Goal: Task Accomplishment & Management: Complete application form

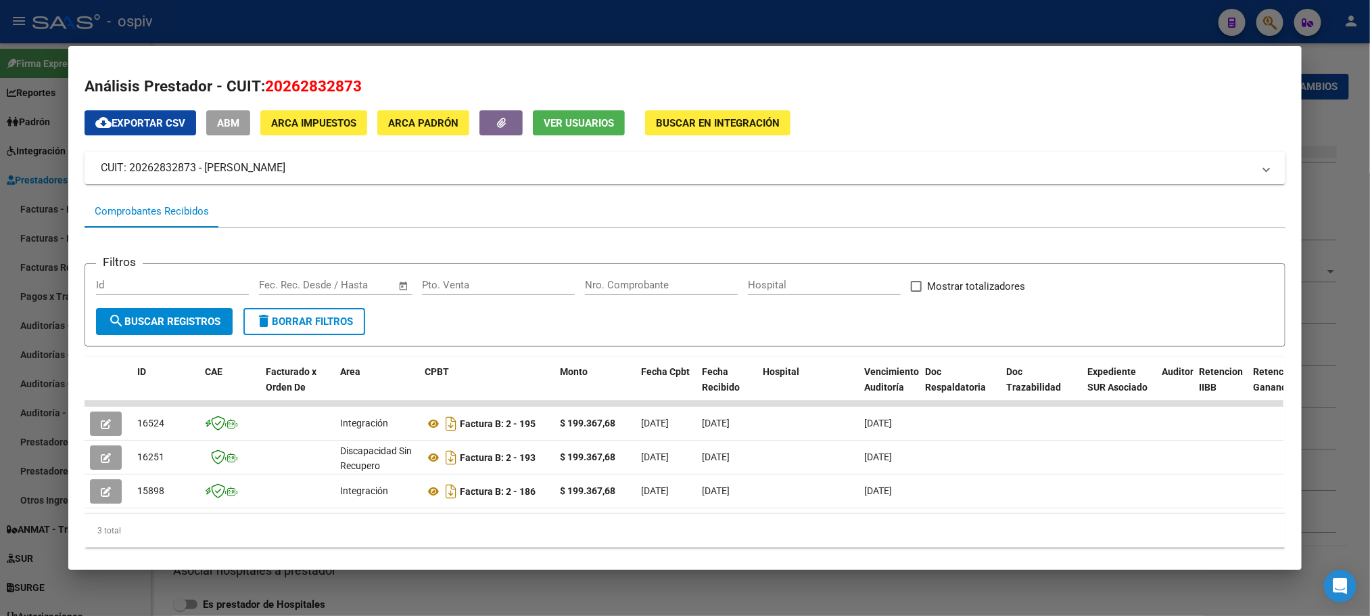
click at [826, 23] on div at bounding box center [685, 308] width 1370 height 616
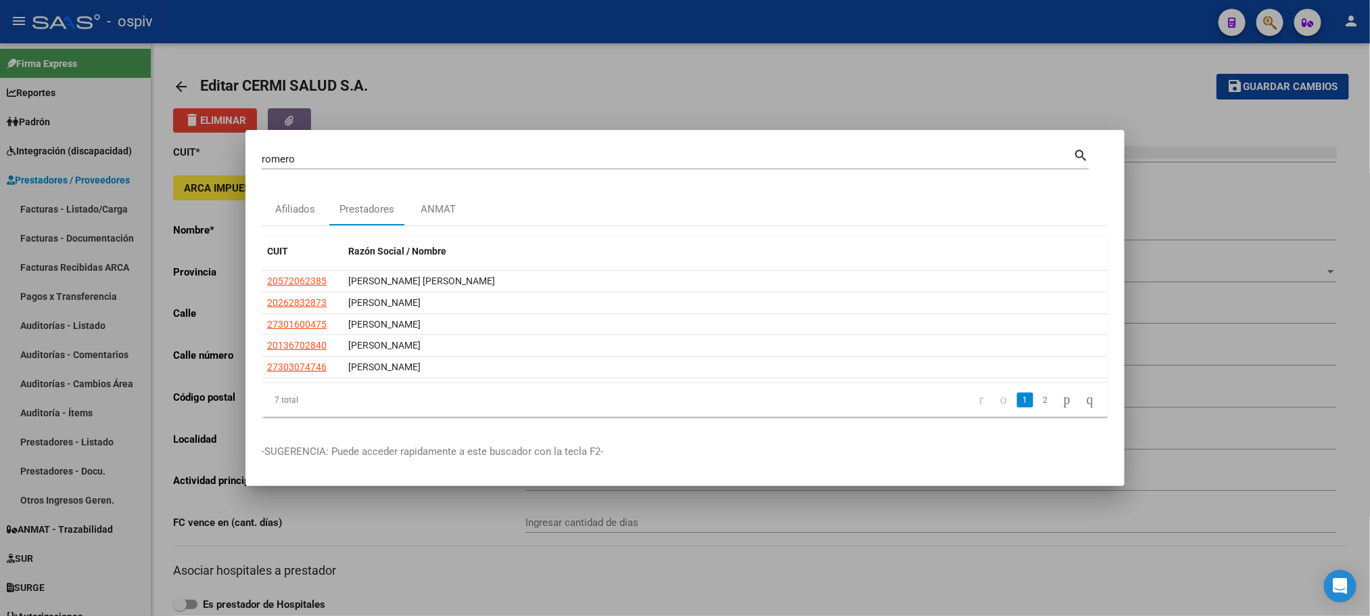
click at [827, 21] on div at bounding box center [685, 308] width 1370 height 616
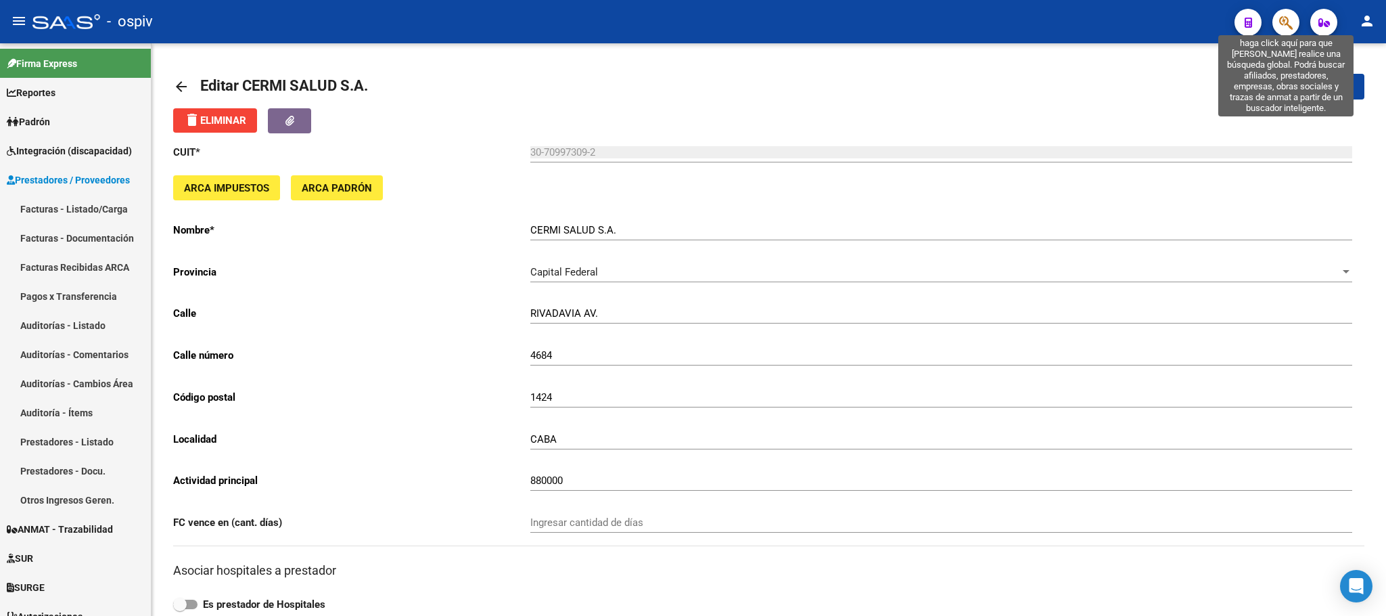
click at [1281, 27] on icon "button" at bounding box center [1286, 23] width 14 height 16
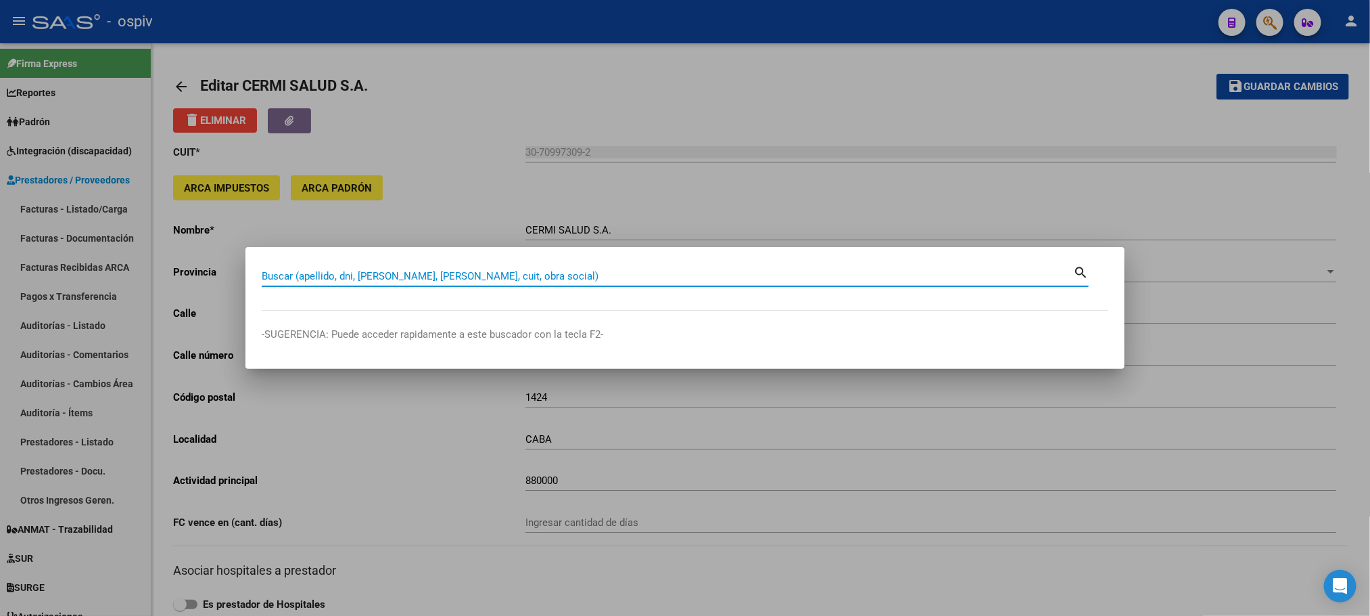
click at [530, 274] on input "Buscar (apellido, dni, [PERSON_NAME], [PERSON_NAME], cuit, obra social)" at bounding box center [668, 276] width 812 height 12
type input "Y"
type input "RAYUN"
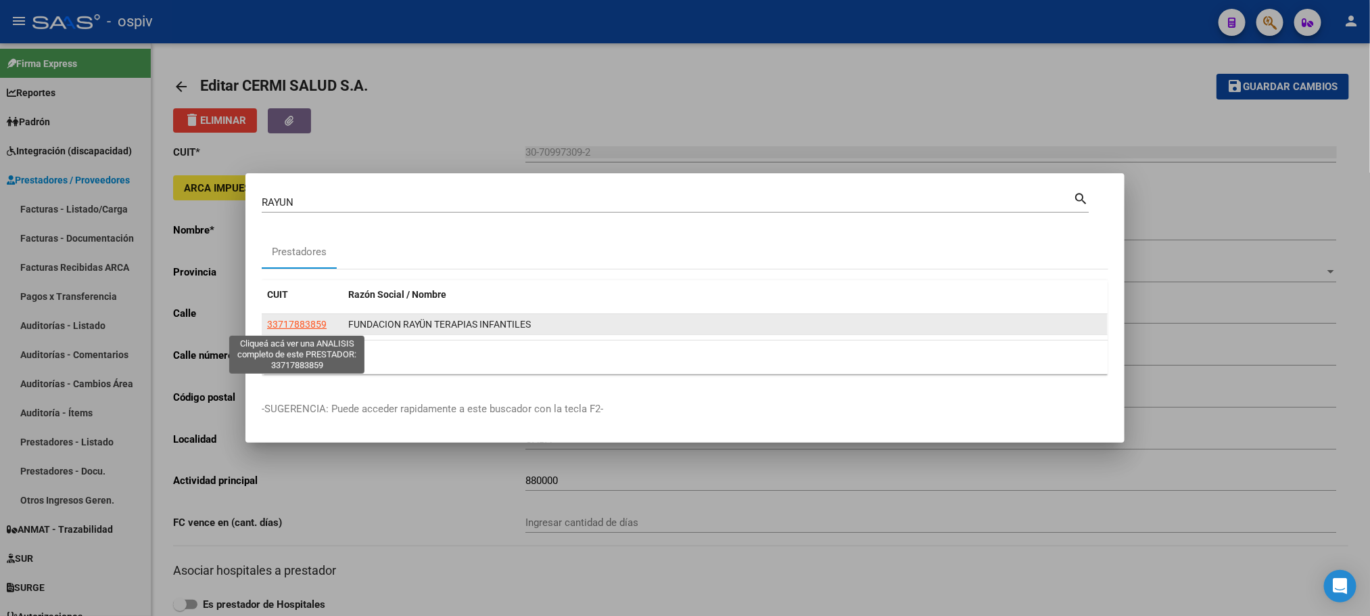
click at [298, 325] on span "33717883859" at bounding box center [297, 324] width 60 height 11
type textarea "33717883859"
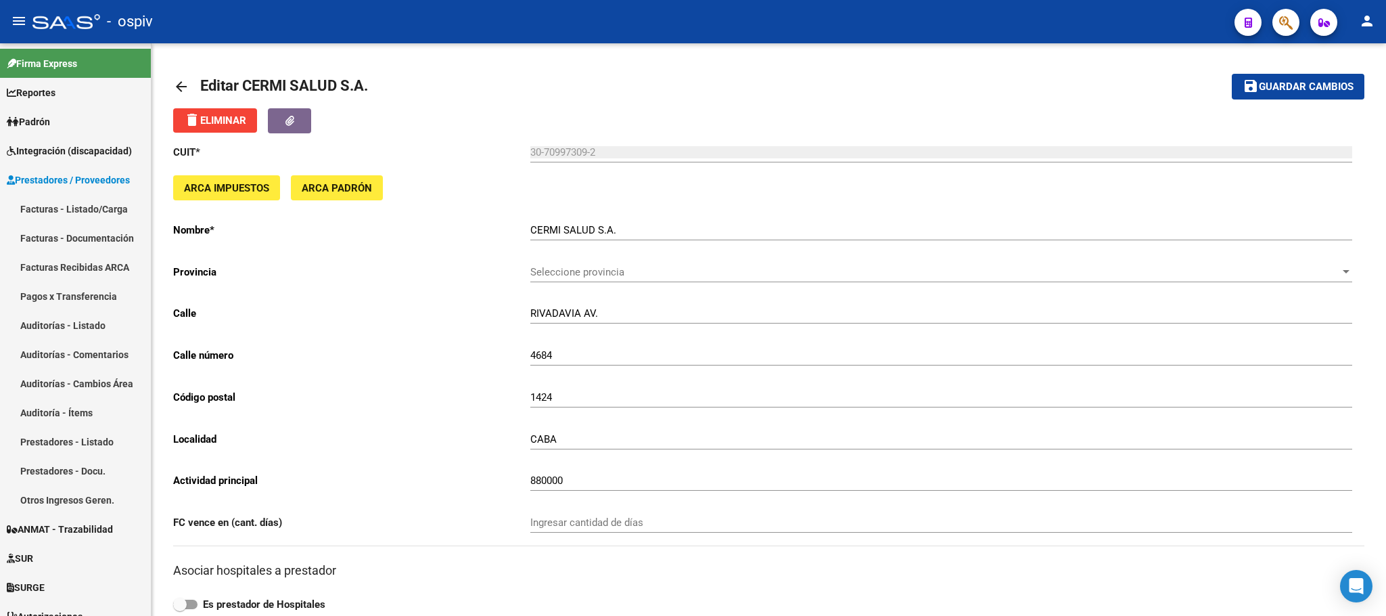
click at [1287, 24] on icon "button" at bounding box center [1286, 23] width 14 height 16
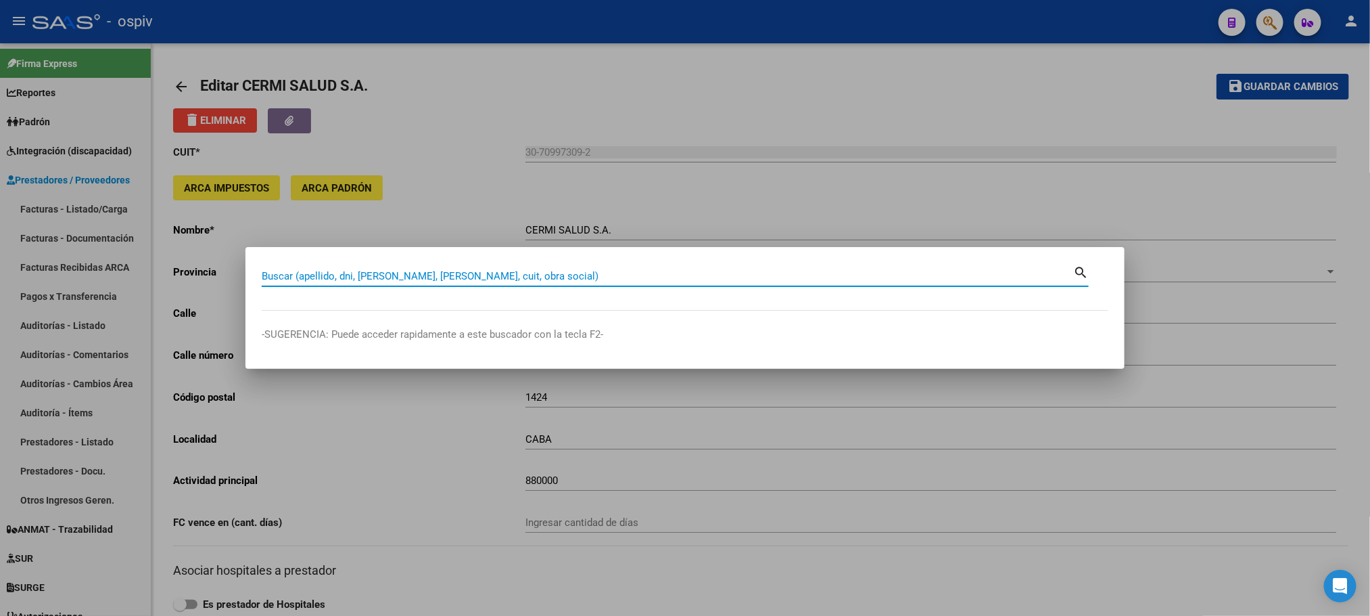
click at [567, 273] on input "Buscar (apellido, dni, [PERSON_NAME], [PERSON_NAME], cuit, obra social)" at bounding box center [668, 276] width 812 height 12
type input "Y"
type input "RAYUN"
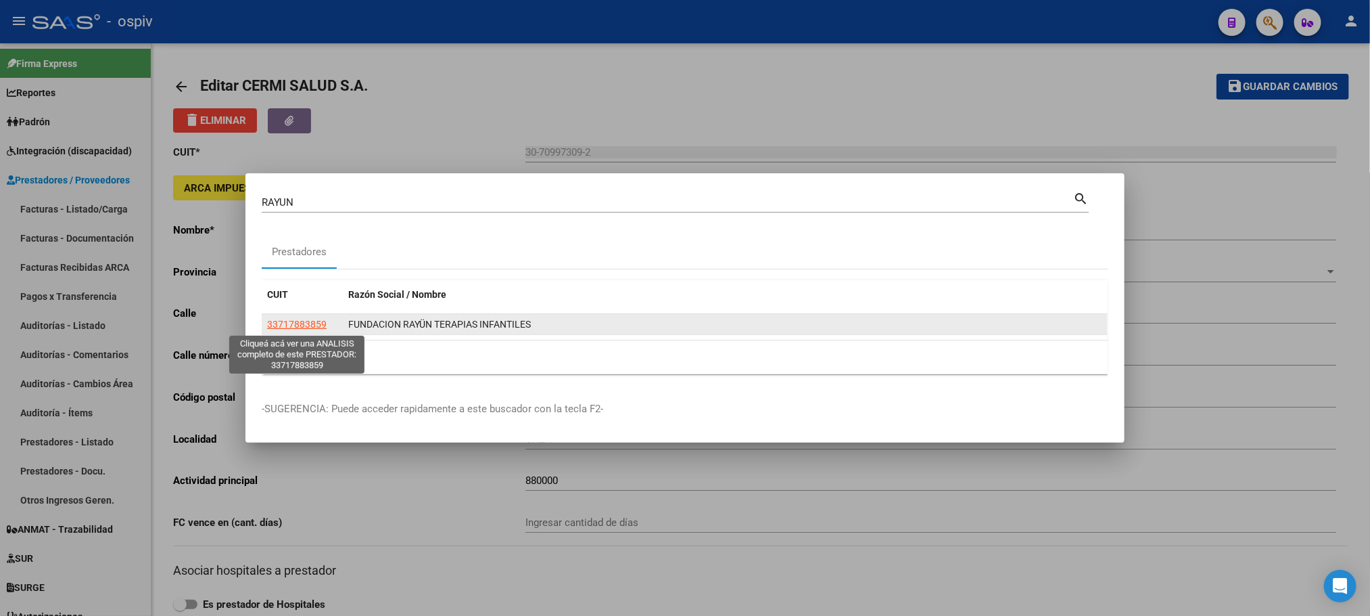
click at [306, 327] on span "33717883859" at bounding box center [297, 324] width 60 height 11
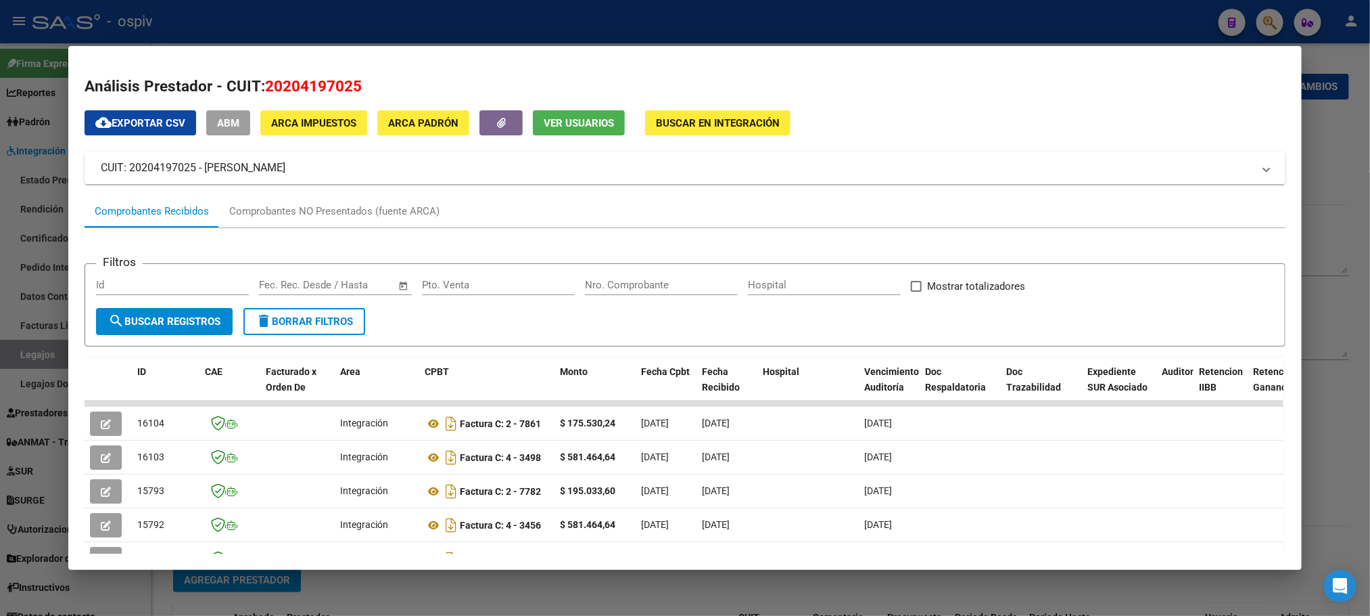
click at [795, 32] on div at bounding box center [685, 308] width 1370 height 616
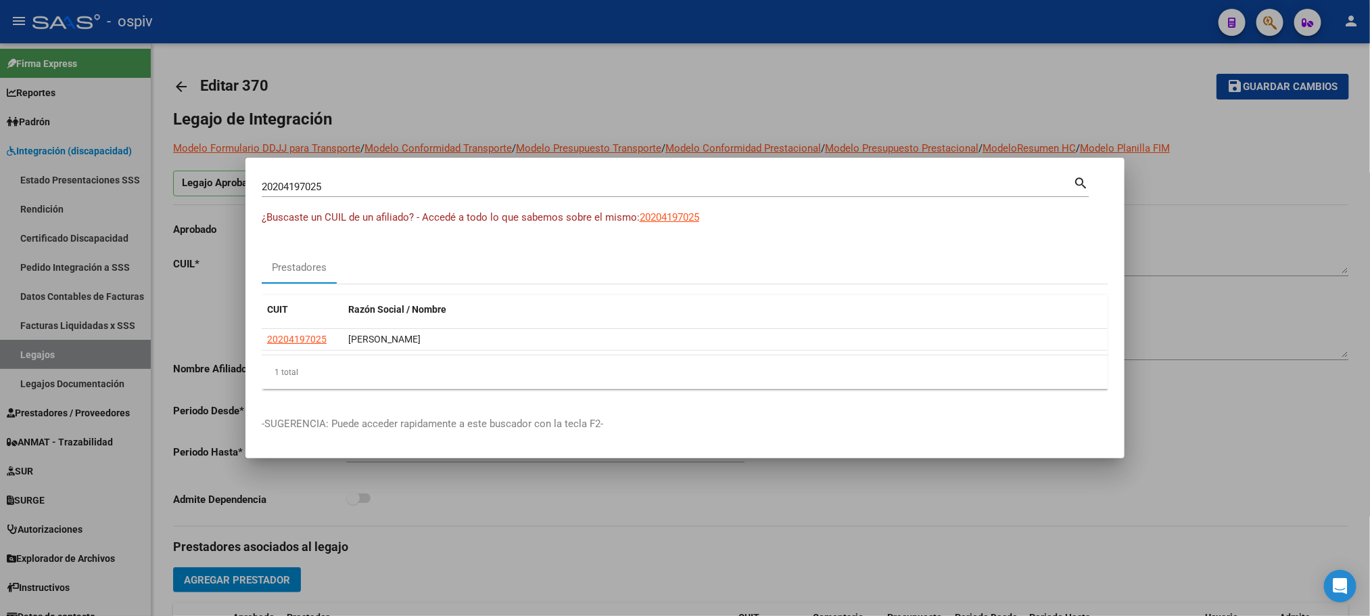
click at [798, 25] on div at bounding box center [685, 308] width 1370 height 616
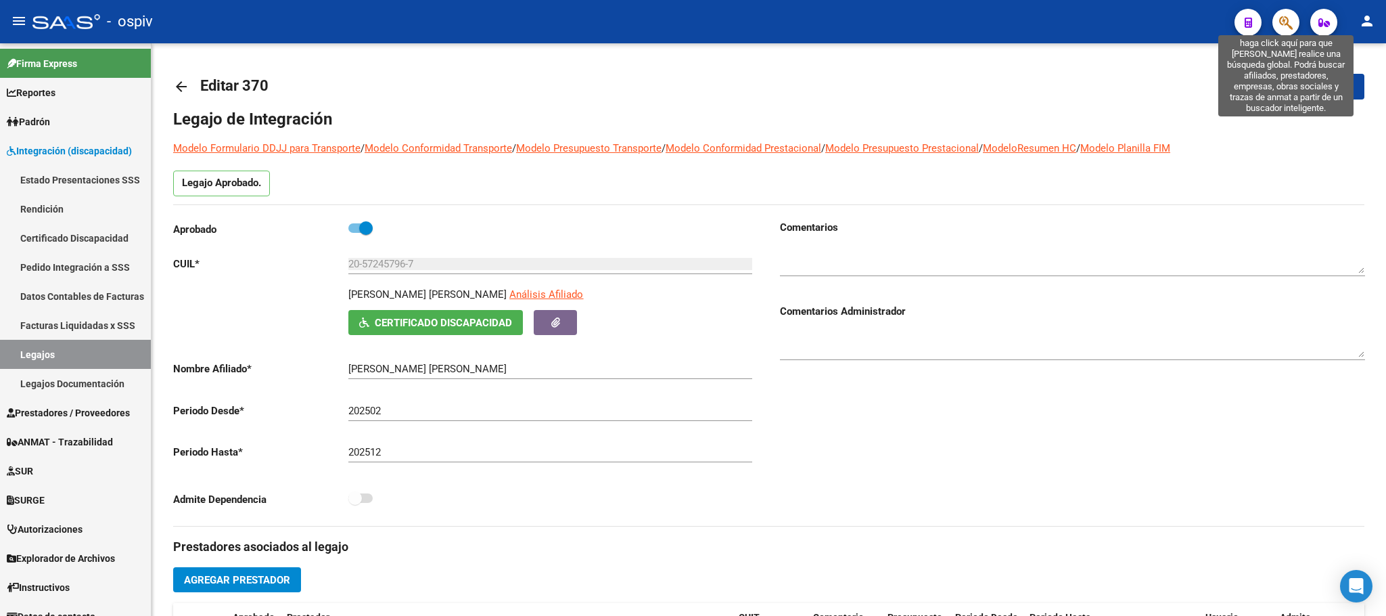
click at [1282, 24] on icon "button" at bounding box center [1286, 23] width 14 height 16
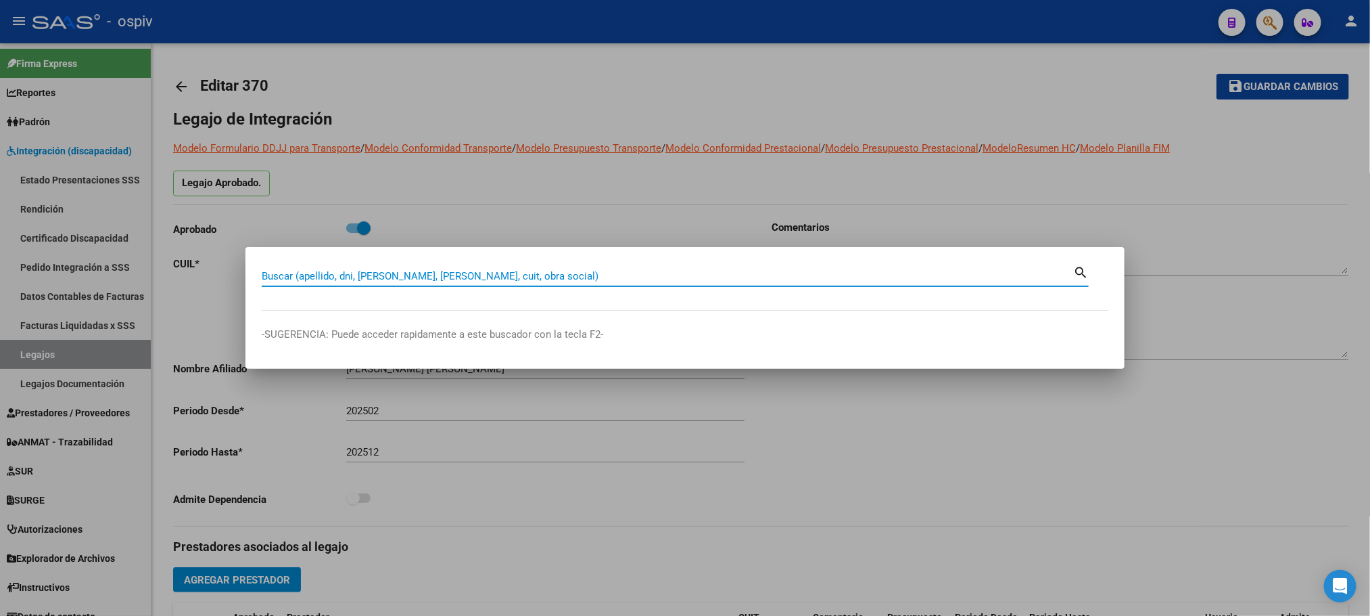
click at [499, 278] on input "Buscar (apellido, dni, [PERSON_NAME], [PERSON_NAME], cuit, obra social)" at bounding box center [668, 276] width 812 height 12
click at [670, 51] on div at bounding box center [685, 308] width 1370 height 616
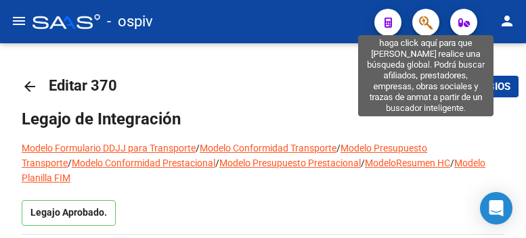
click at [424, 15] on icon "button" at bounding box center [426, 23] width 14 height 16
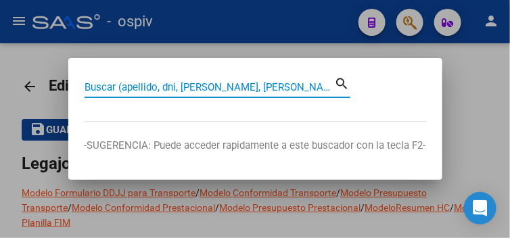
click at [218, 85] on input "Buscar (apellido, dni, [PERSON_NAME], [PERSON_NAME], cuit, obra social)" at bounding box center [210, 87] width 250 height 12
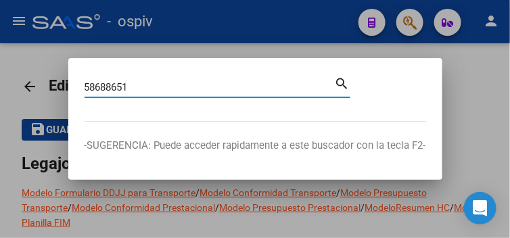
type input "58688651"
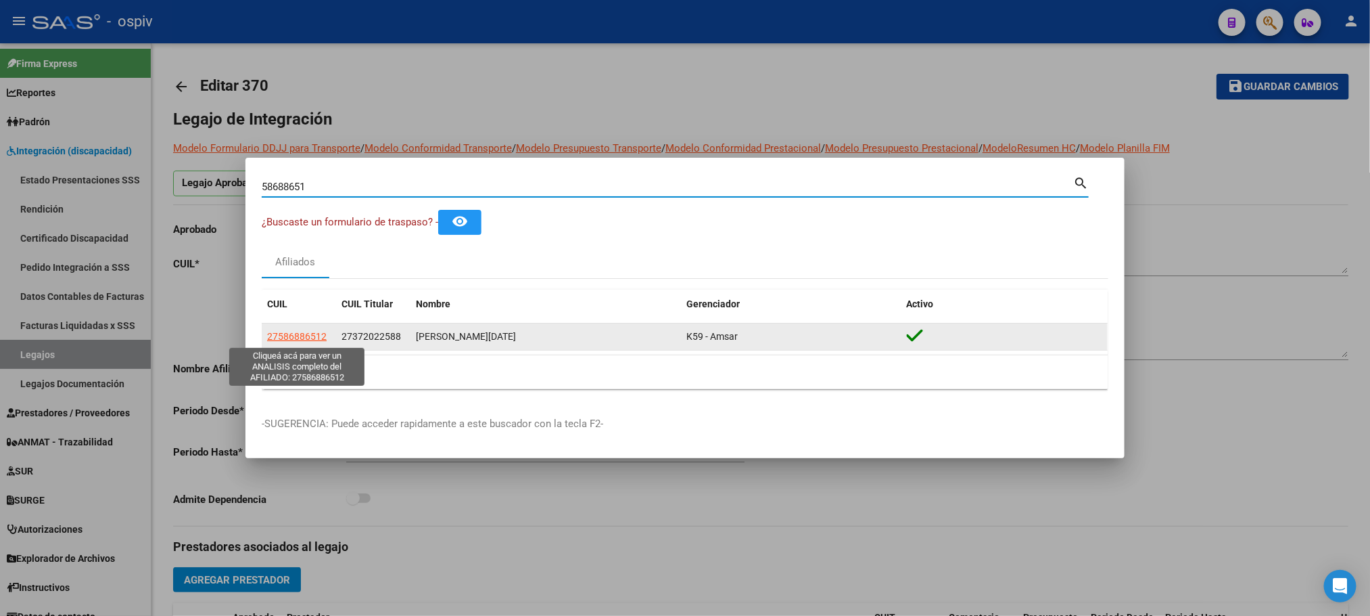
click at [307, 337] on span "27586886512" at bounding box center [297, 336] width 60 height 11
type textarea "27586886512"
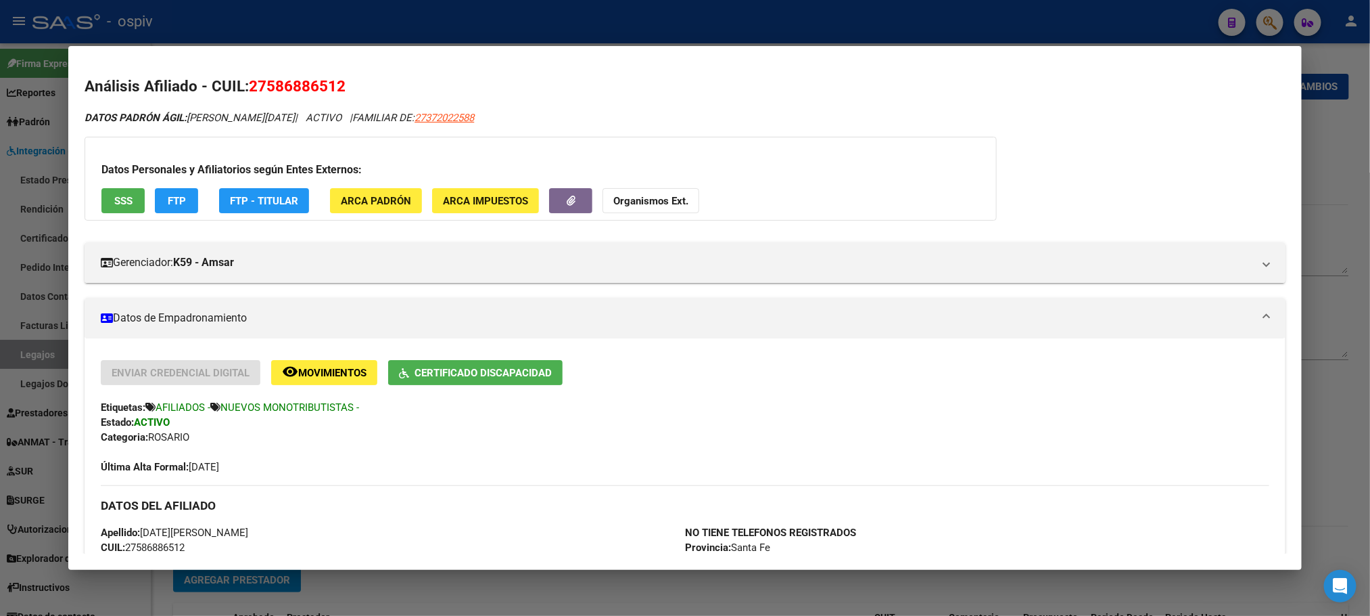
drag, startPoint x: 344, startPoint y: 79, endPoint x: 246, endPoint y: 87, distance: 98.4
click at [246, 87] on h2 "Análisis Afiliado - CUIL: 27586886512" at bounding box center [685, 86] width 1201 height 23
copy span "27586886512"
click at [558, 30] on div at bounding box center [685, 308] width 1370 height 616
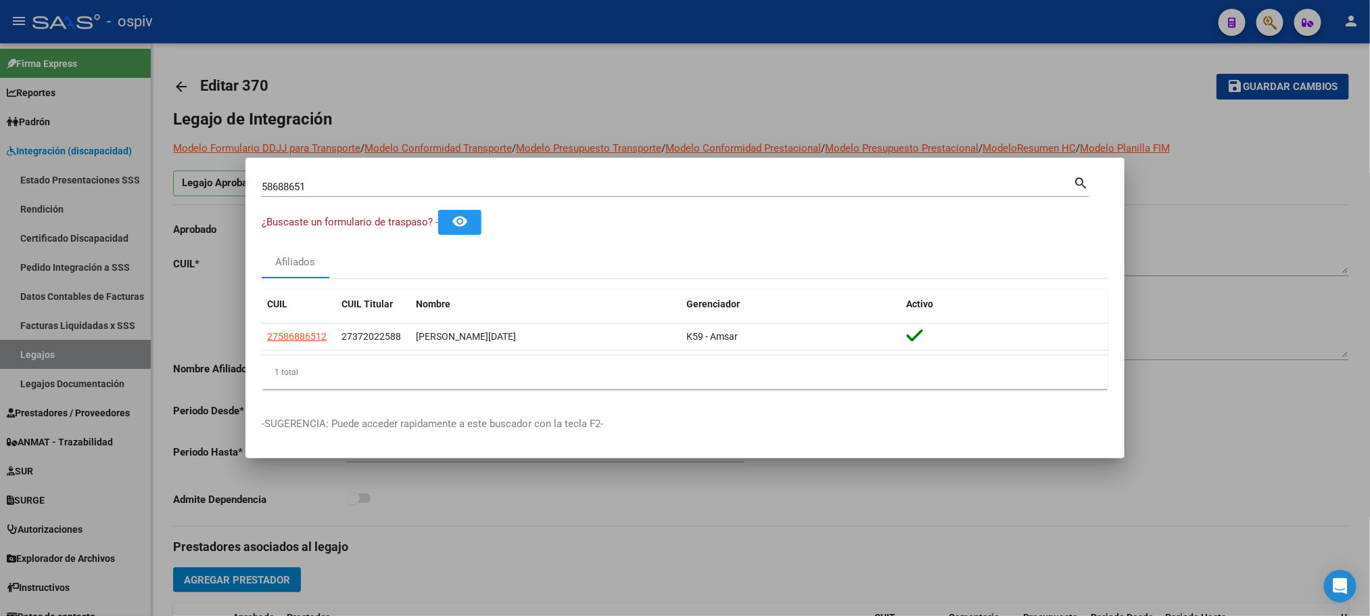
click at [57, 360] on div at bounding box center [685, 308] width 1370 height 616
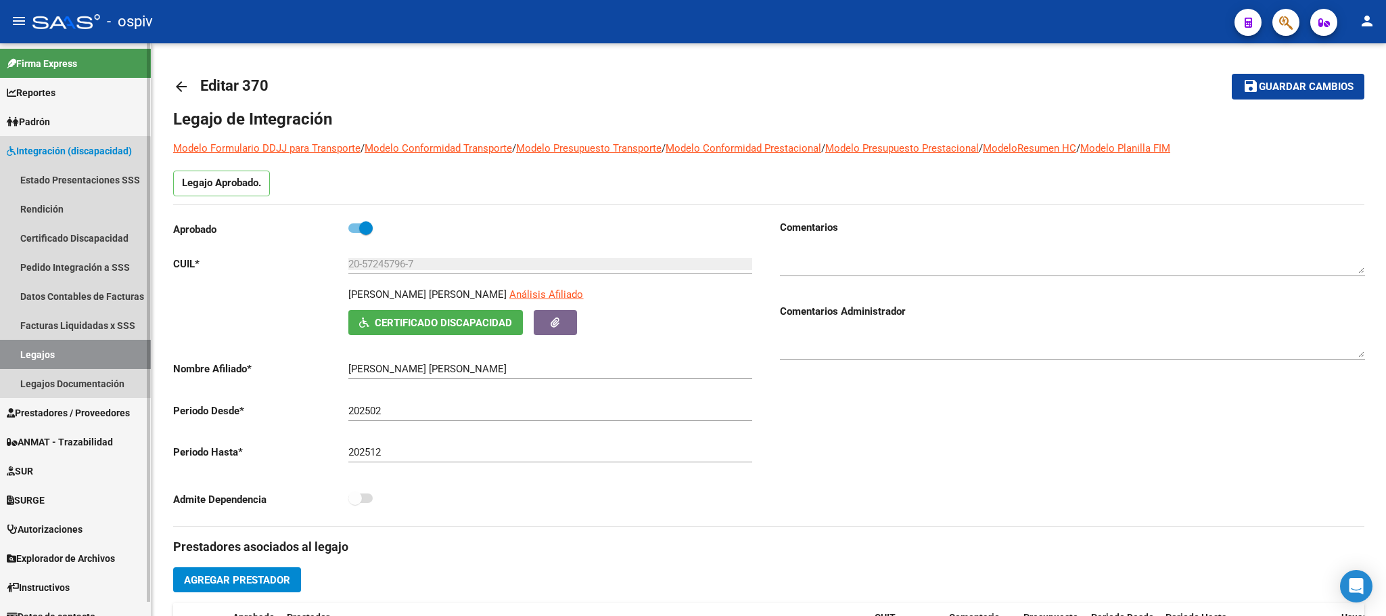
click at [60, 360] on link "Legajos" at bounding box center [75, 354] width 151 height 29
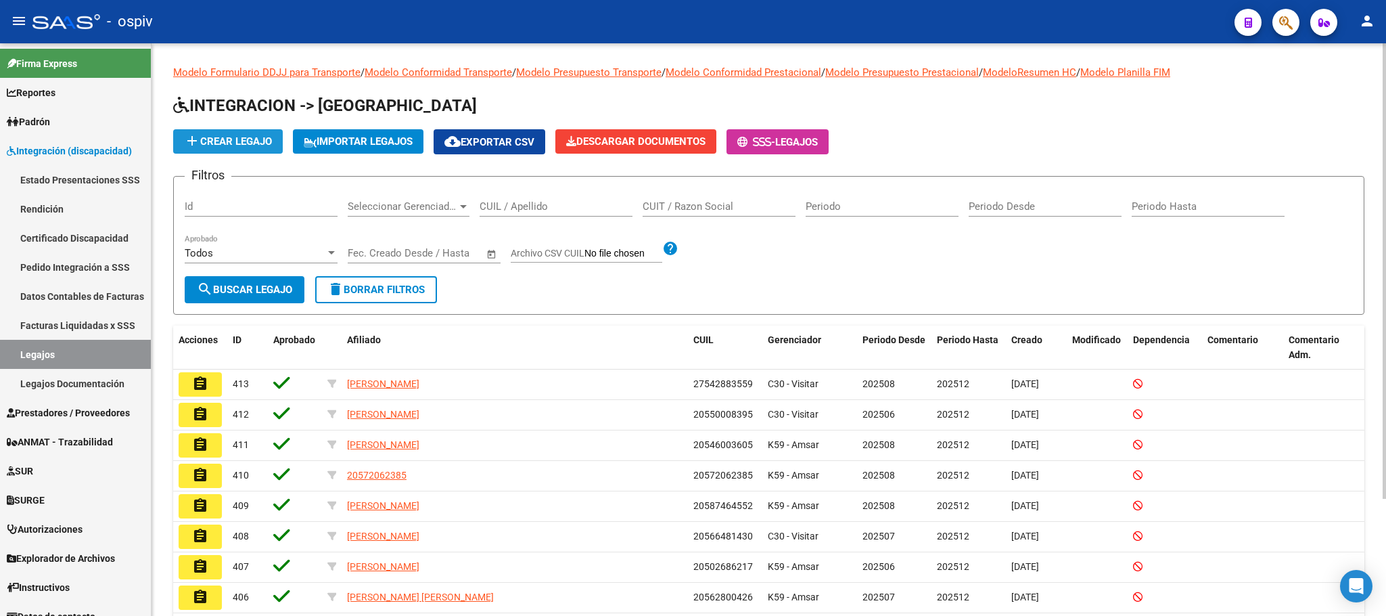
click at [242, 136] on span "add Crear Legajo" at bounding box center [228, 141] width 88 height 12
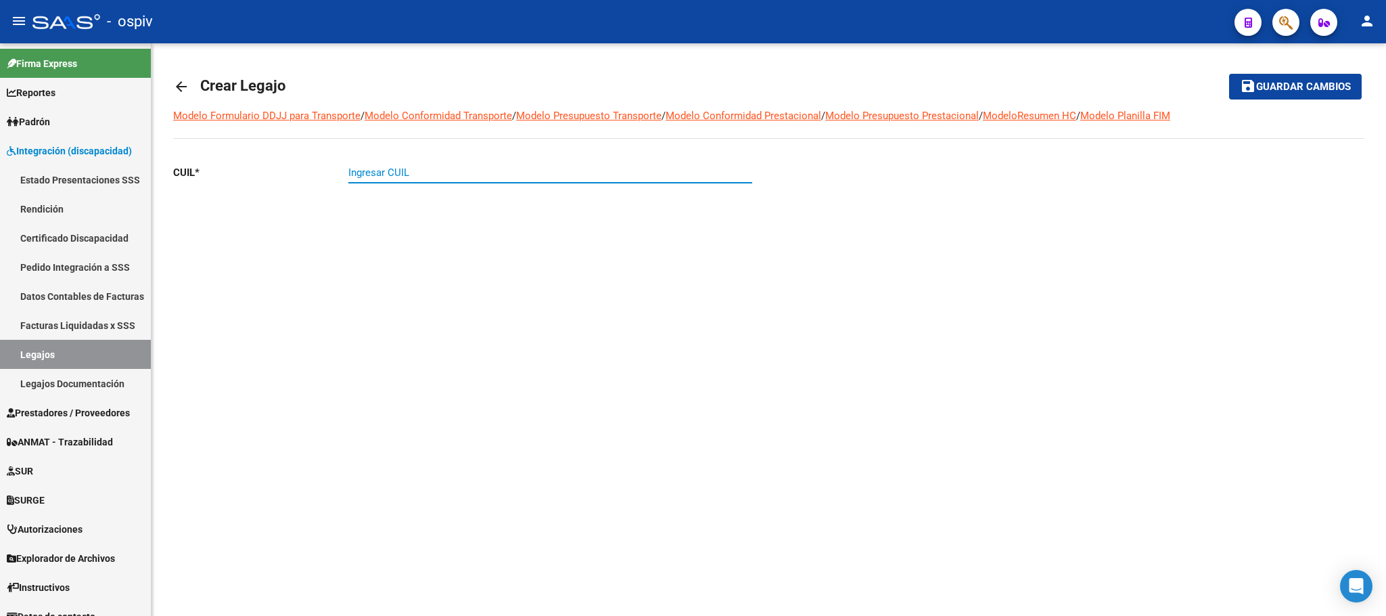
click at [412, 175] on input "Ingresar CUIL" at bounding box center [550, 172] width 404 height 12
paste input "27-58688651-2"
type input "27-58688651-2"
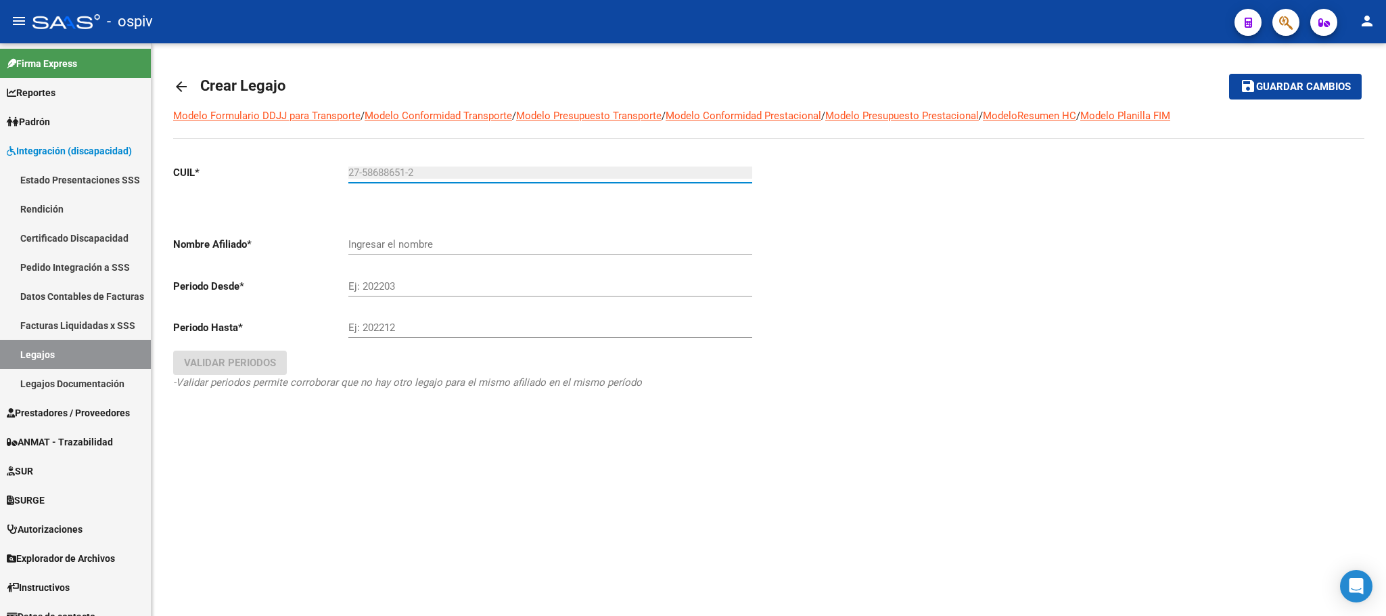
type input "VALLEJOS LUCIA MARTINA"
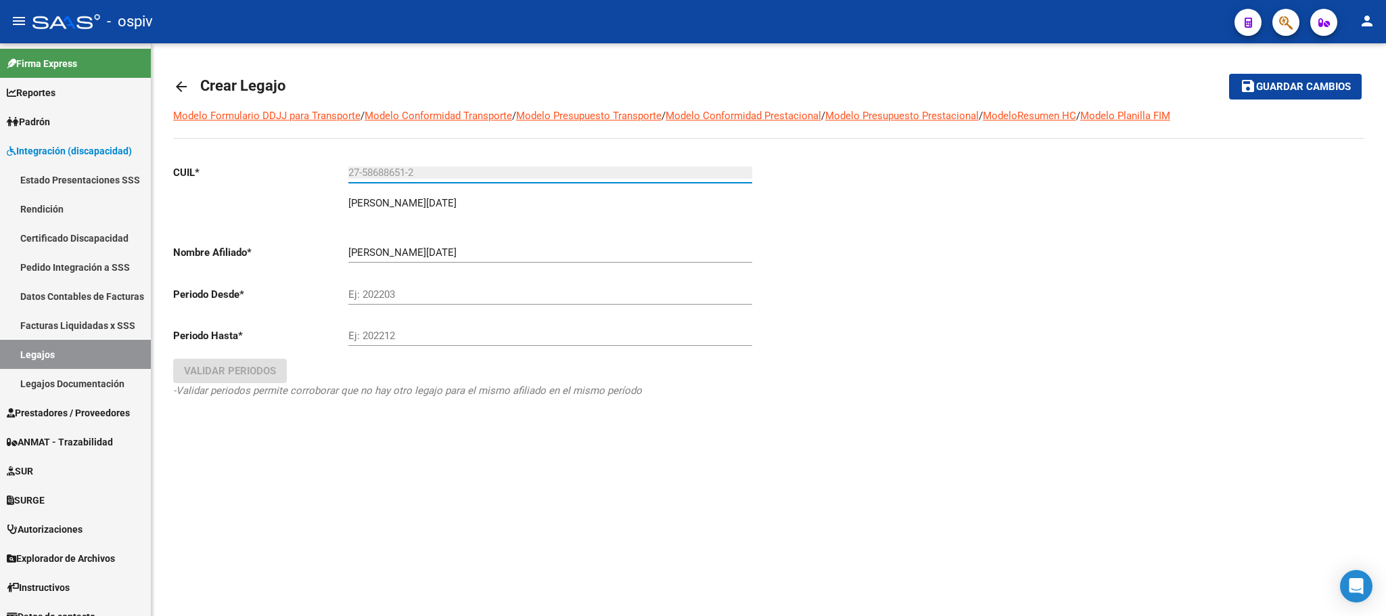
type input "27-58688651-2"
click at [382, 294] on input "Ej: 202203" at bounding box center [550, 294] width 404 height 12
type input "202508"
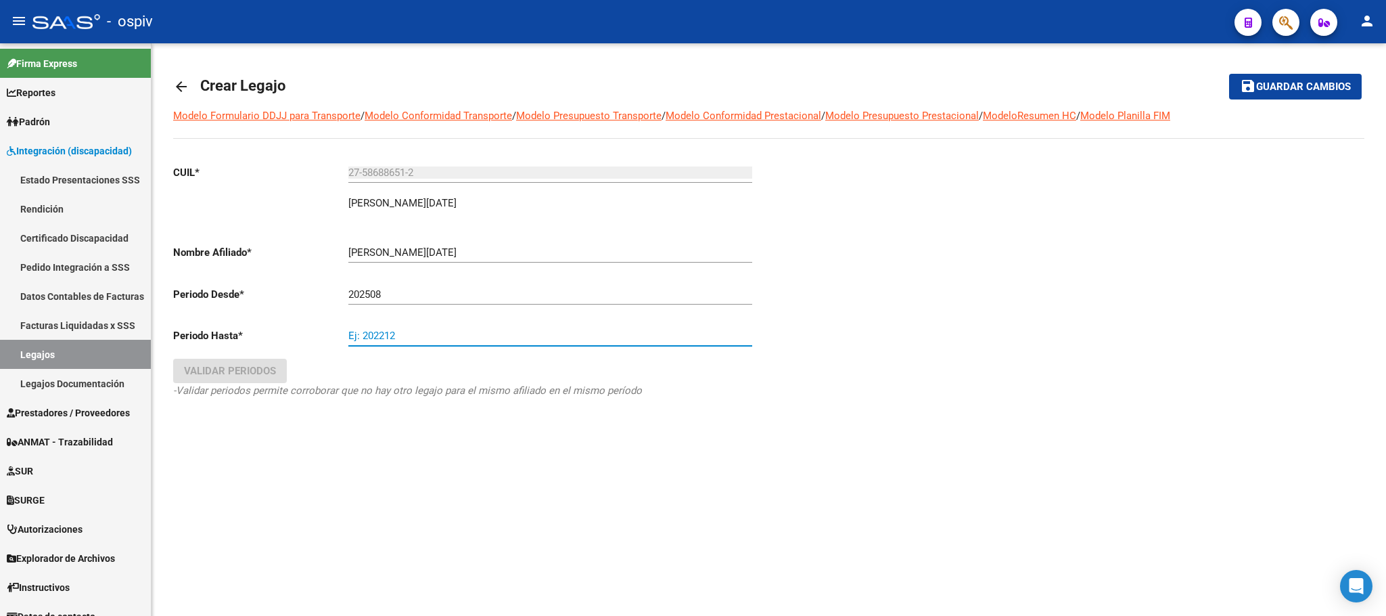
click at [448, 335] on input "Ej: 202212" at bounding box center [550, 335] width 404 height 12
type input "202512"
click at [246, 369] on span "Validar Periodos" at bounding box center [230, 371] width 92 height 12
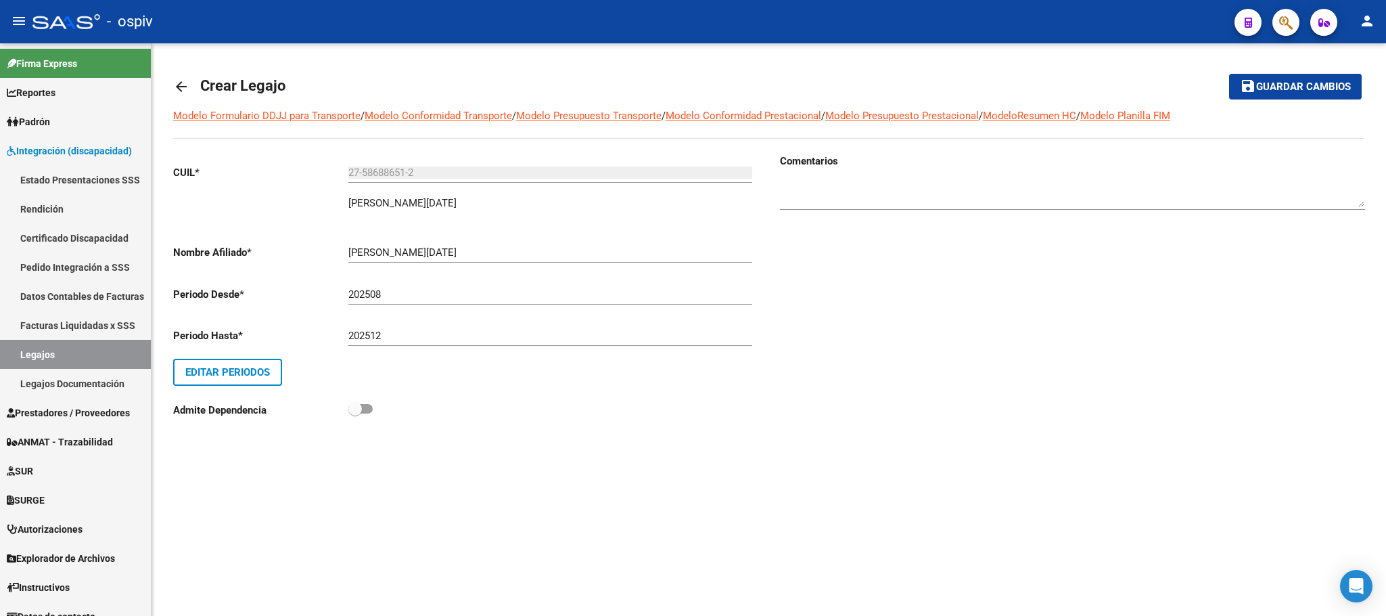
click at [1316, 88] on span "Guardar cambios" at bounding box center [1303, 87] width 95 height 12
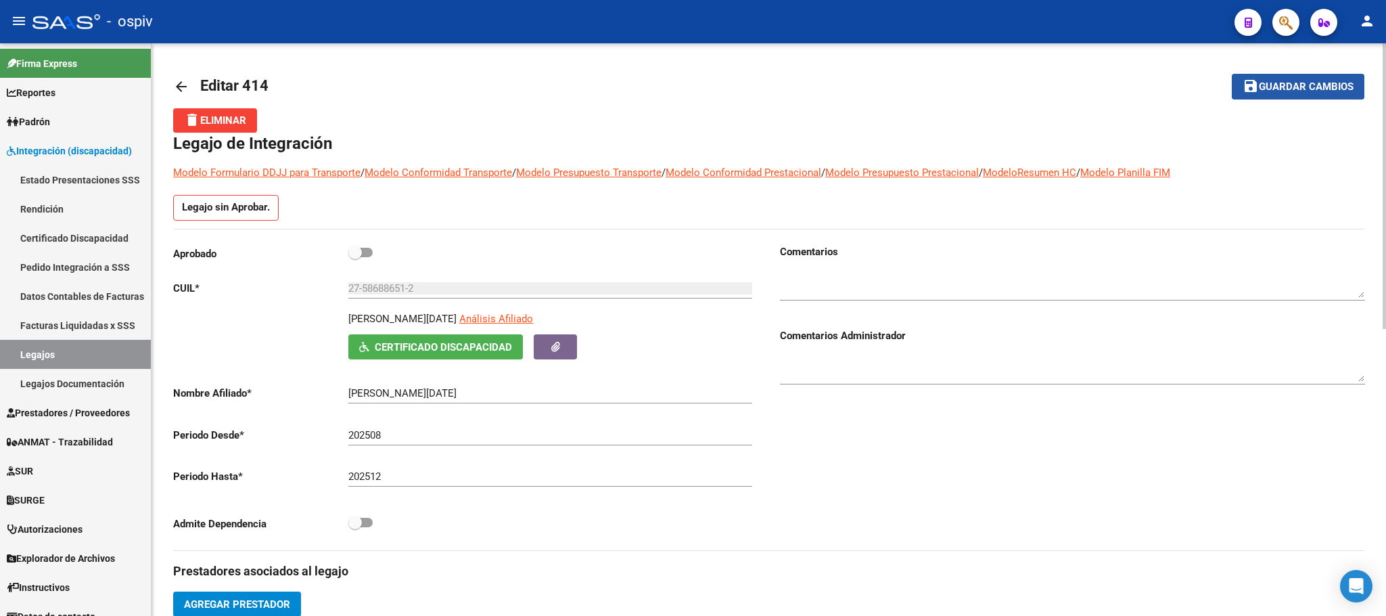
click at [1333, 84] on span "Guardar cambios" at bounding box center [1306, 87] width 95 height 12
click at [1295, 15] on button "button" at bounding box center [1285, 22] width 27 height 27
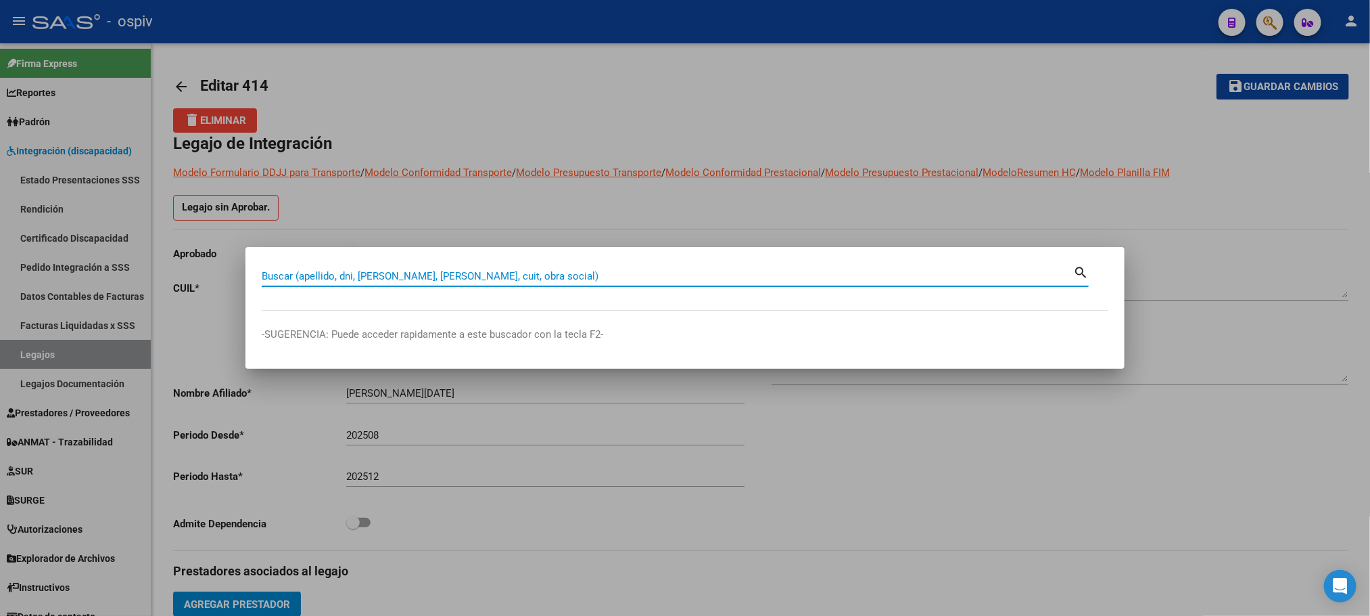
click at [755, 271] on input "Buscar (apellido, dni, [PERSON_NAME], [PERSON_NAME], cuit, obra social)" at bounding box center [668, 276] width 812 height 12
type input "PUENTES"
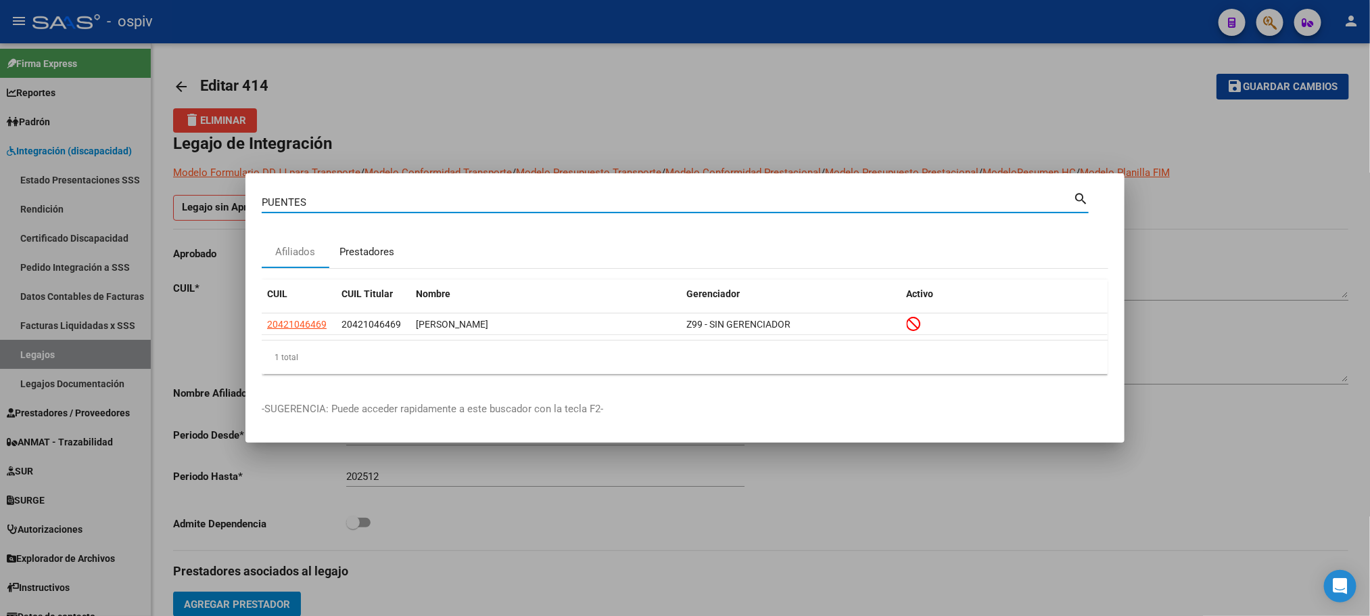
click at [352, 254] on div "Prestadores" at bounding box center [367, 252] width 55 height 16
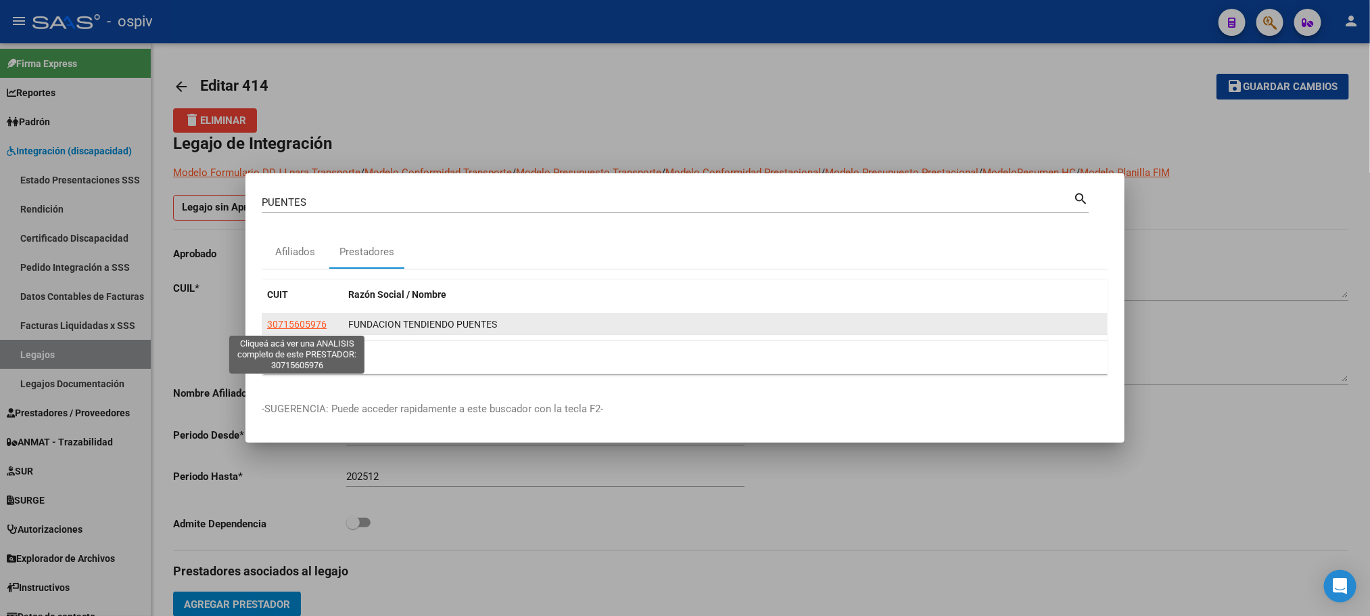
click at [296, 327] on span "30715605976" at bounding box center [297, 324] width 60 height 11
type textarea "30715605976"
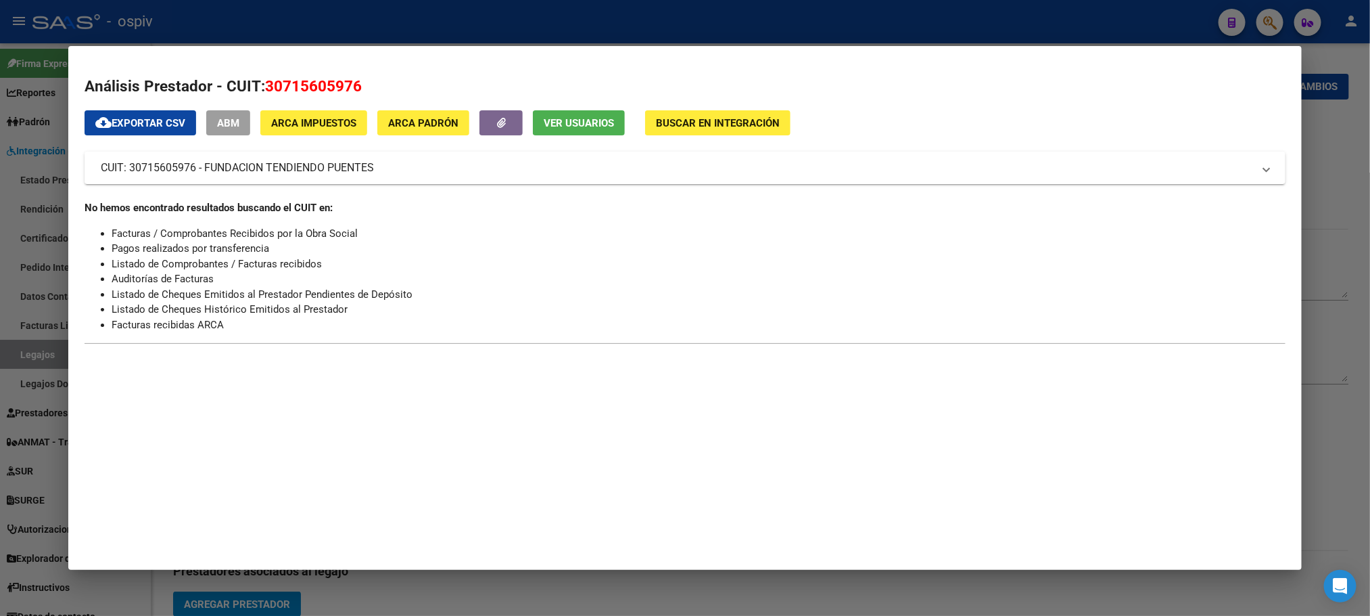
click at [563, 126] on span "Ver Usuarios" at bounding box center [579, 123] width 70 height 12
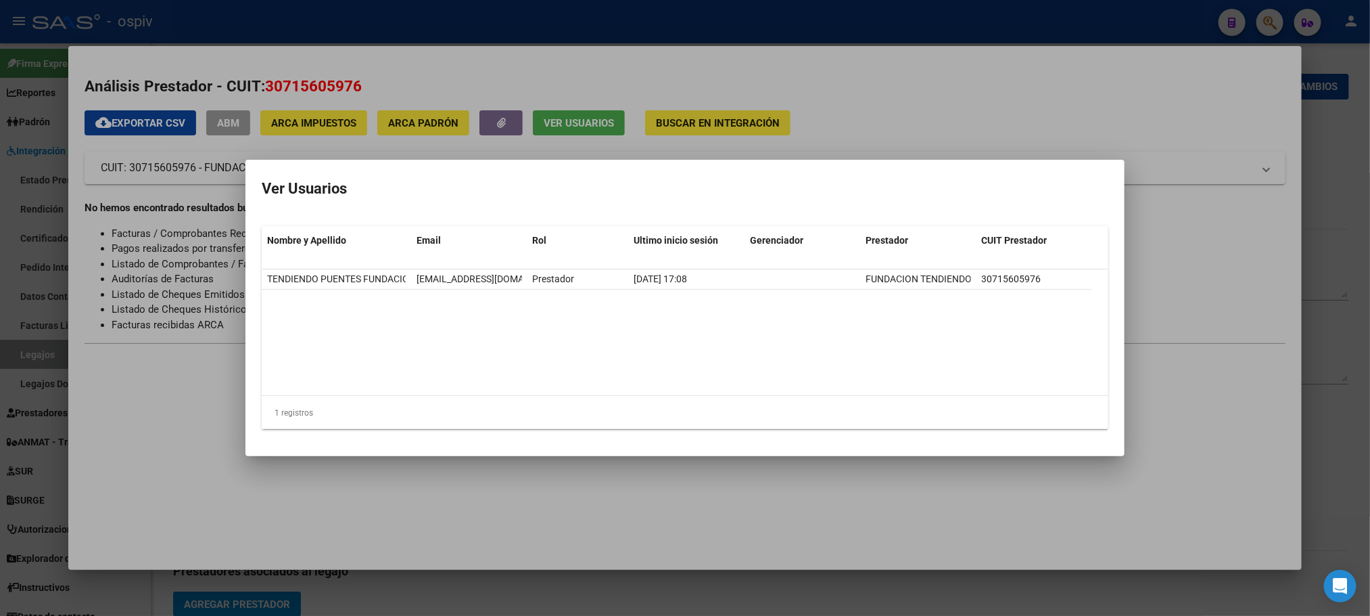
click at [357, 91] on div at bounding box center [685, 308] width 1370 height 616
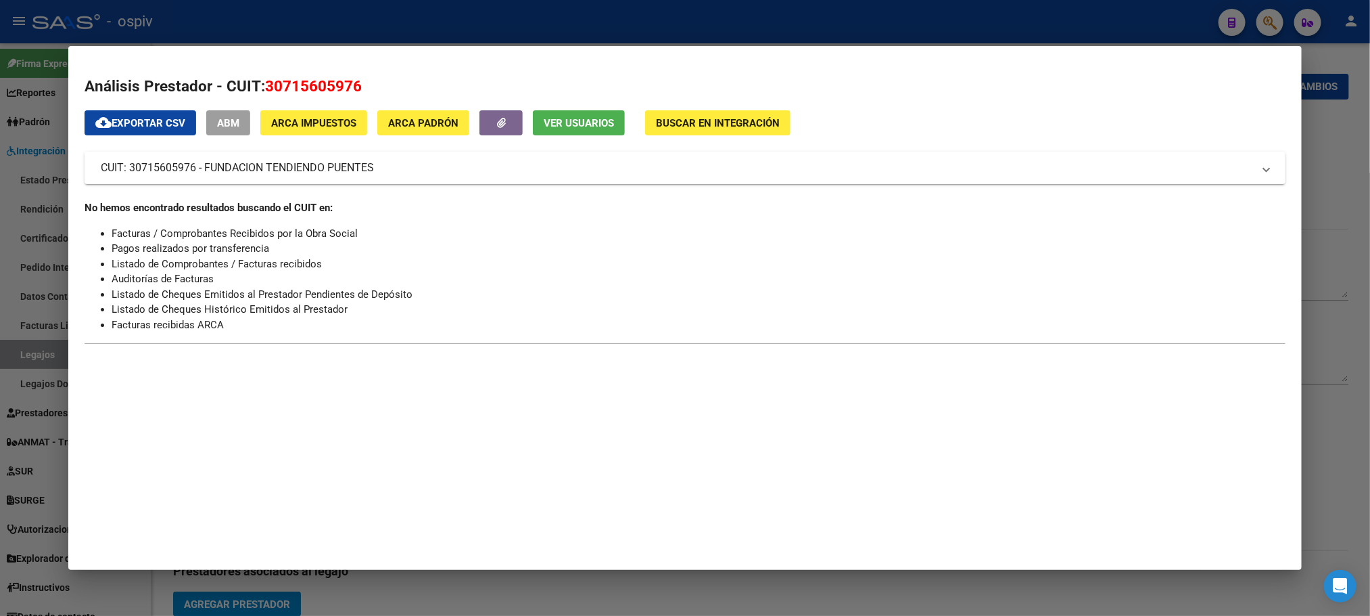
drag, startPoint x: 353, startPoint y: 90, endPoint x: 258, endPoint y: 82, distance: 95.7
click at [258, 82] on h2 "Análisis Prestador - CUIT: 30715605976" at bounding box center [685, 86] width 1201 height 23
copy span "30715605976"
click at [185, 16] on div at bounding box center [685, 308] width 1370 height 616
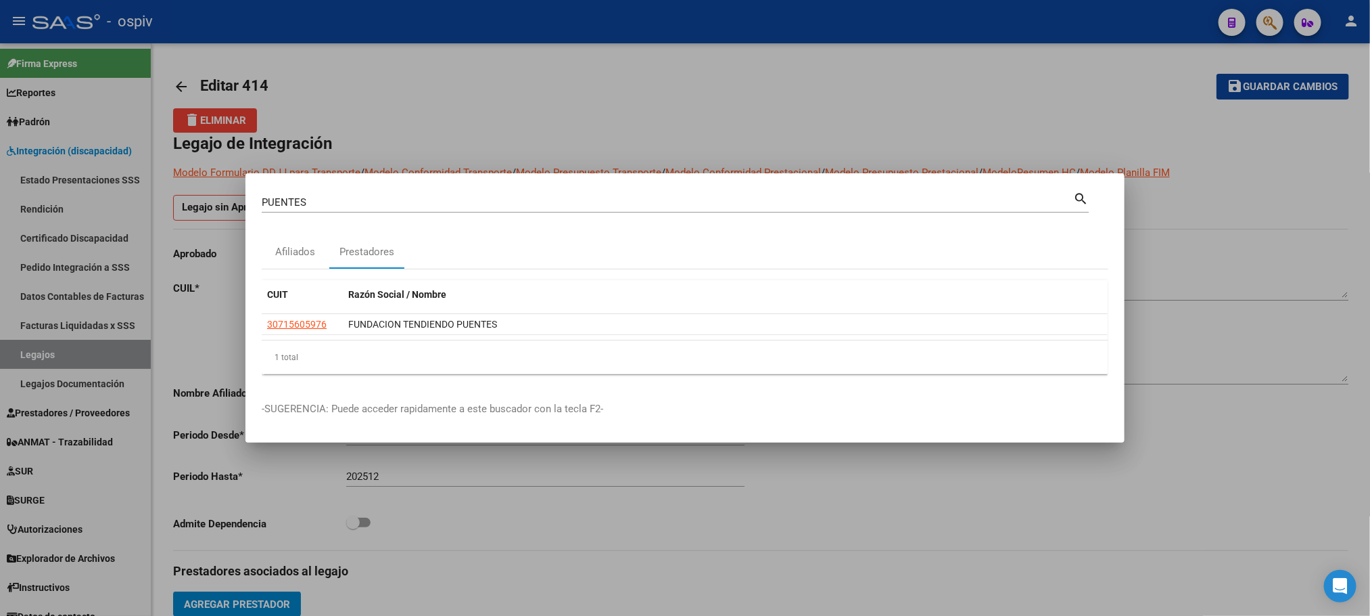
click at [72, 352] on div at bounding box center [685, 308] width 1370 height 616
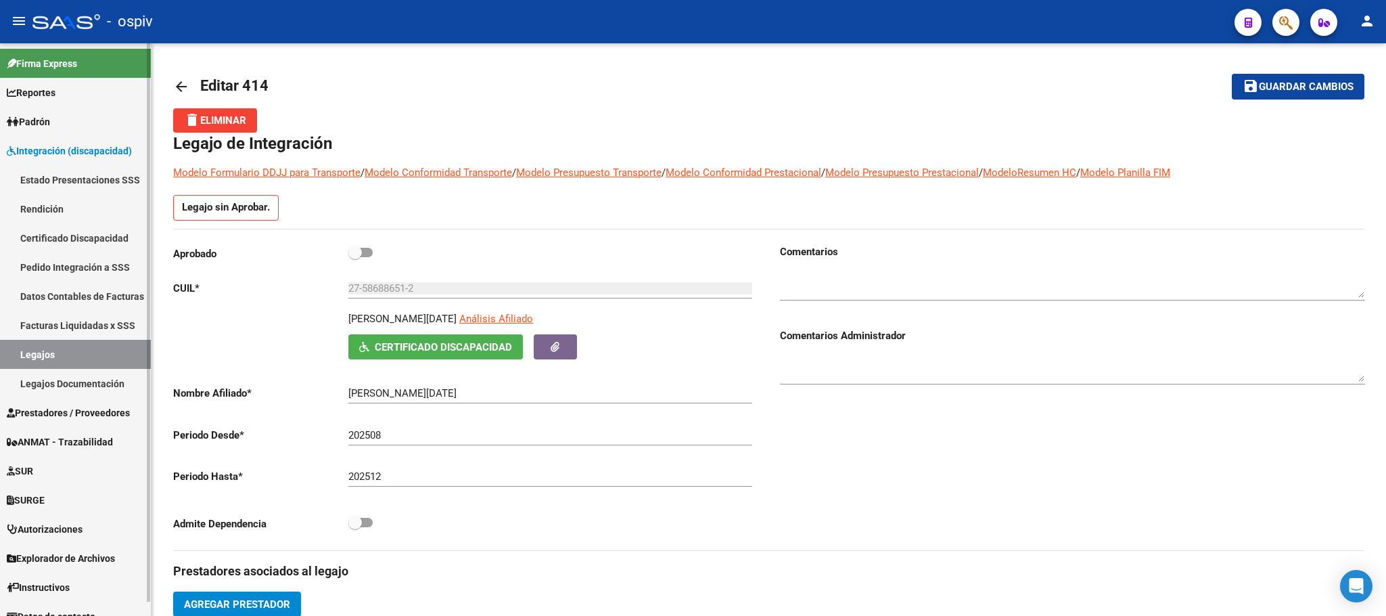
click at [71, 352] on link "Legajos" at bounding box center [75, 354] width 151 height 29
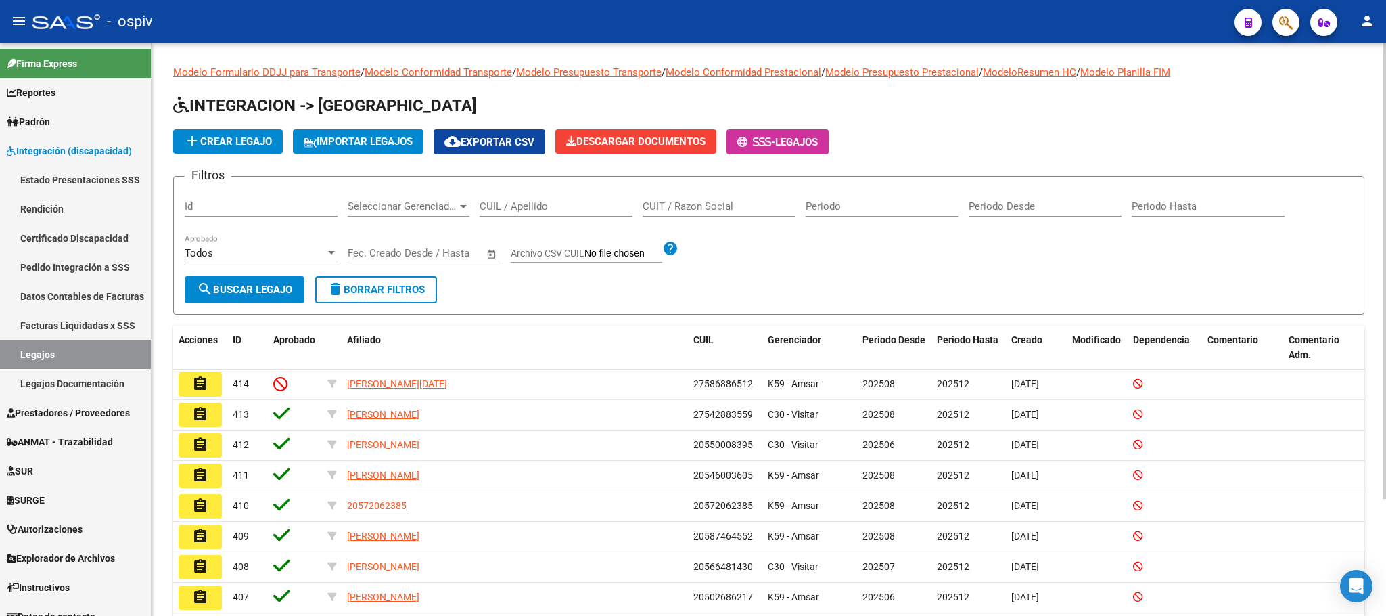
click at [700, 203] on input "CUIT / Razon Social" at bounding box center [719, 206] width 153 height 12
paste input "30715605976"
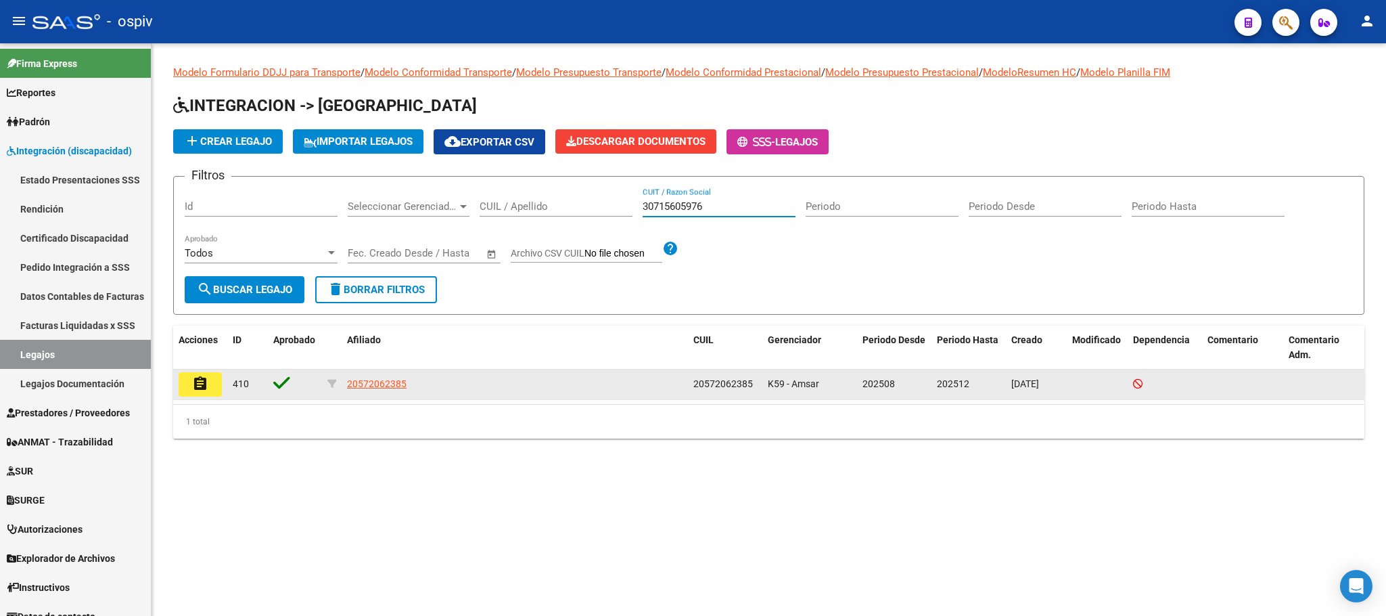
type input "30715605976"
click at [204, 380] on mat-icon "assignment" at bounding box center [200, 383] width 16 height 16
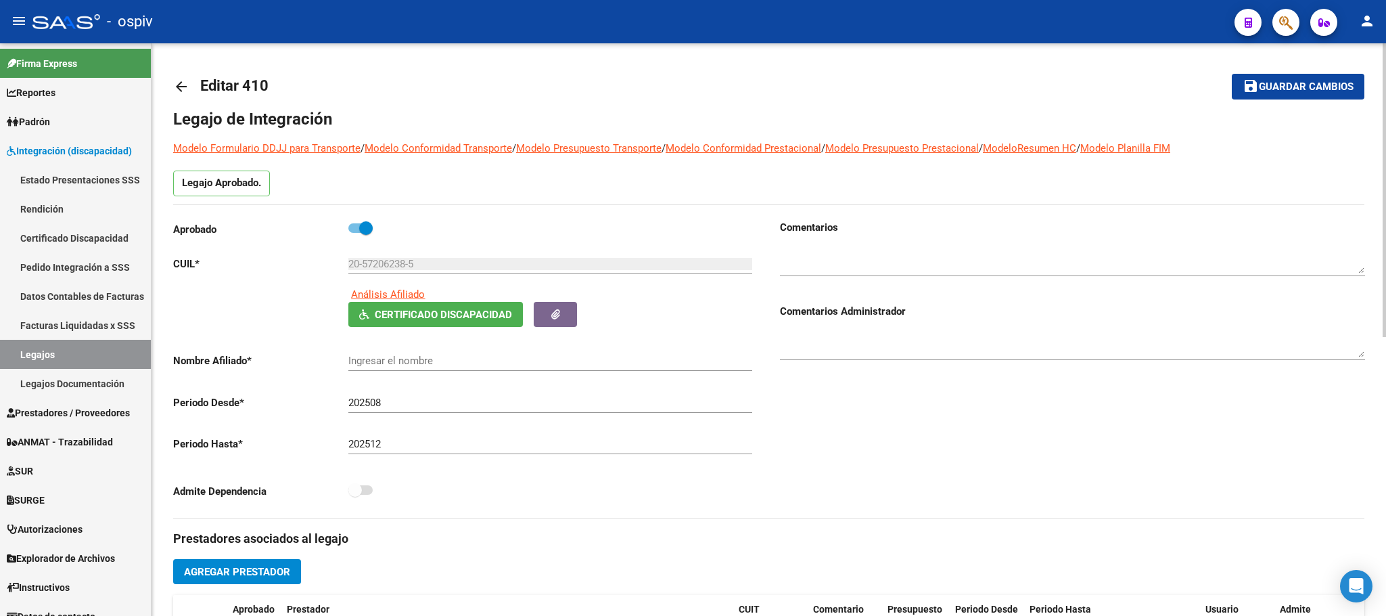
type input "ROMERO CHIOFALO FRANCISCO NICOLAS"
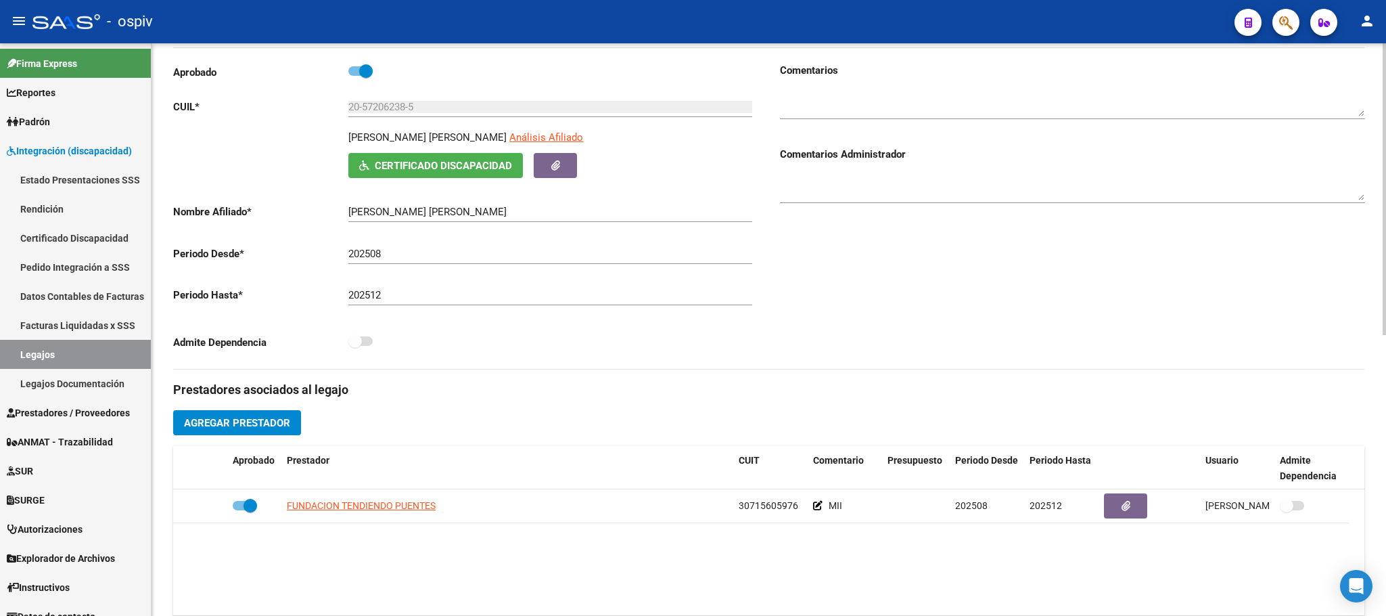
scroll to position [338, 0]
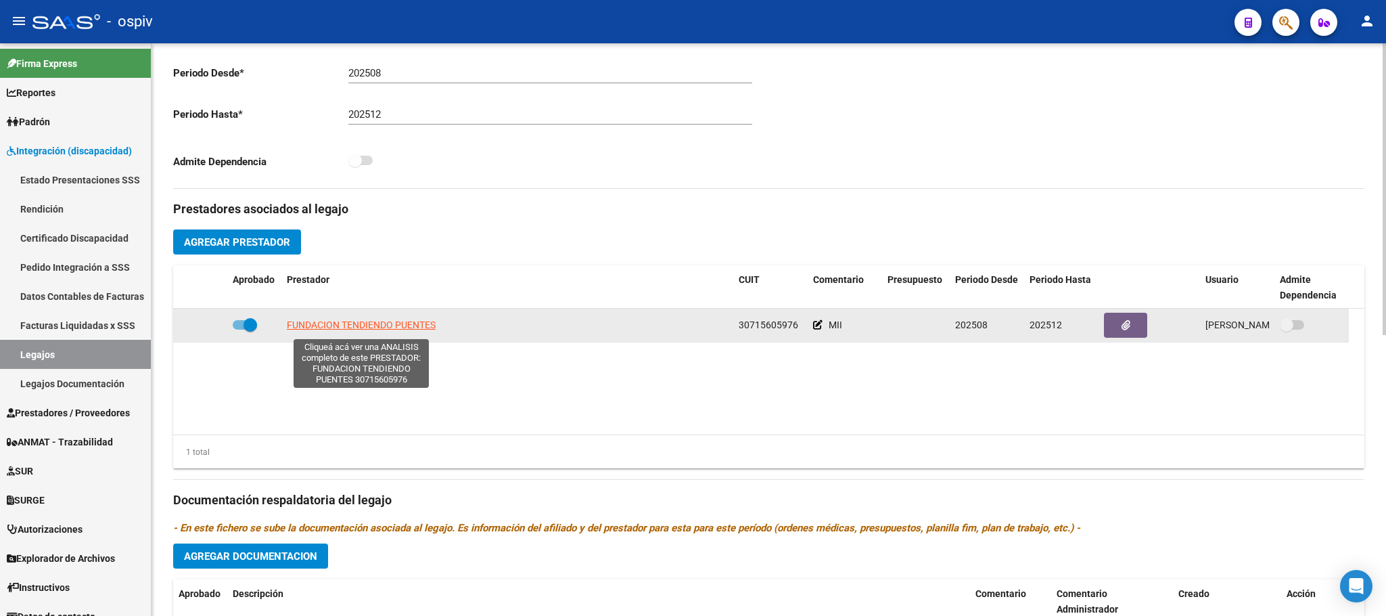
click at [313, 330] on span "FUNDACION TENDIENDO PUENTES" at bounding box center [361, 324] width 149 height 11
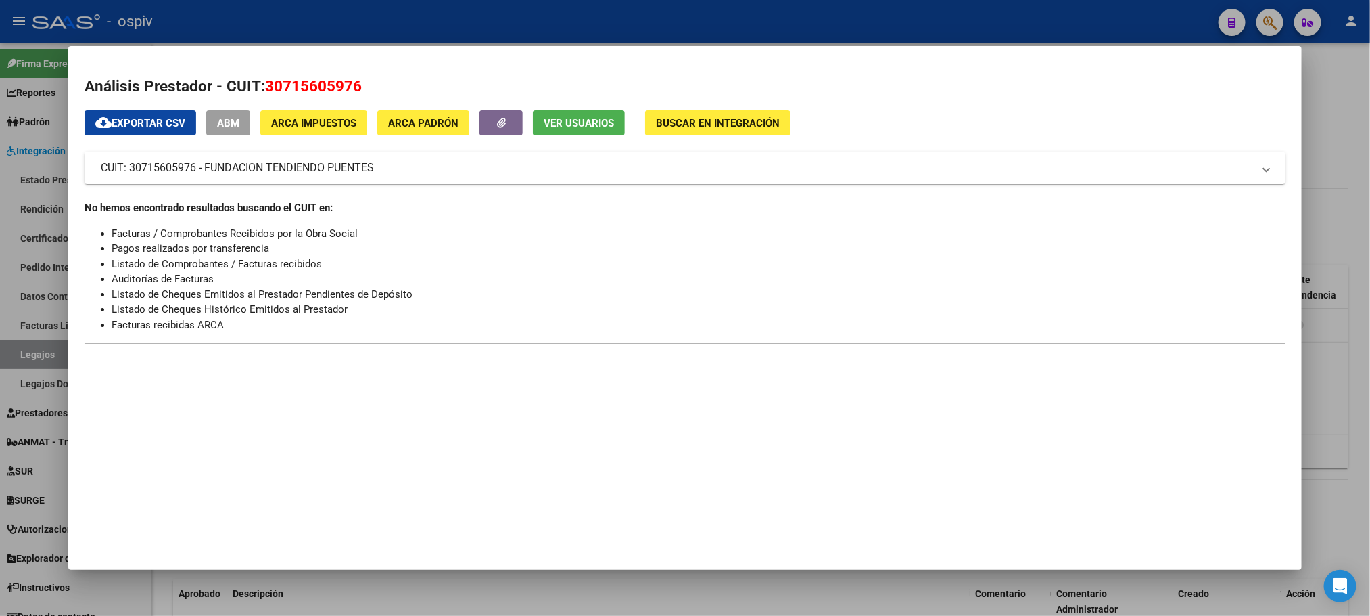
click at [570, 28] on div at bounding box center [685, 308] width 1370 height 616
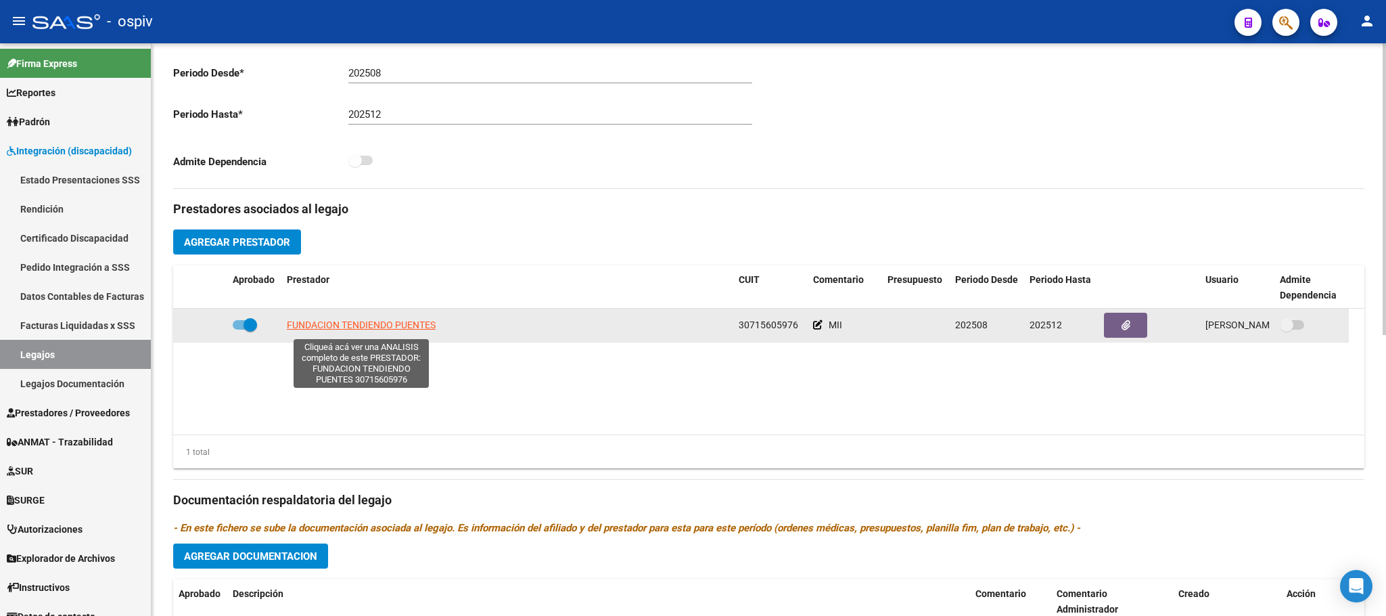
click at [321, 329] on span "FUNDACION TENDIENDO PUENTES" at bounding box center [361, 324] width 149 height 11
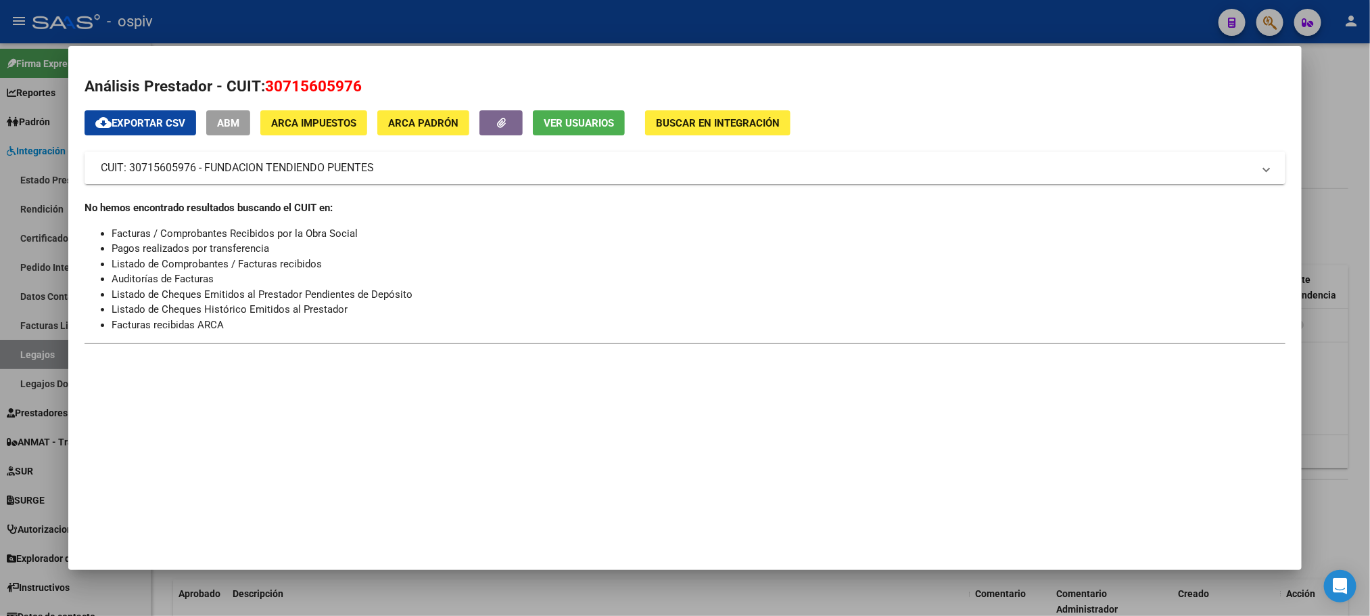
drag, startPoint x: 374, startPoint y: 167, endPoint x: 312, endPoint y: 167, distance: 61.6
click at [373, 167] on mat-panel-title "CUIT: 30715605976 - FUNDACION TENDIENDO PUENTES" at bounding box center [677, 168] width 1152 height 16
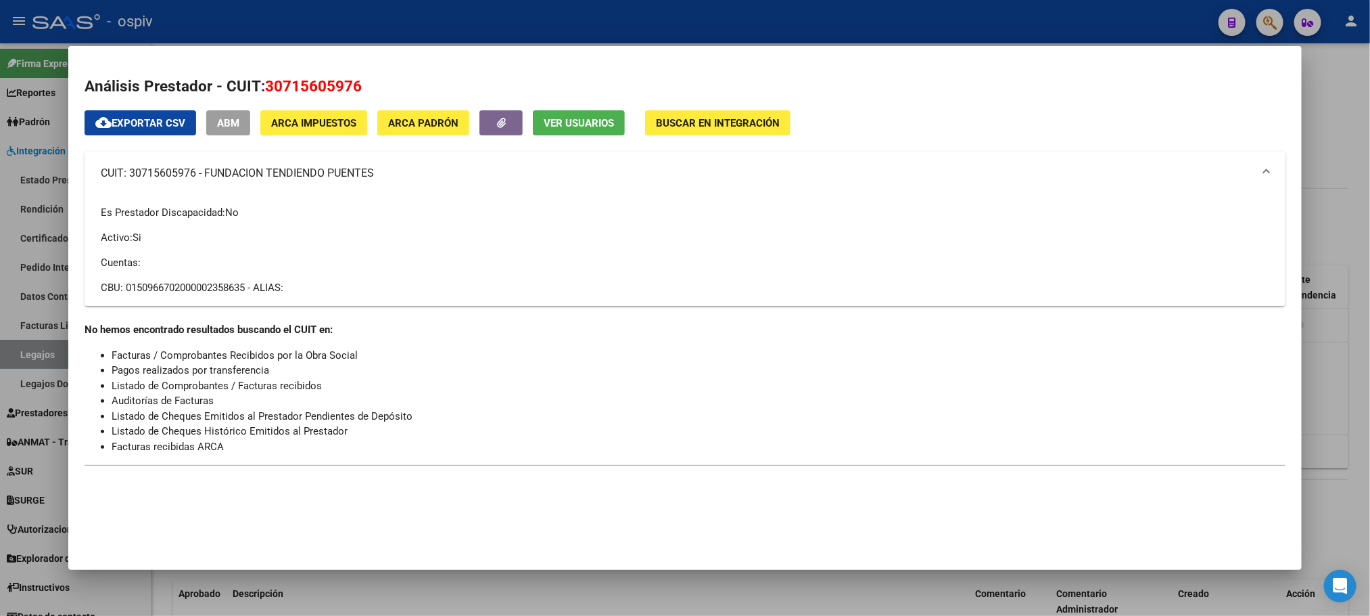
drag, startPoint x: 374, startPoint y: 170, endPoint x: 201, endPoint y: 171, distance: 173.2
click at [201, 171] on mat-panel-title "CUIT: 30715605976 - FUNDACION TENDIENDO PUENTES" at bounding box center [677, 173] width 1152 height 16
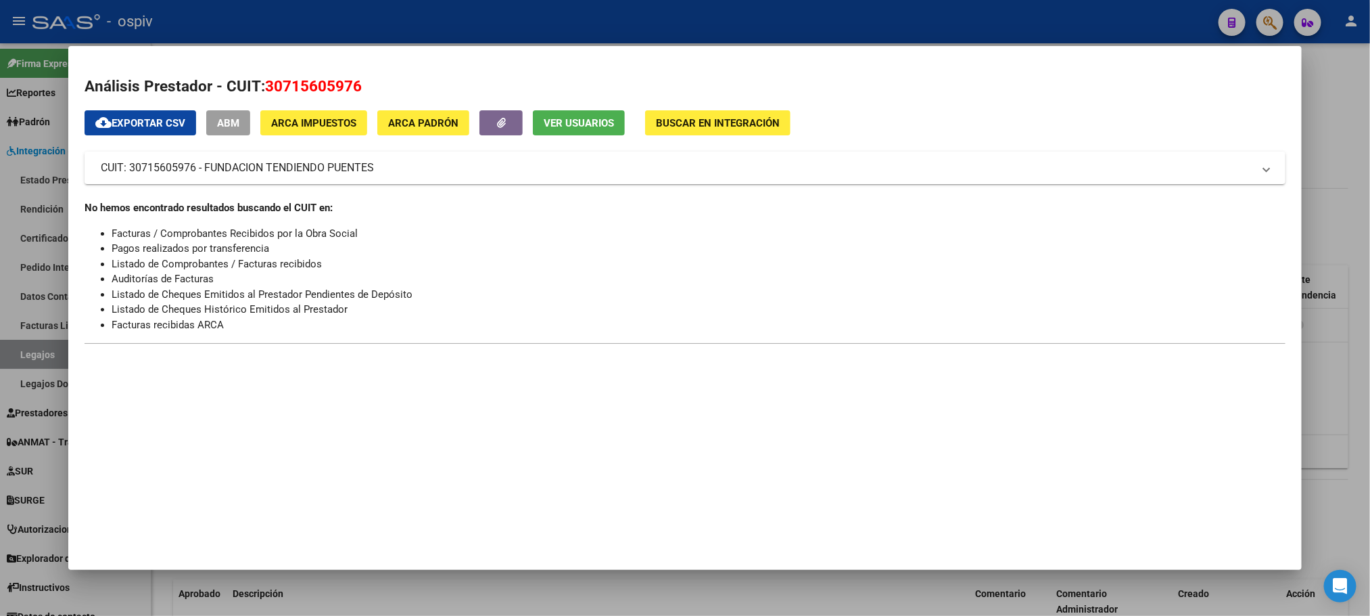
drag, startPoint x: 201, startPoint y: 171, endPoint x: 507, endPoint y: 15, distance: 343.9
click at [507, 15] on div at bounding box center [685, 308] width 1370 height 616
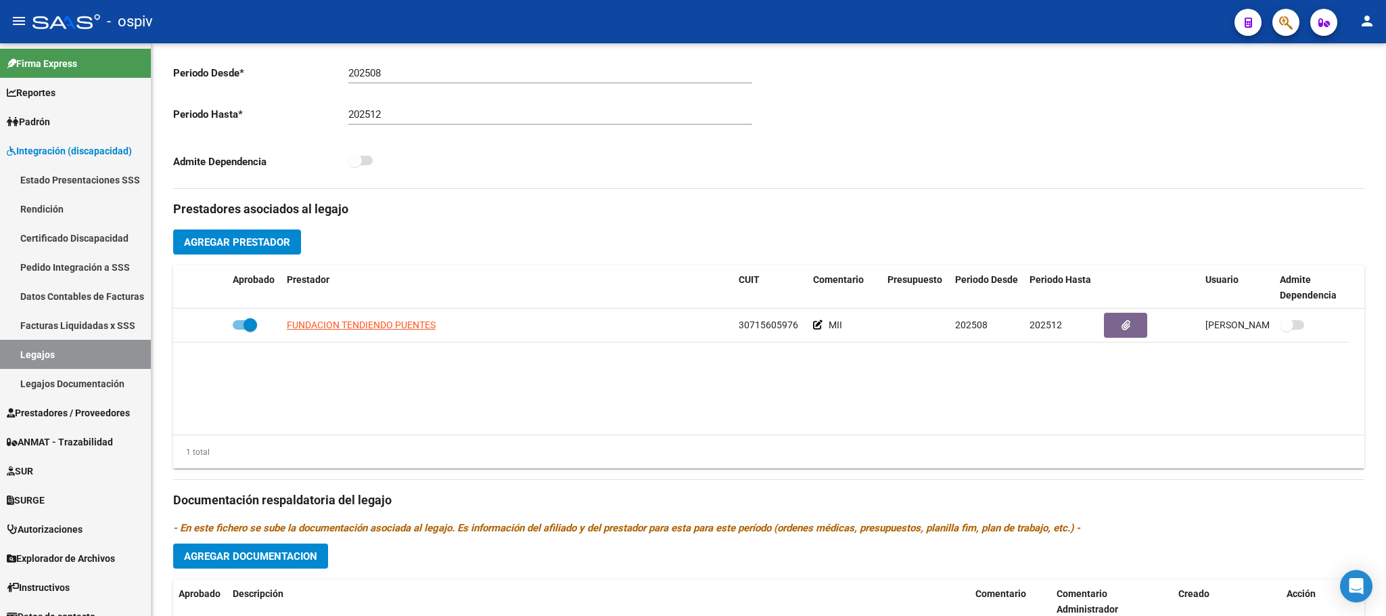
click at [507, 15] on div "- ospiv" at bounding box center [627, 22] width 1191 height 30
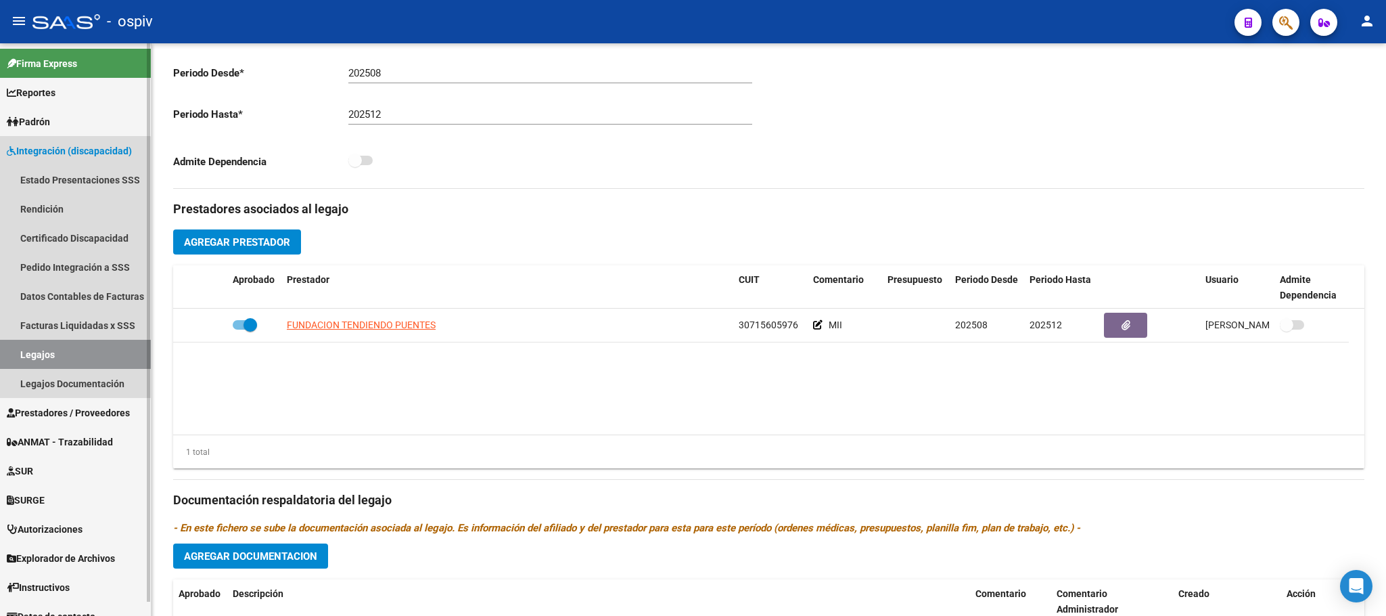
click at [57, 349] on link "Legajos" at bounding box center [75, 354] width 151 height 29
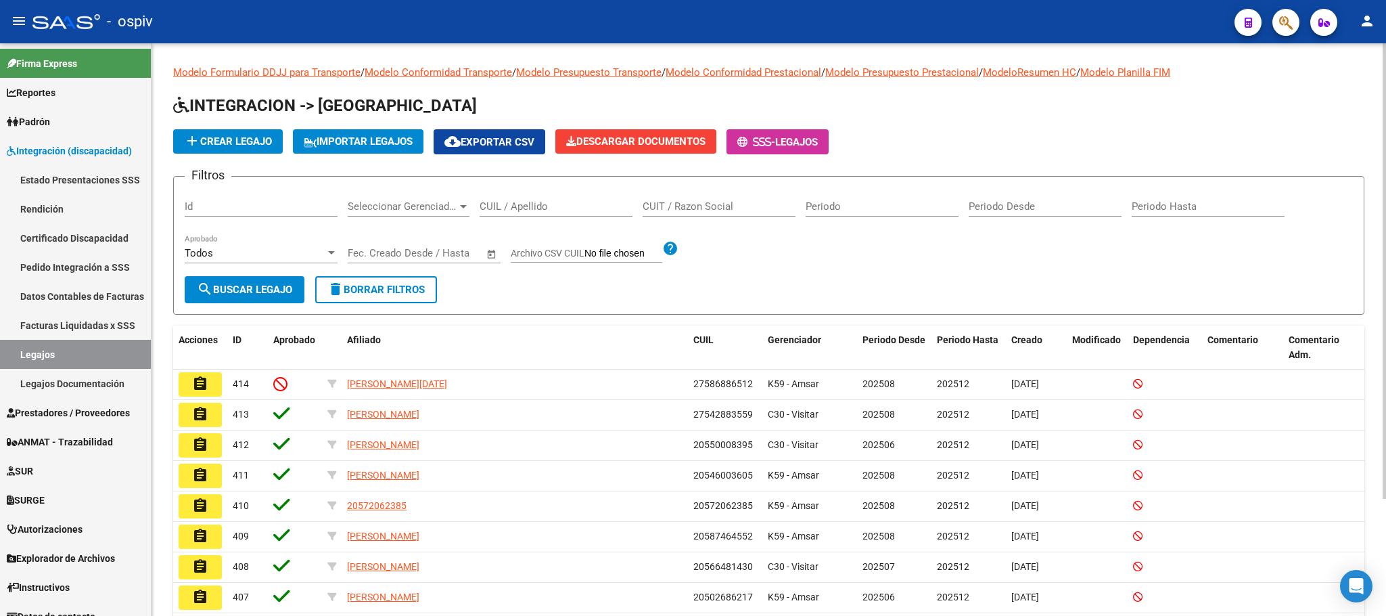
click at [703, 203] on input "CUIT / Razon Social" at bounding box center [719, 206] width 153 height 12
paste input "30715605976"
type input "30715605976"
click at [258, 293] on span "search Buscar Legajo" at bounding box center [244, 289] width 95 height 12
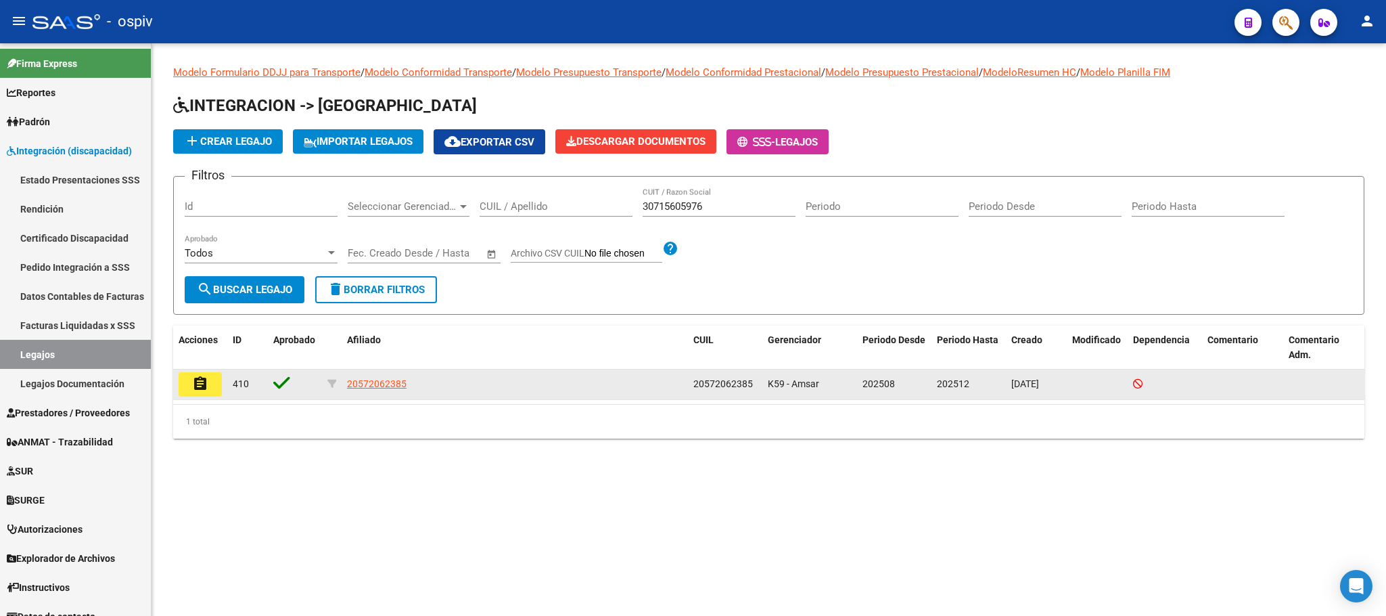
click at [203, 381] on mat-icon "assignment" at bounding box center [200, 383] width 16 height 16
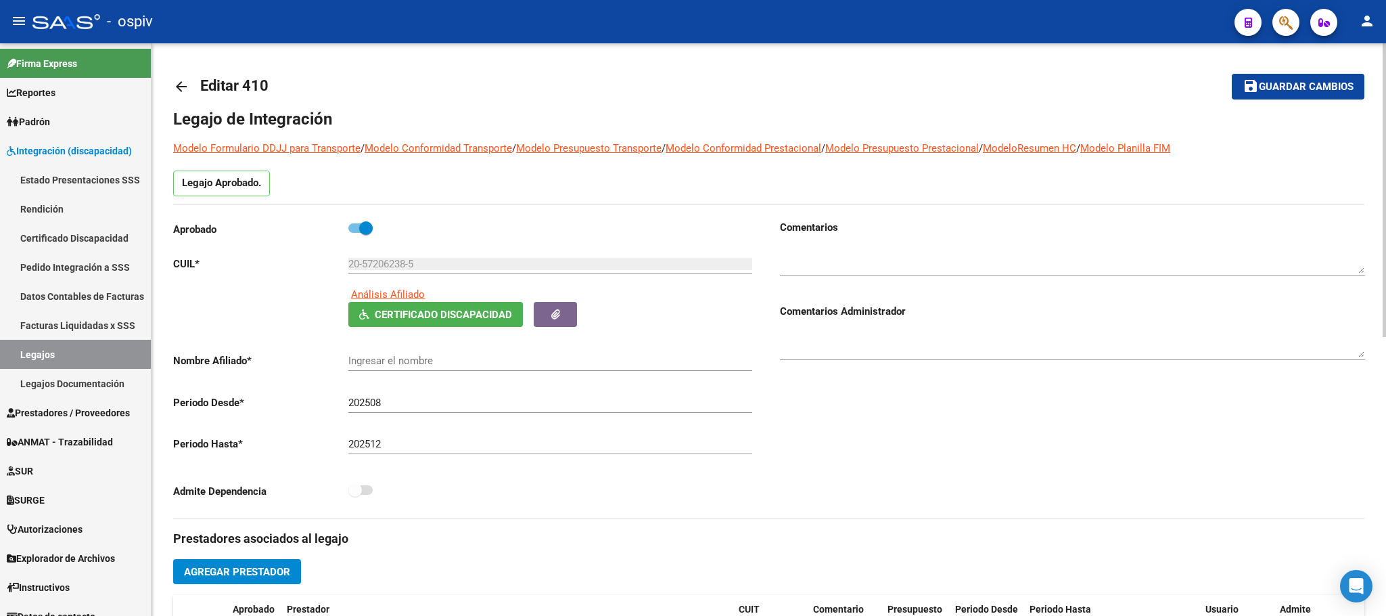
type input "ROMERO CHIOFALO FRANCISCO NICOLAS"
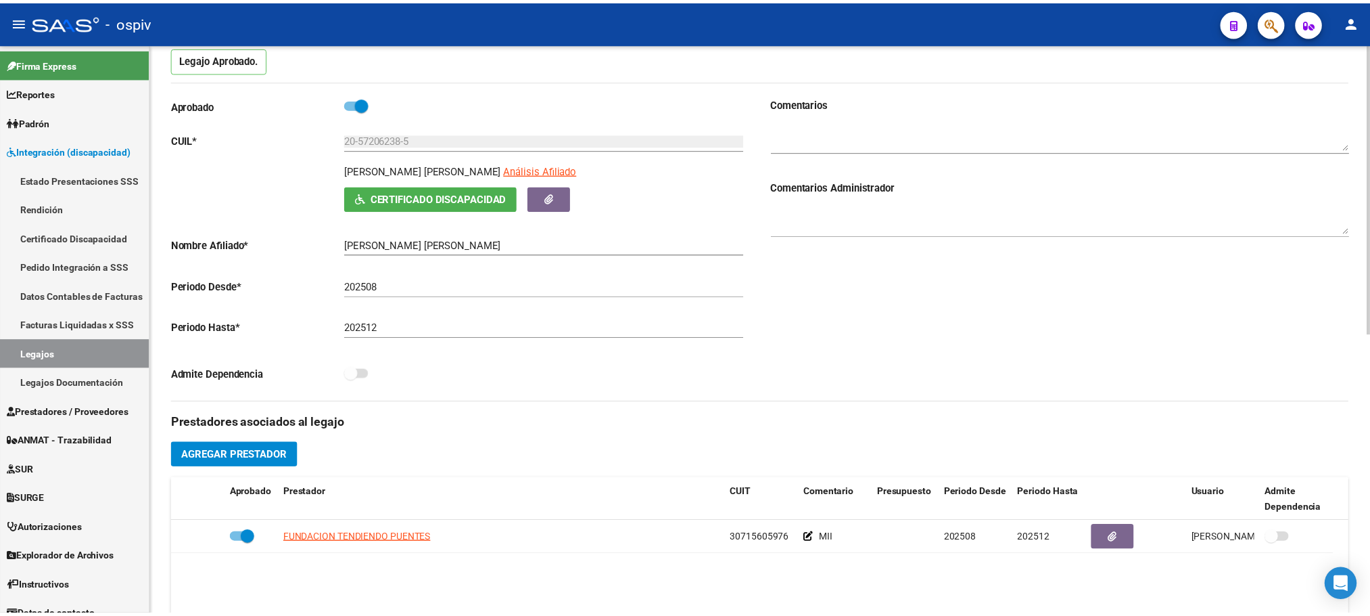
scroll to position [338, 0]
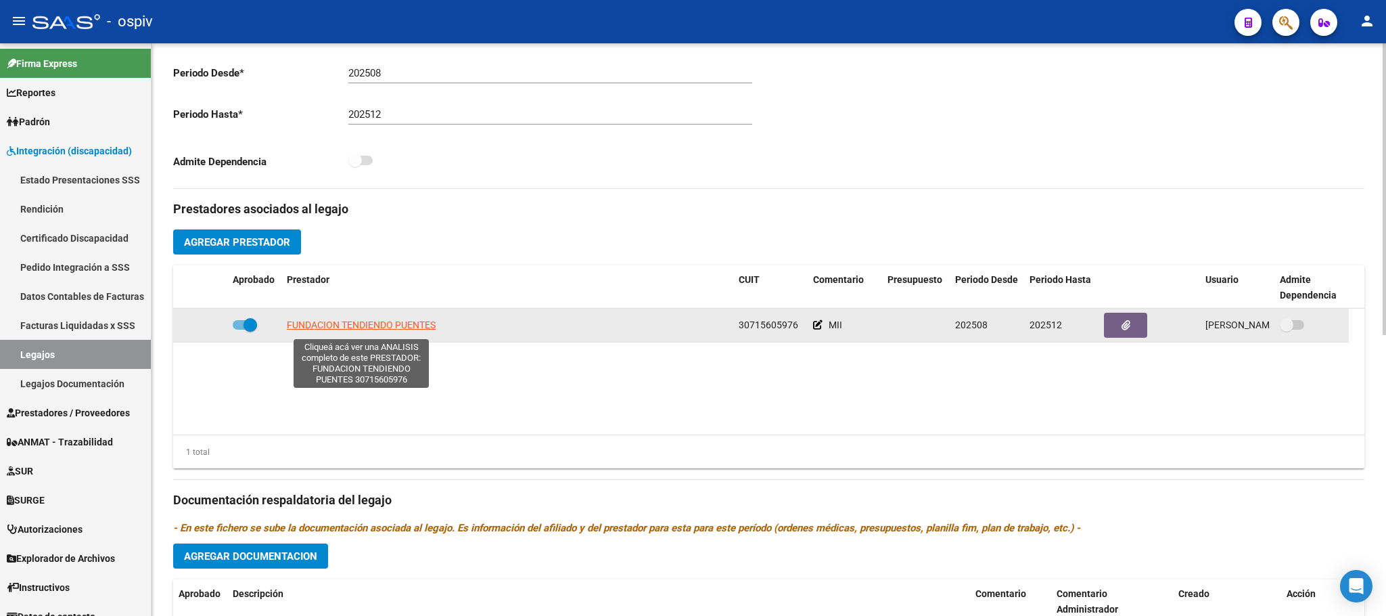
click at [398, 325] on span "FUNDACION TENDIENDO PUENTES" at bounding box center [361, 324] width 149 height 11
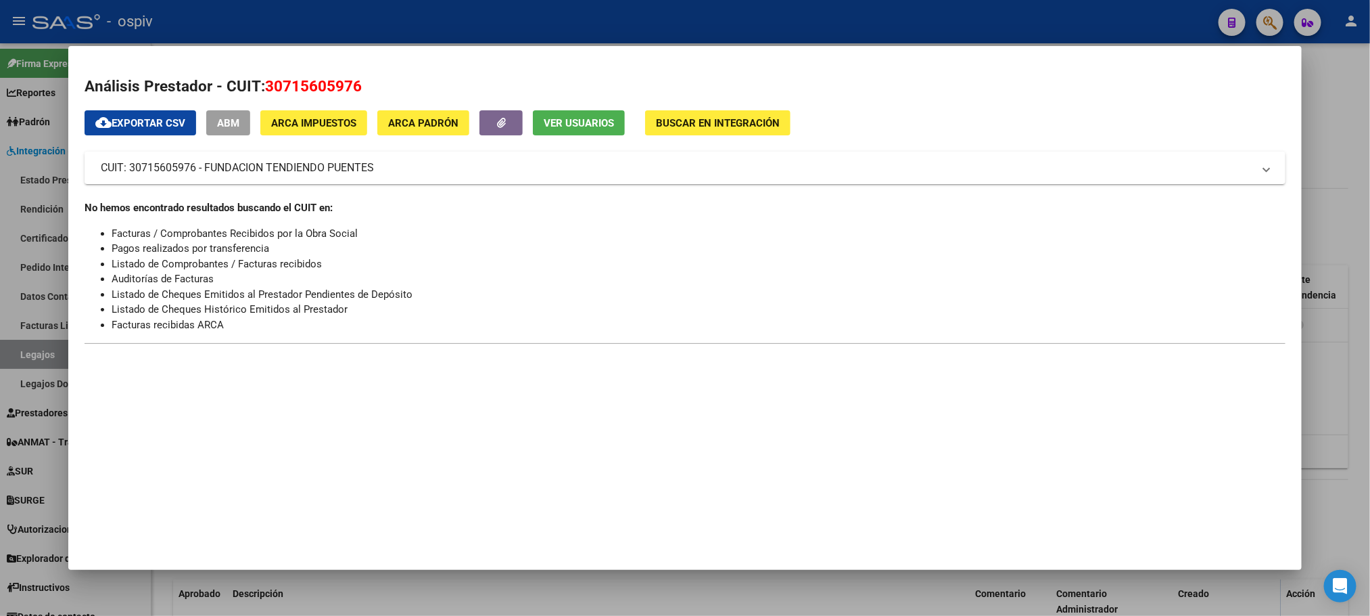
click at [562, 122] on span "Ver Usuarios" at bounding box center [579, 123] width 70 height 12
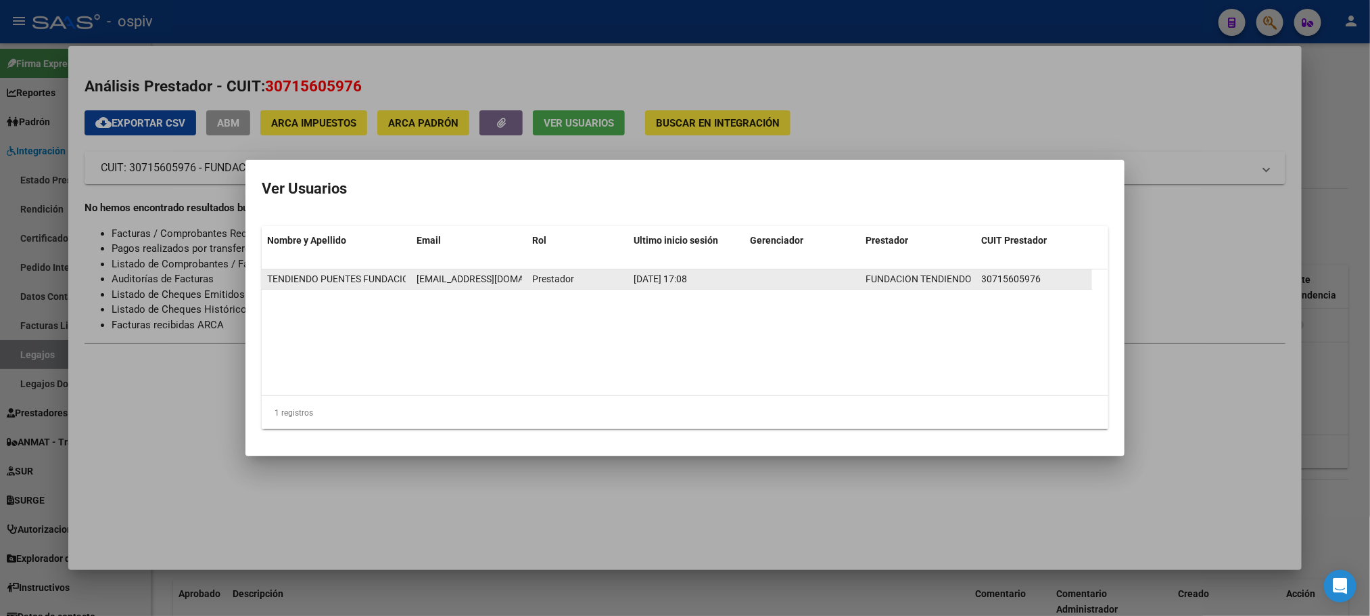
scroll to position [0, 47]
drag, startPoint x: 414, startPoint y: 281, endPoint x: 532, endPoint y: 280, distance: 118.4
click at [532, 280] on div "TENDIENDO PUENTES FUNDACION secretaria@tendiendopuentes.org.ar Prestador 22/07/…" at bounding box center [677, 279] width 831 height 20
copy span "secretaria@tendiendopuentes.org.ar"
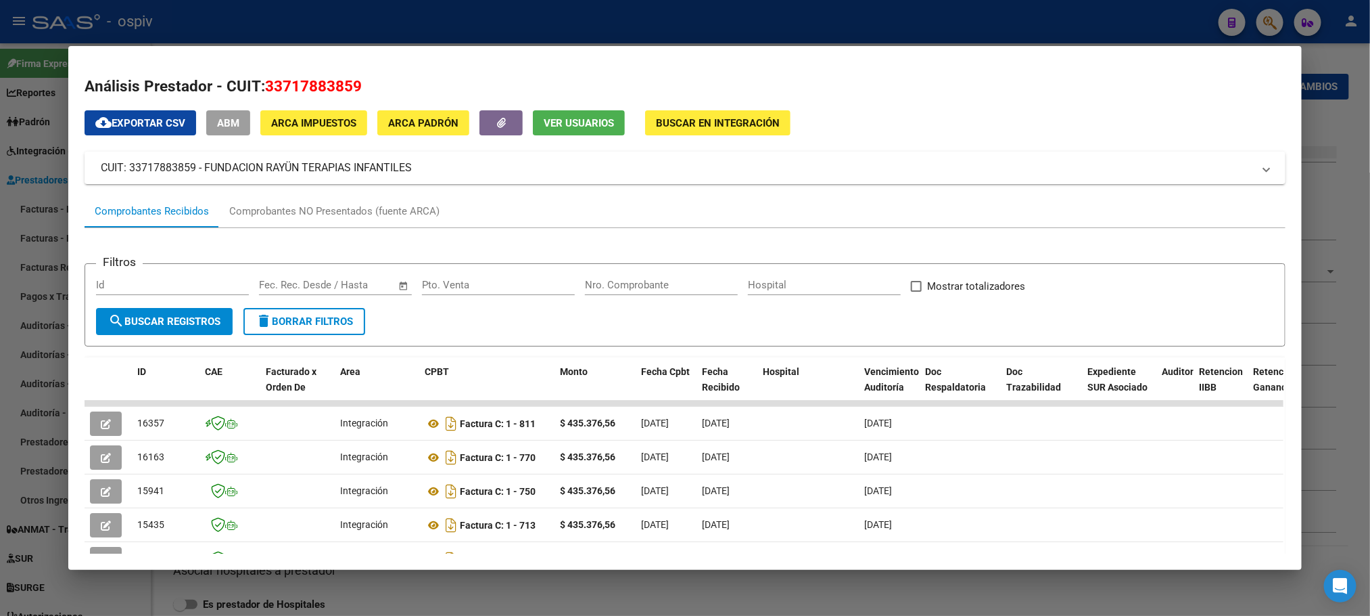
click at [938, 21] on div at bounding box center [685, 308] width 1370 height 616
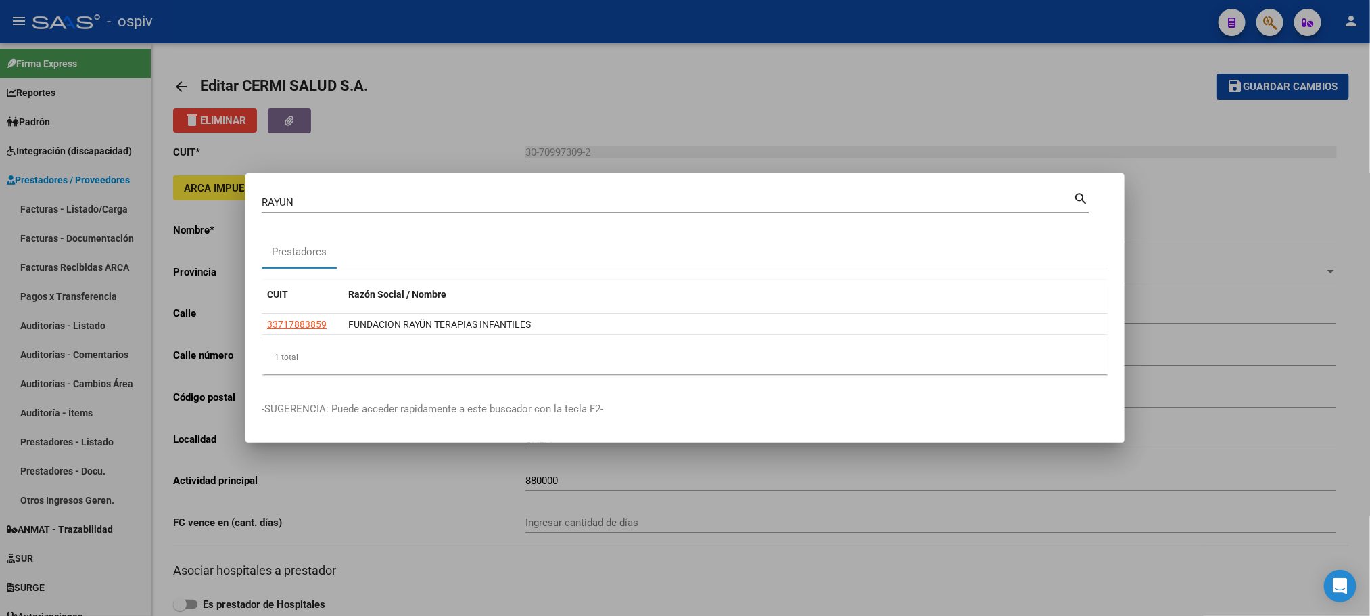
click at [1272, 19] on div at bounding box center [685, 308] width 1370 height 616
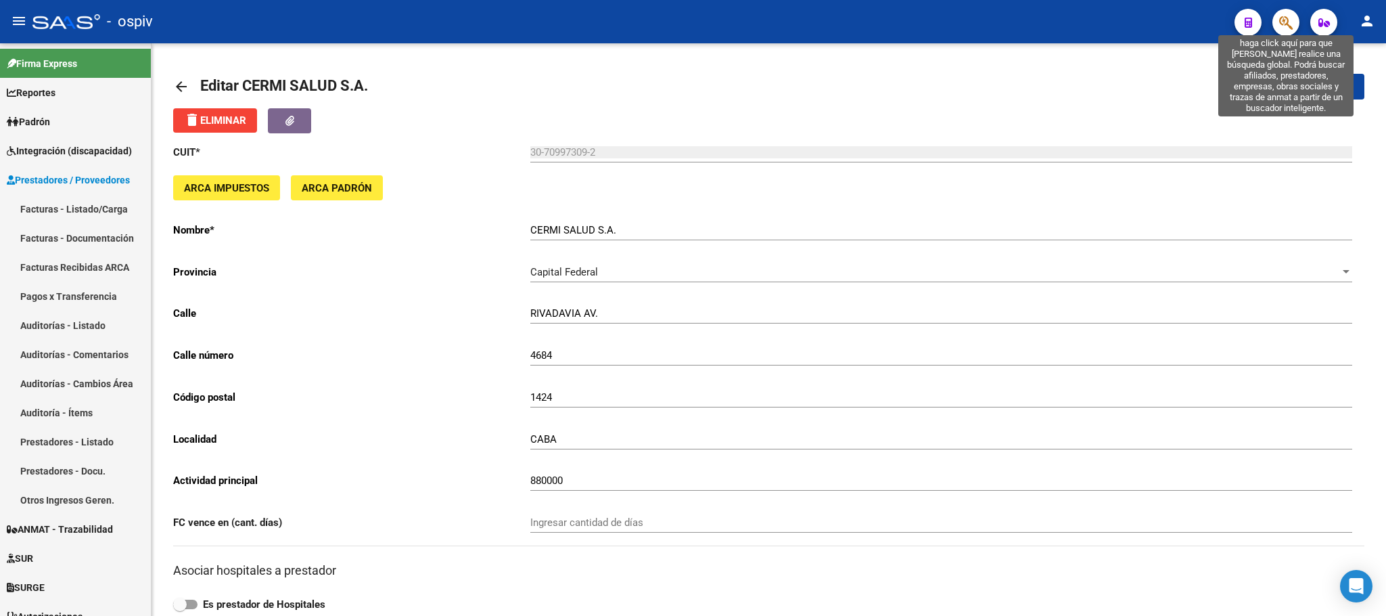
click at [1287, 20] on icon "button" at bounding box center [1286, 23] width 14 height 16
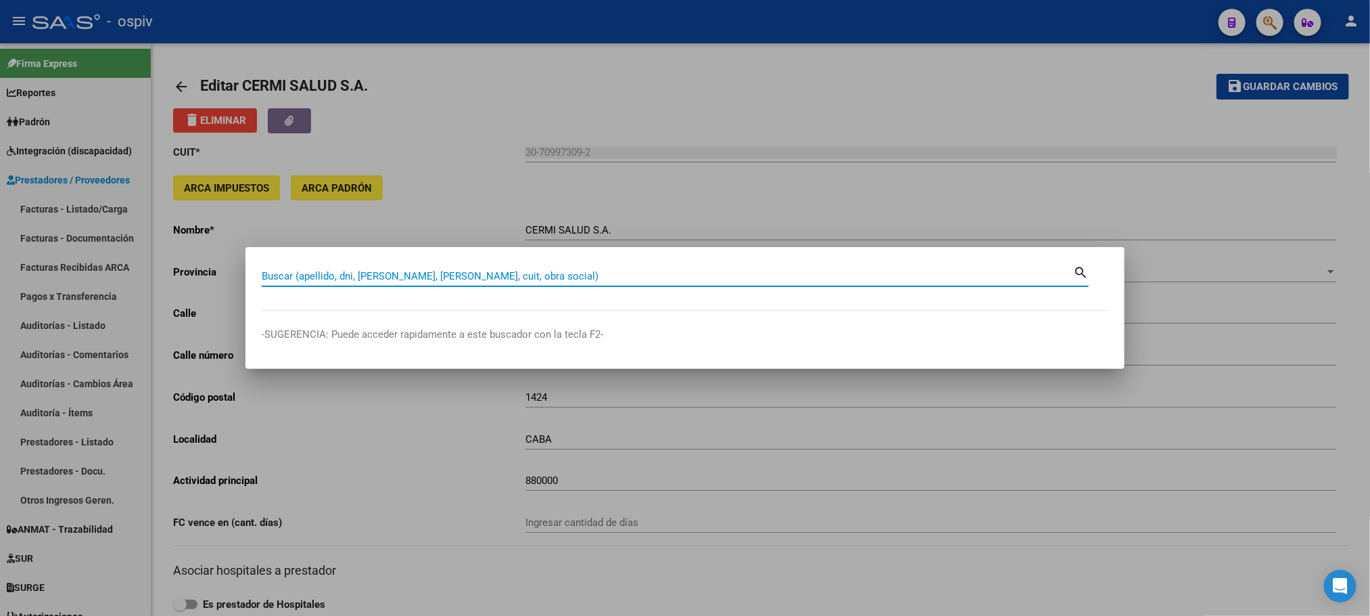
click at [613, 273] on input "Buscar (apellido, dni, [PERSON_NAME], [PERSON_NAME], cuit, obra social)" at bounding box center [668, 276] width 812 height 12
type input "[PERSON_NAME]"
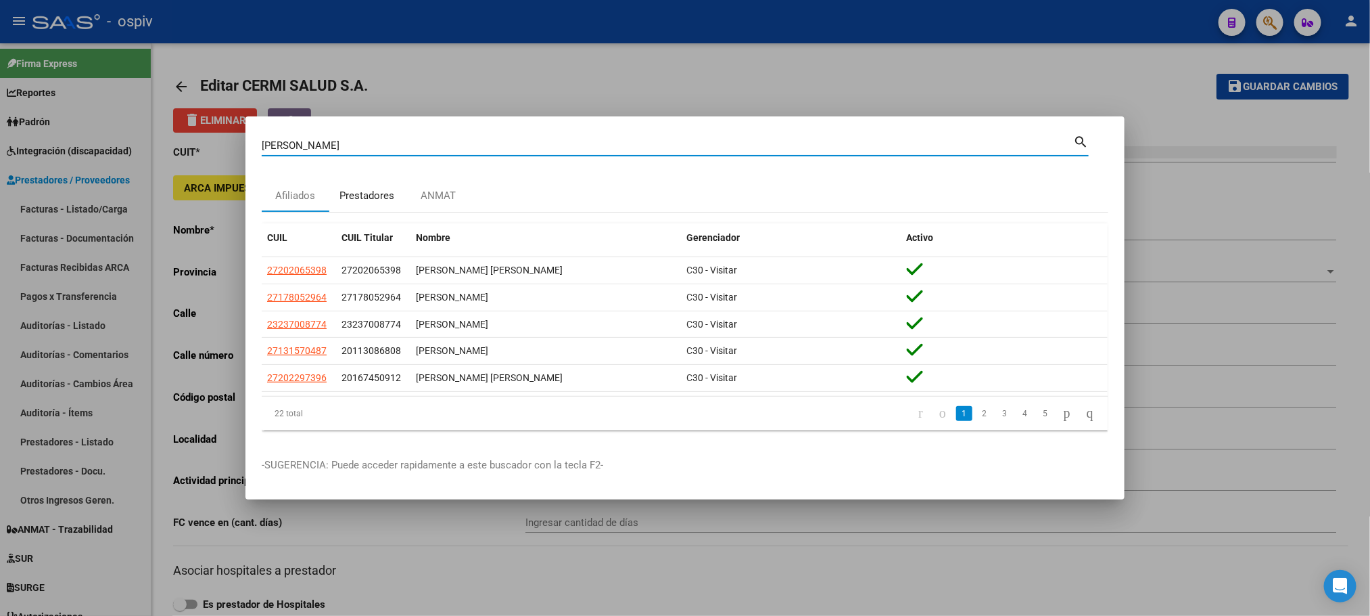
click at [352, 195] on div "Prestadores" at bounding box center [367, 196] width 55 height 16
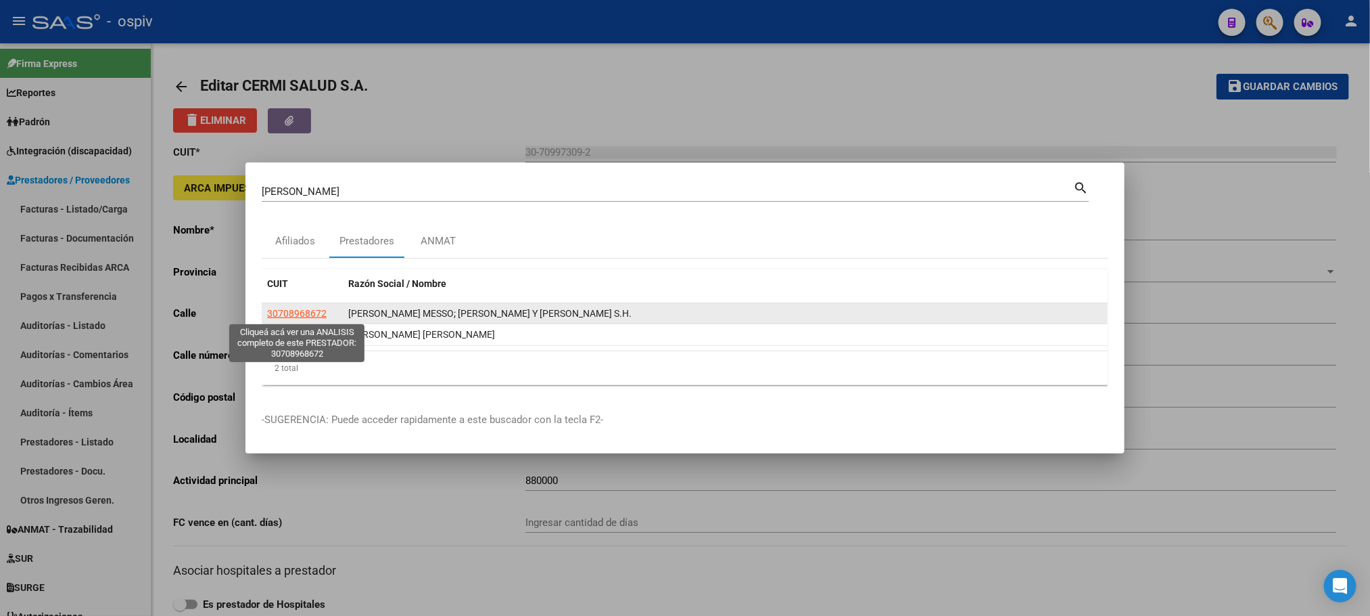
click at [289, 317] on span "30708968672" at bounding box center [297, 313] width 60 height 11
type textarea "30708968672"
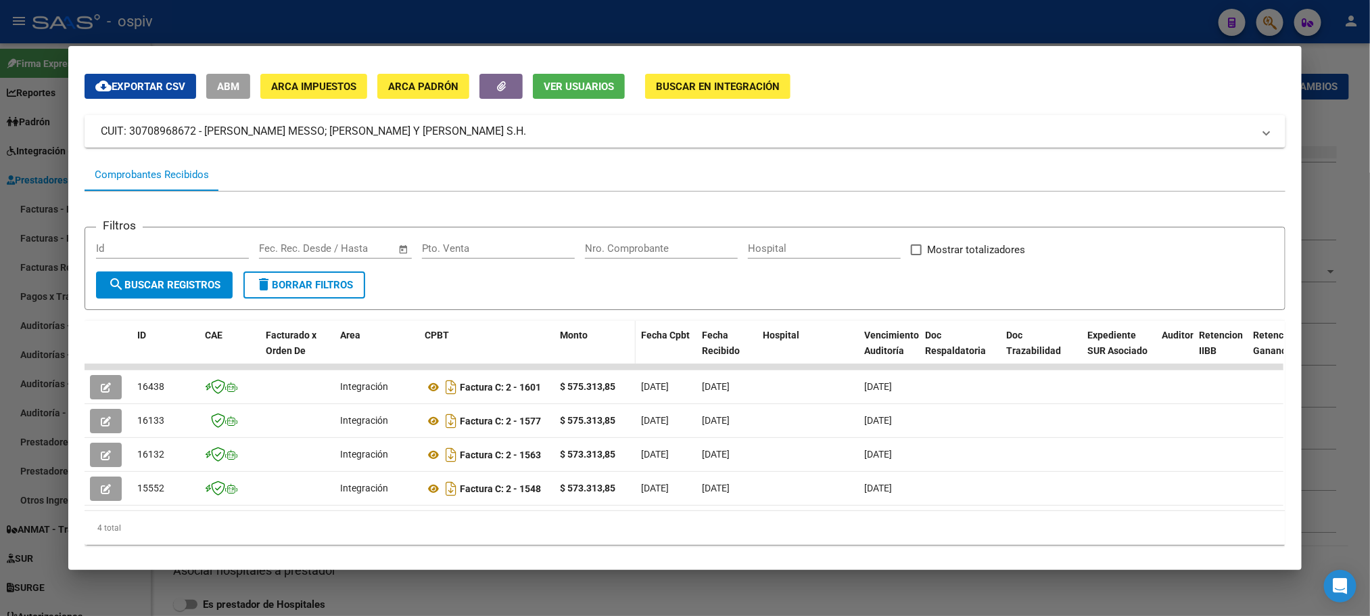
scroll to position [69, 0]
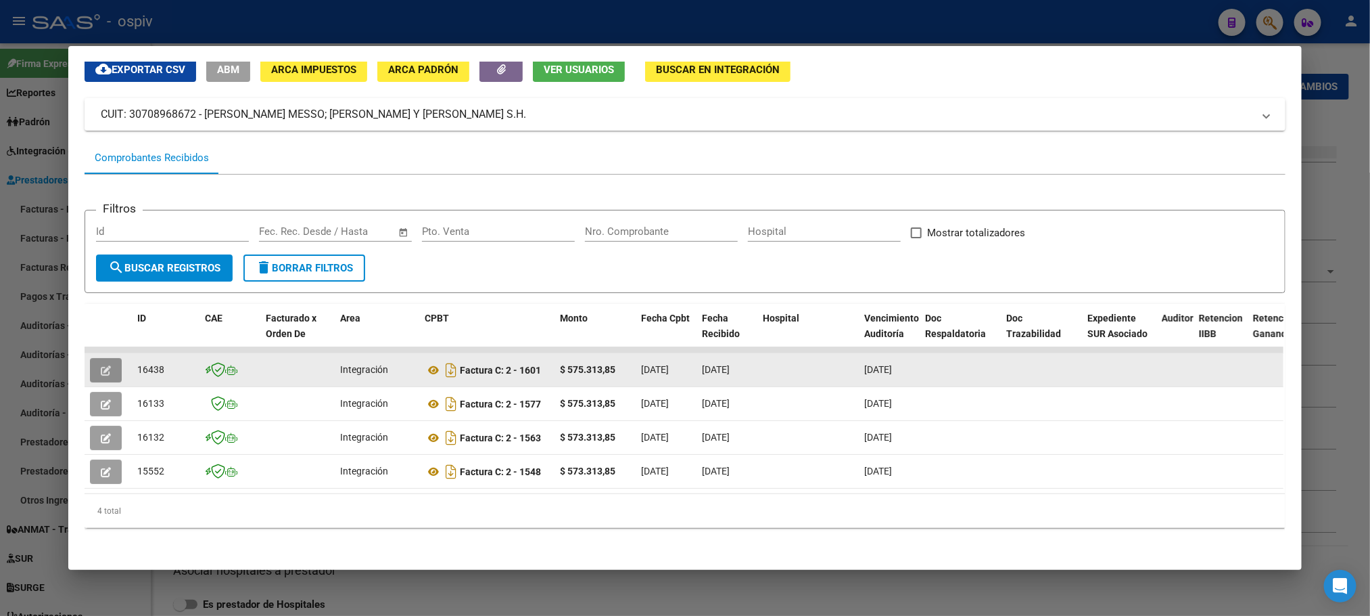
click at [106, 358] on button "button" at bounding box center [106, 370] width 32 height 24
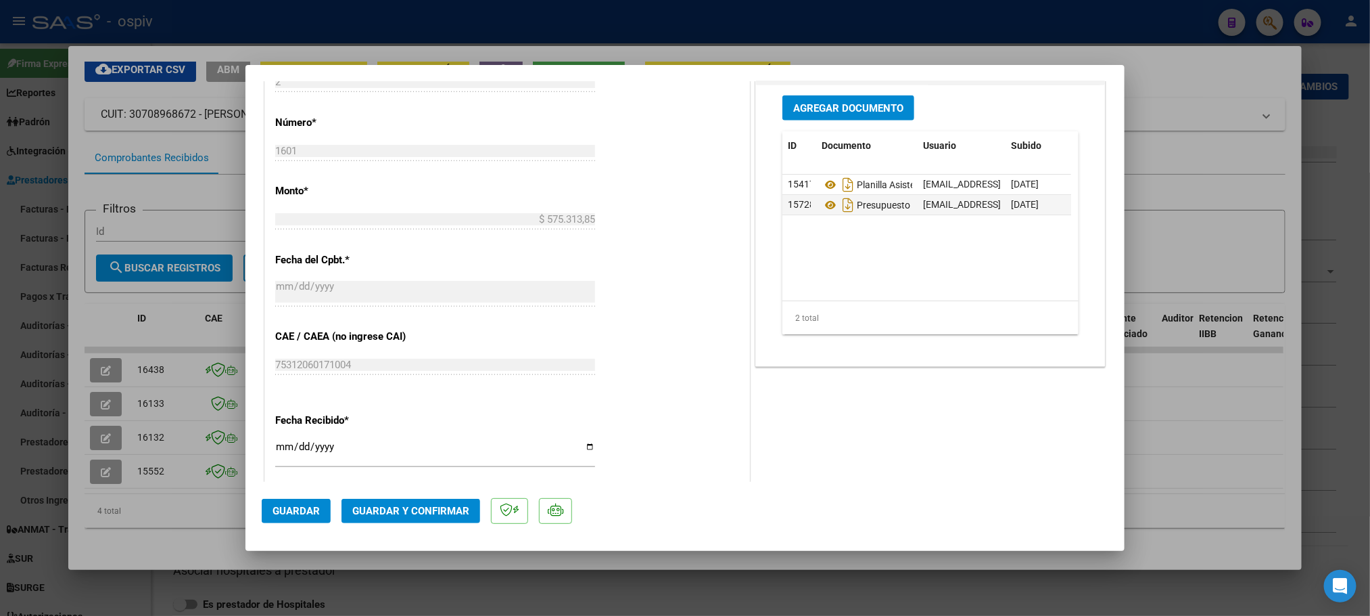
scroll to position [676, 0]
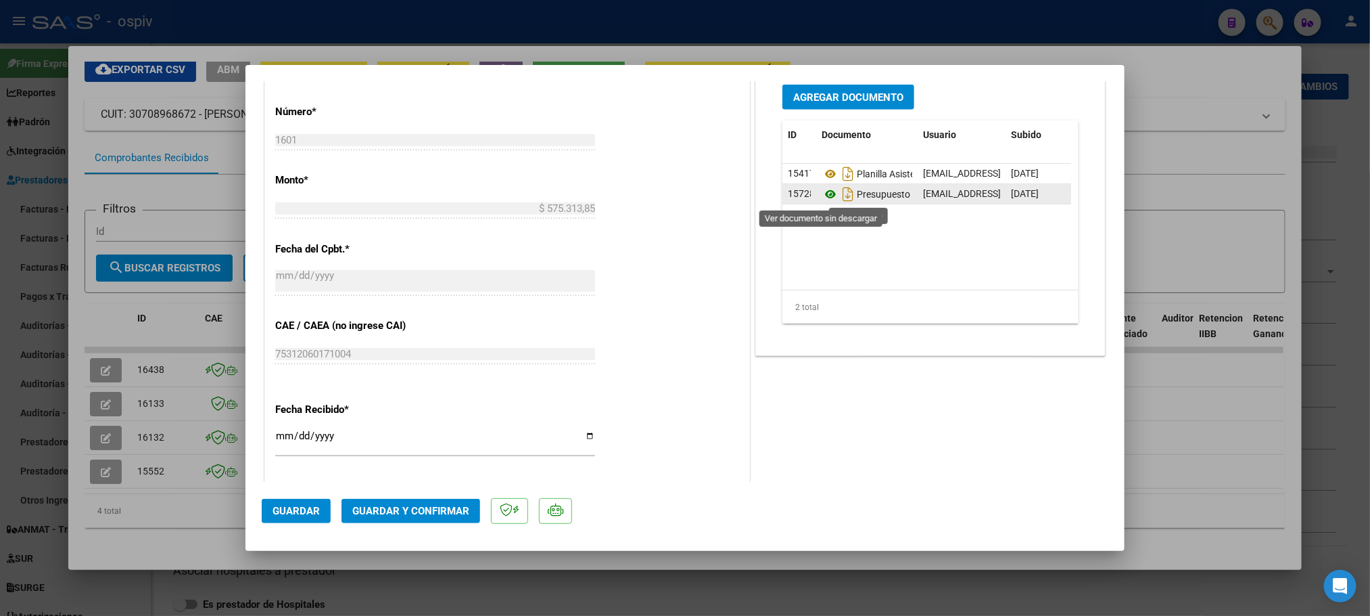
click at [822, 197] on icon at bounding box center [831, 194] width 18 height 16
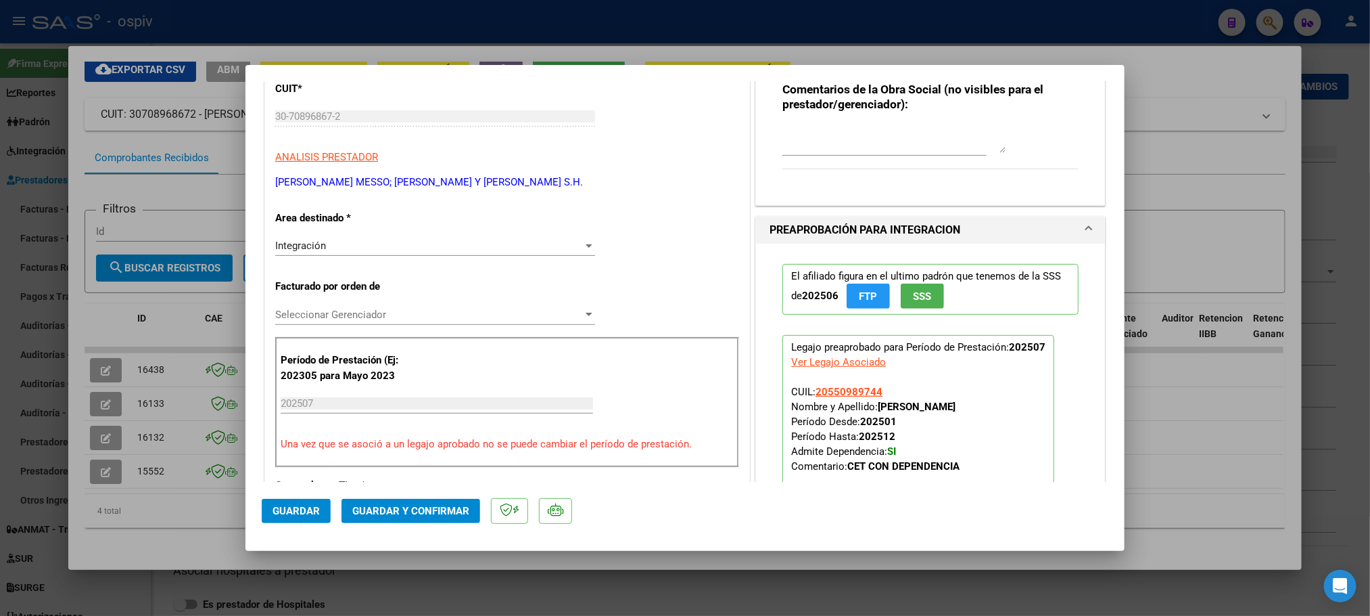
scroll to position [0, 0]
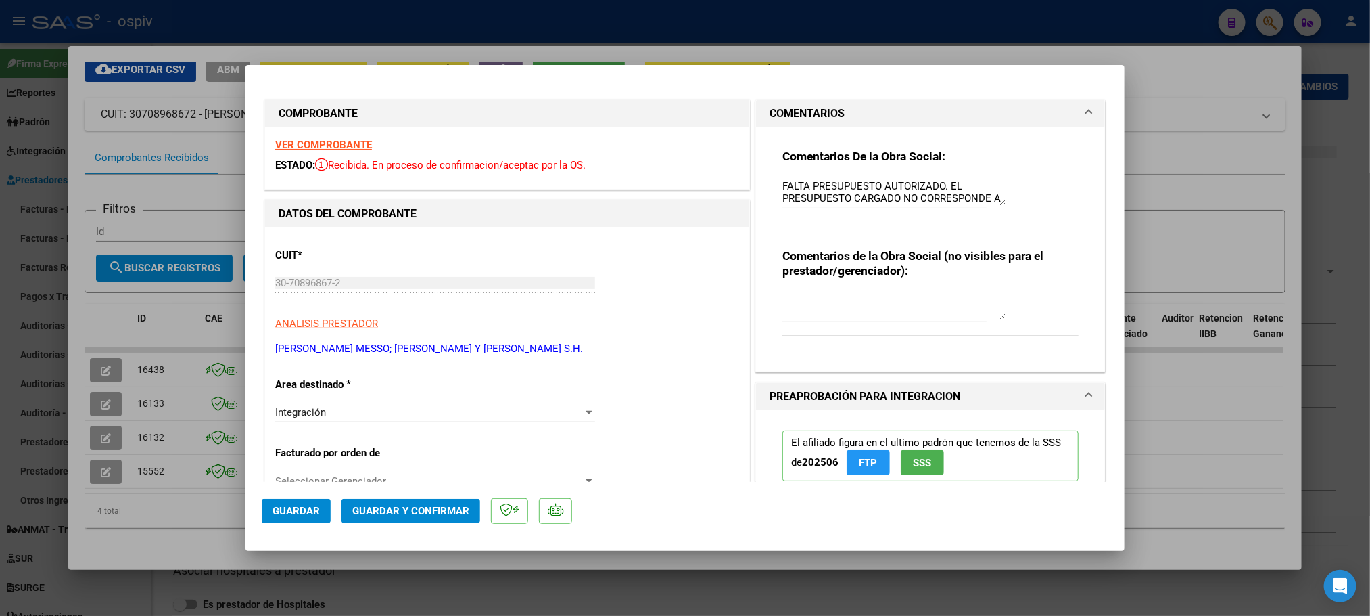
click at [753, 9] on div at bounding box center [685, 308] width 1370 height 616
type input "$ 0,00"
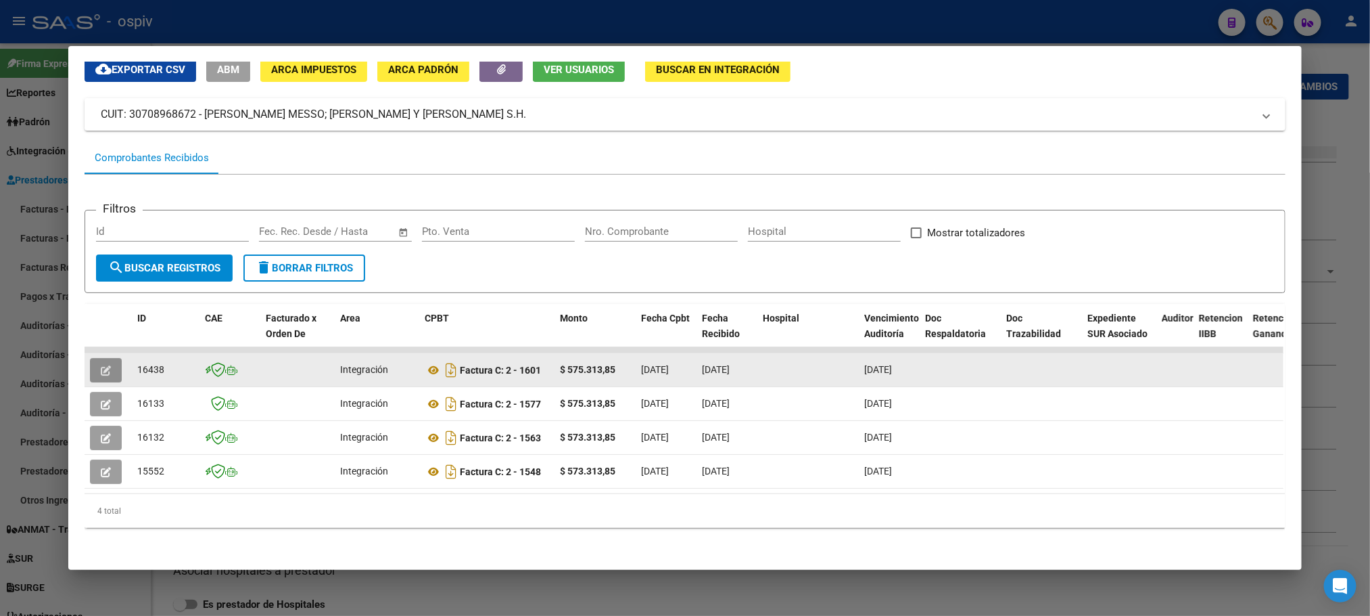
click at [92, 358] on button "button" at bounding box center [106, 370] width 32 height 24
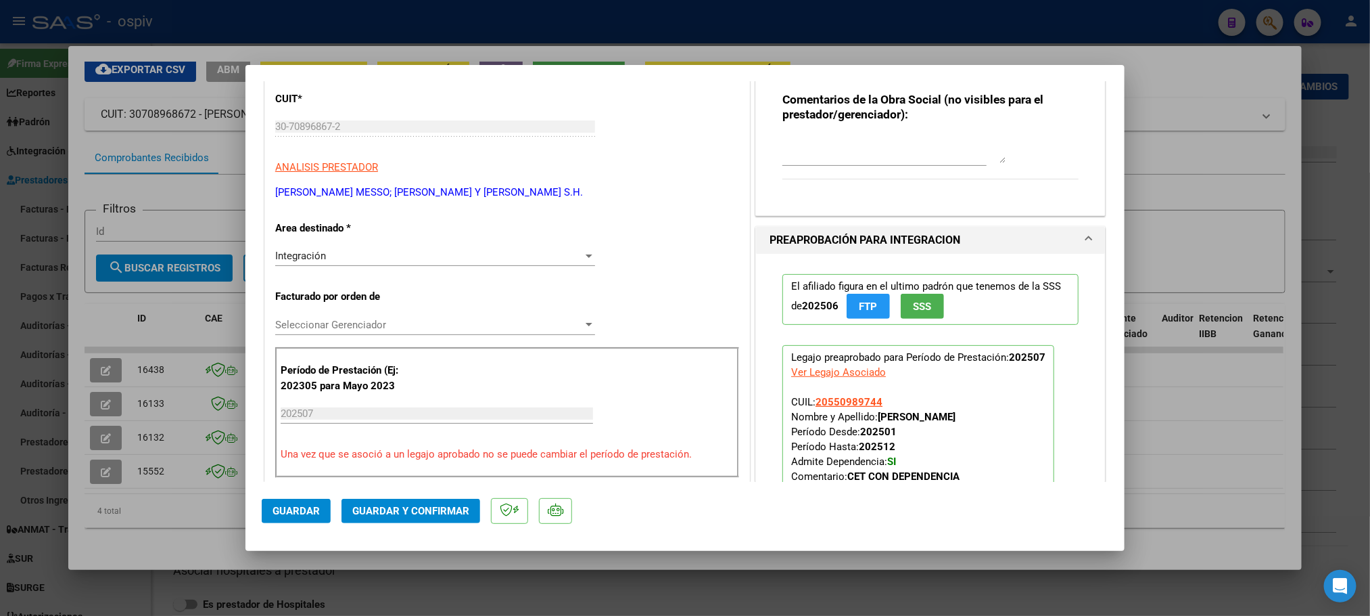
scroll to position [338, 0]
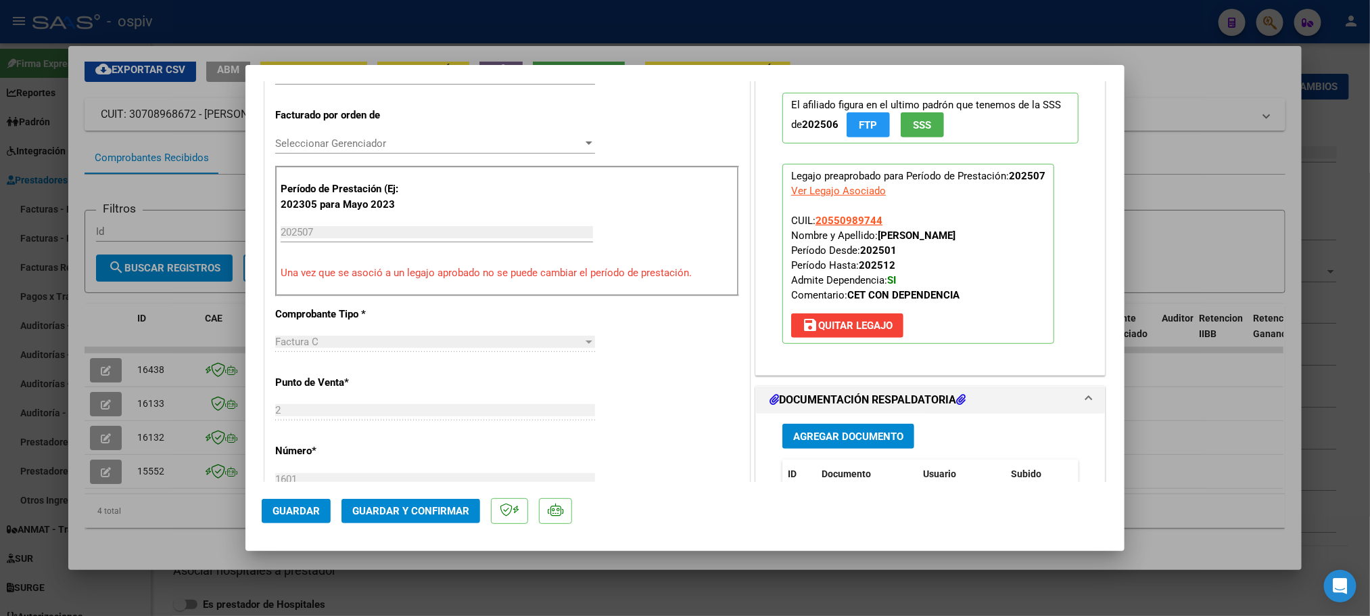
click at [875, 329] on span "save Quitar Legajo" at bounding box center [847, 325] width 91 height 12
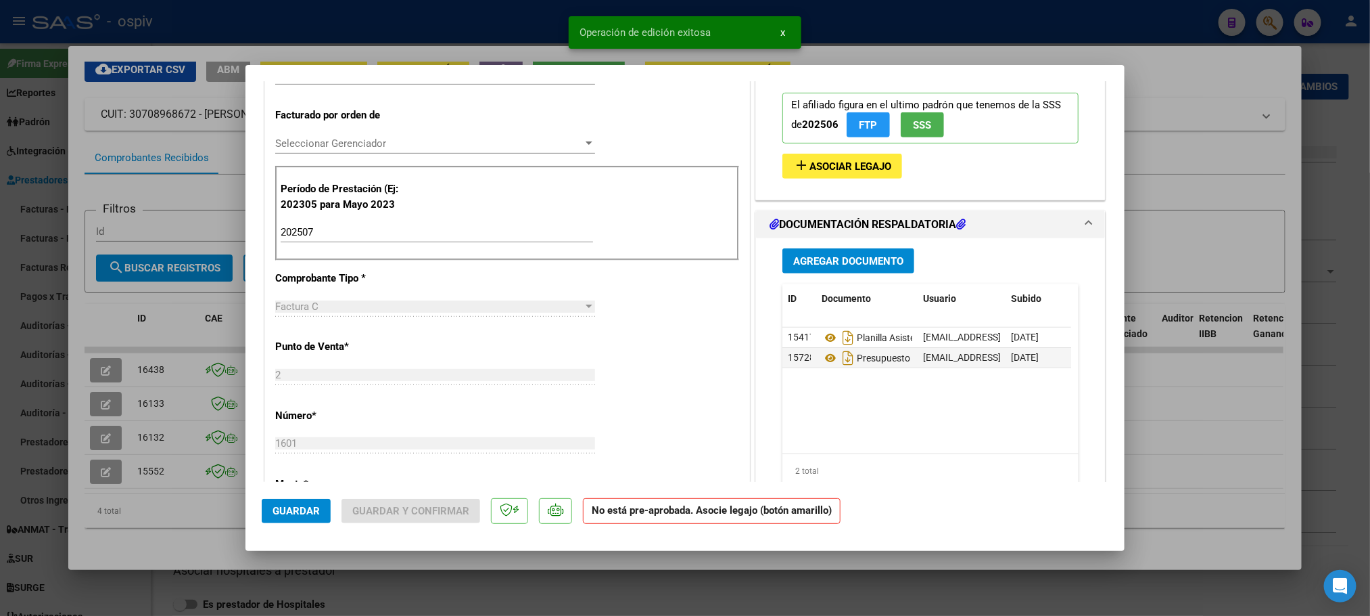
scroll to position [169, 0]
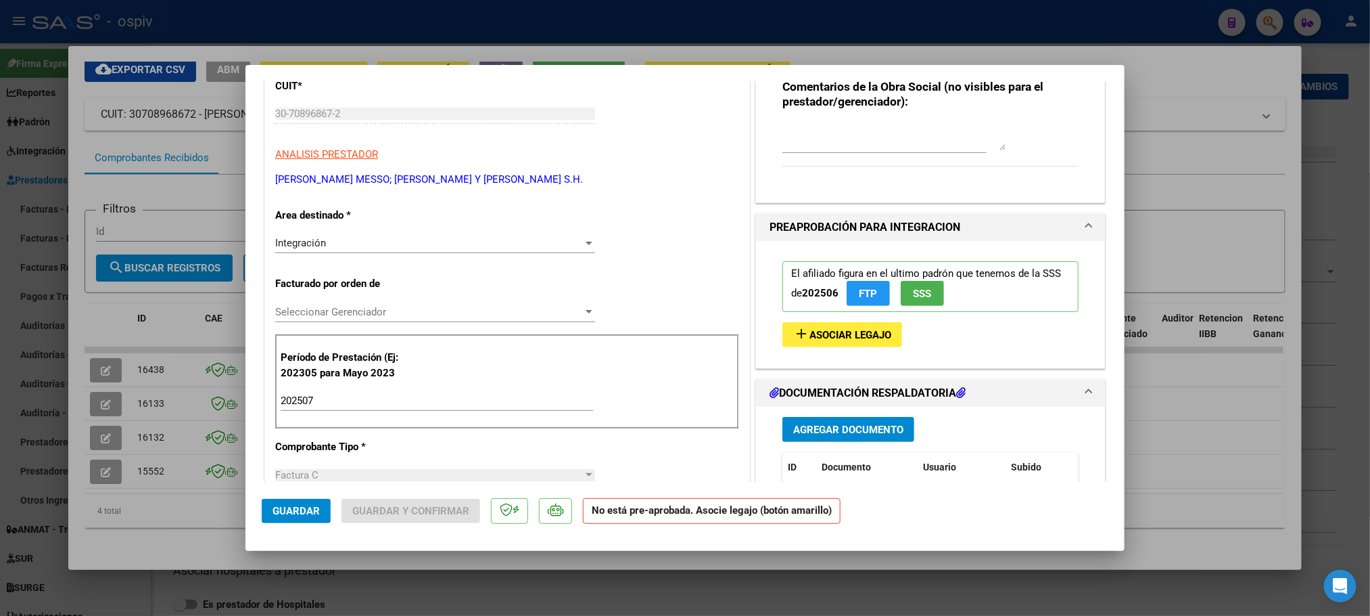
click at [497, 308] on span "Seleccionar Gerenciador" at bounding box center [429, 312] width 308 height 12
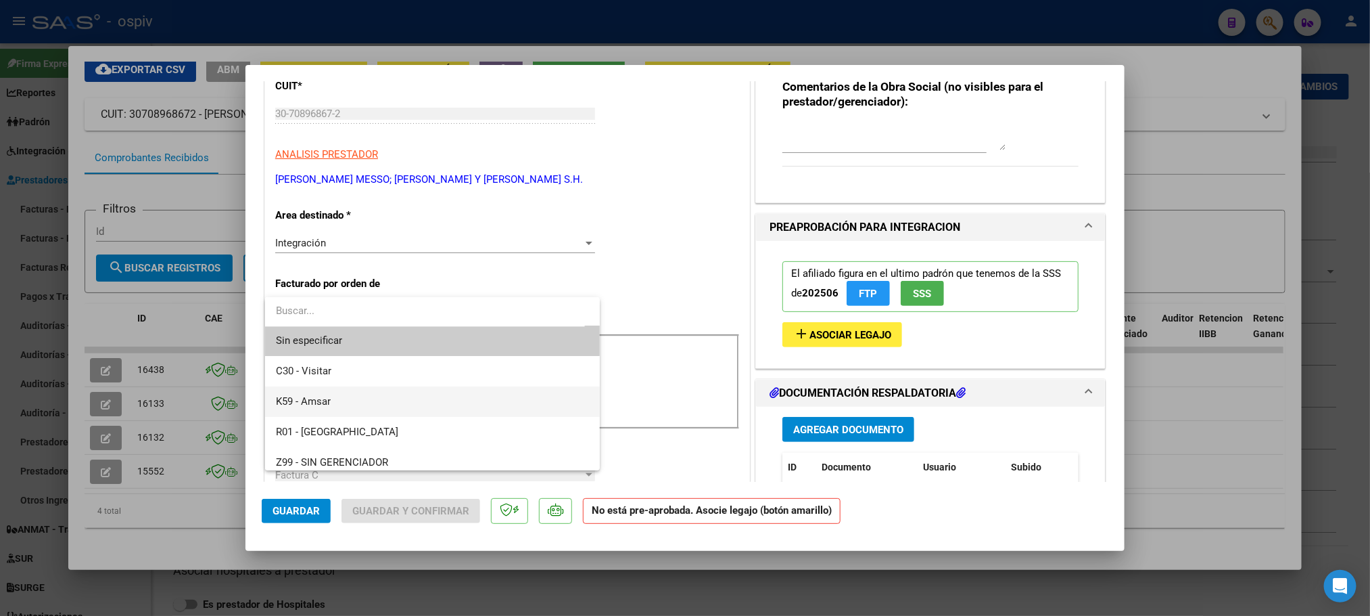
scroll to position [0, 0]
click at [700, 206] on div at bounding box center [685, 308] width 1370 height 616
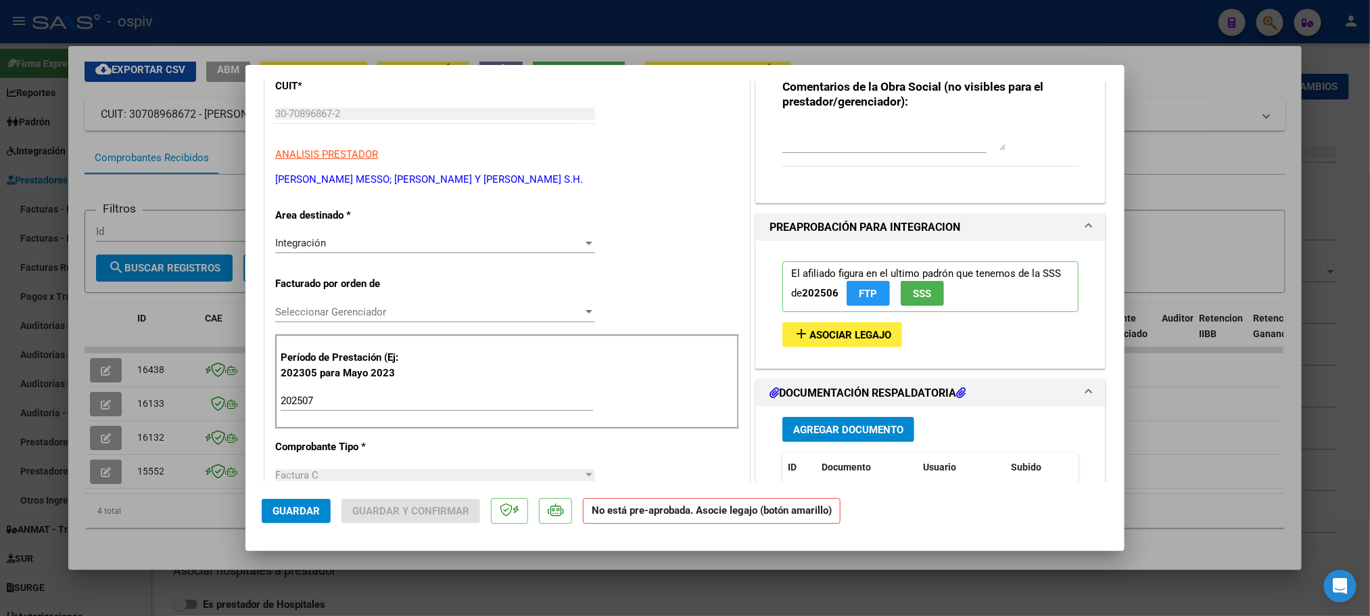
click at [492, 241] on div "Integración" at bounding box center [429, 243] width 308 height 12
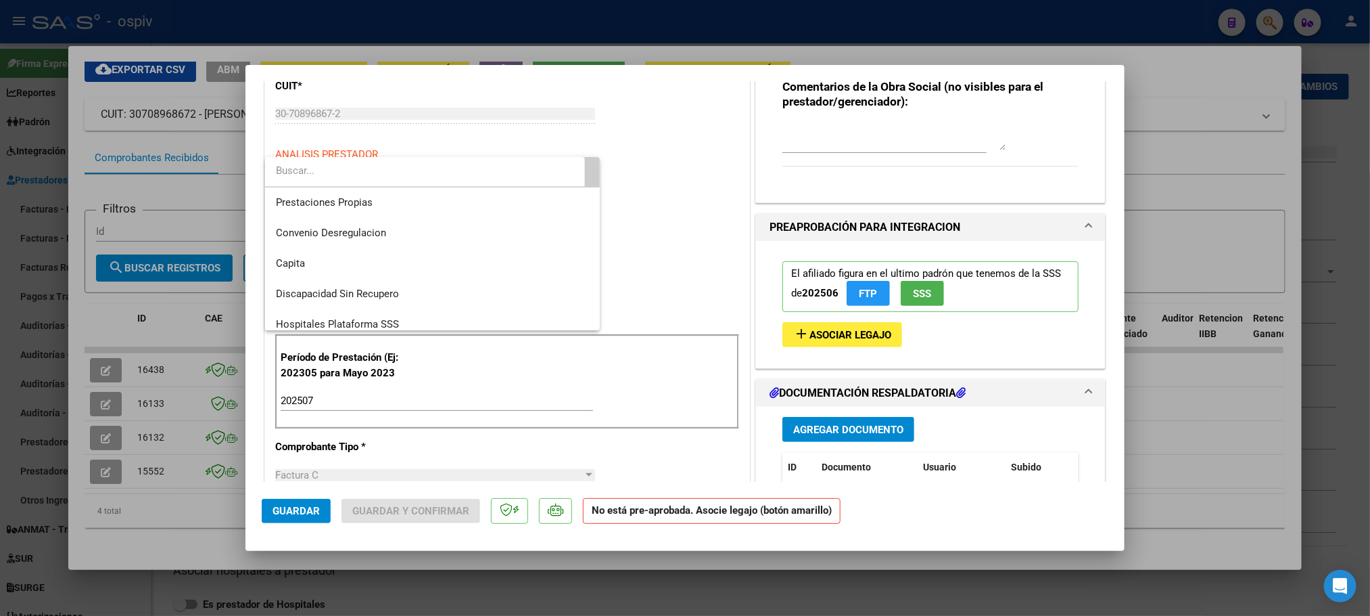
scroll to position [161, 0]
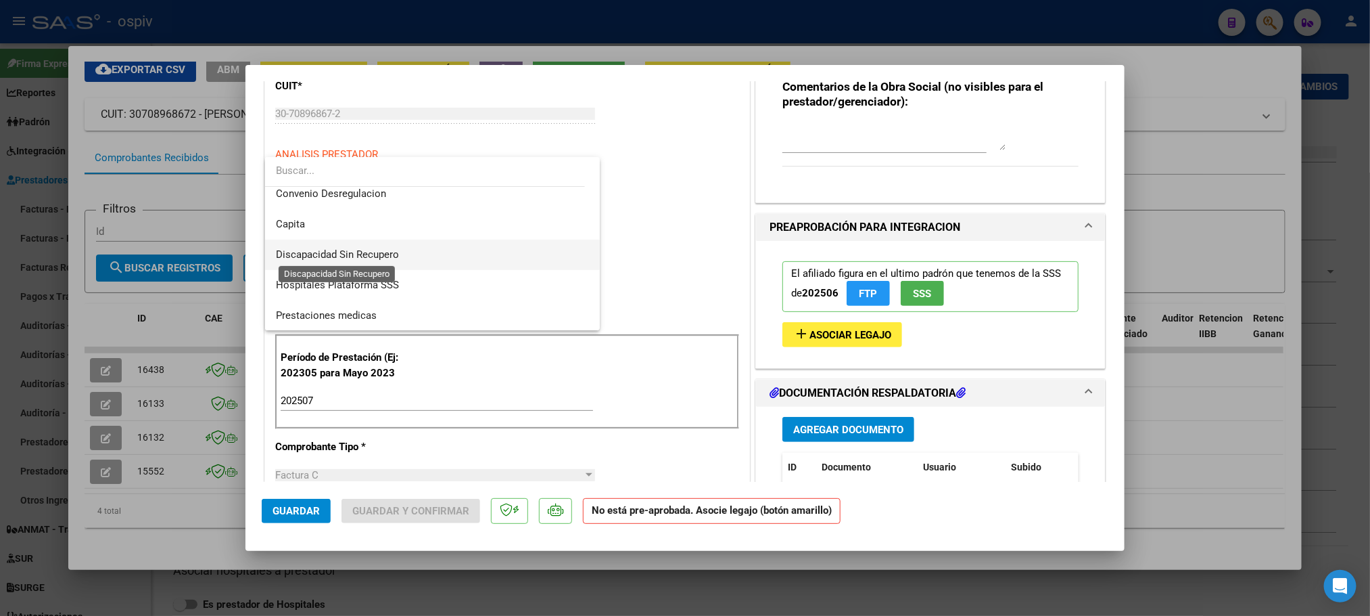
click at [394, 254] on span "Discapacidad Sin Recupero" at bounding box center [337, 254] width 123 height 12
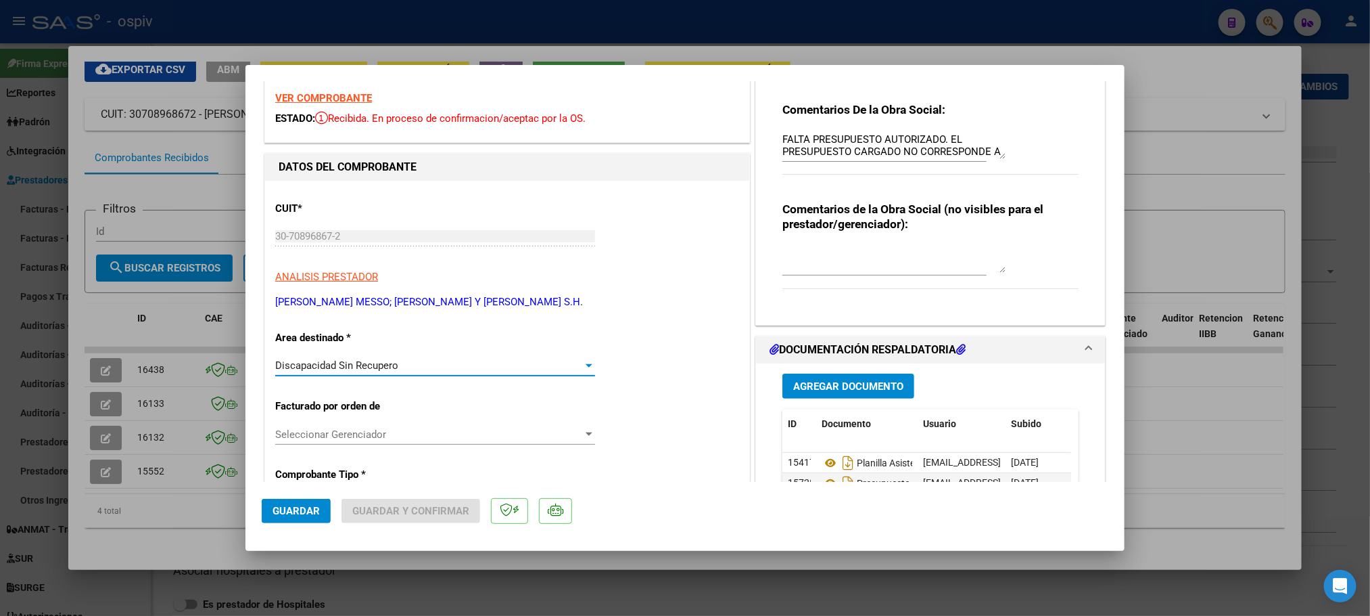
scroll to position [0, 0]
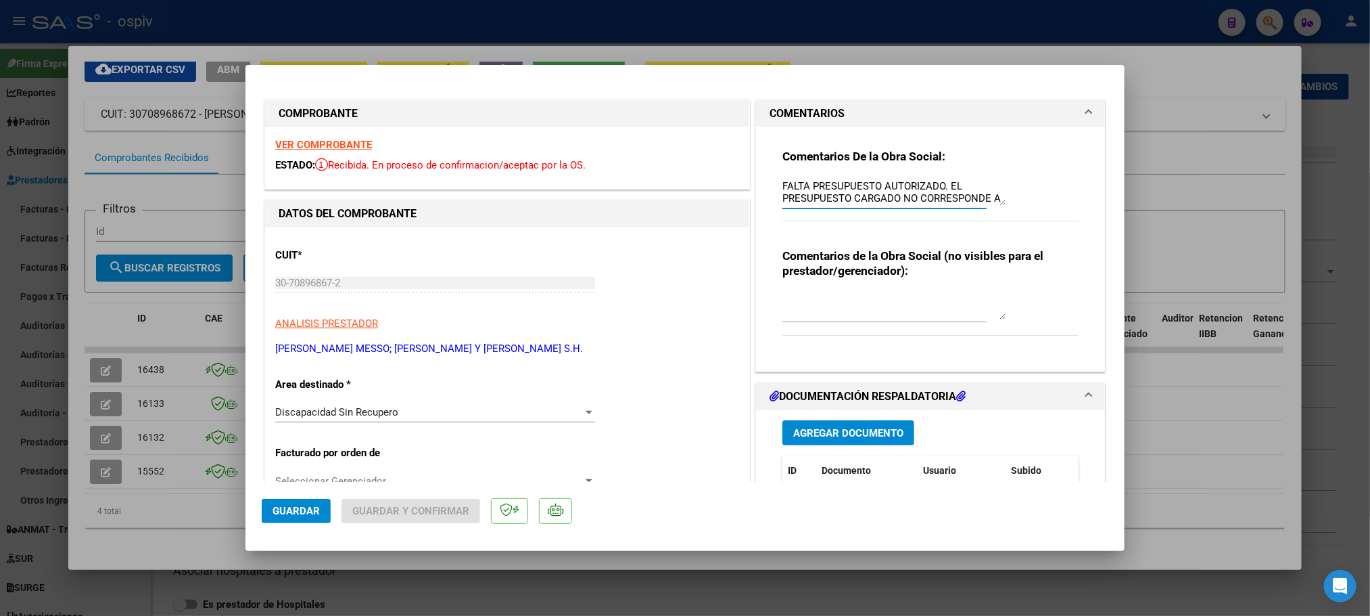
click at [916, 198] on textarea "FALTA PRESUPUESTO AUTORIZADO. EL PRESUPUESTO CARGADO NO CORRESPONDE A OSPIV VID…" at bounding box center [894, 192] width 223 height 27
click at [940, 195] on textarea "FALTA PRESUPUESTO AUTORIZADO. EL PRESUPUESTO CARGADO NO CORRESPONDE A OSPIV VID…" at bounding box center [894, 192] width 223 height 27
drag, startPoint x: 774, startPoint y: 187, endPoint x: 816, endPoint y: 189, distance: 42.0
click at [896, 193] on textarea "FALTA PRESUPUESTO AUTORIZADO. EL PRESUPUESTO CARGADO NO CORRESPONDE A OSPIV VID…" at bounding box center [894, 192] width 223 height 27
click at [930, 193] on textarea "FALTA PRESUPUESTO AUTORIZADO. EL PRESUPUESTO CARGADO NO CORRESPONDE A OSPIV VID…" at bounding box center [894, 192] width 223 height 27
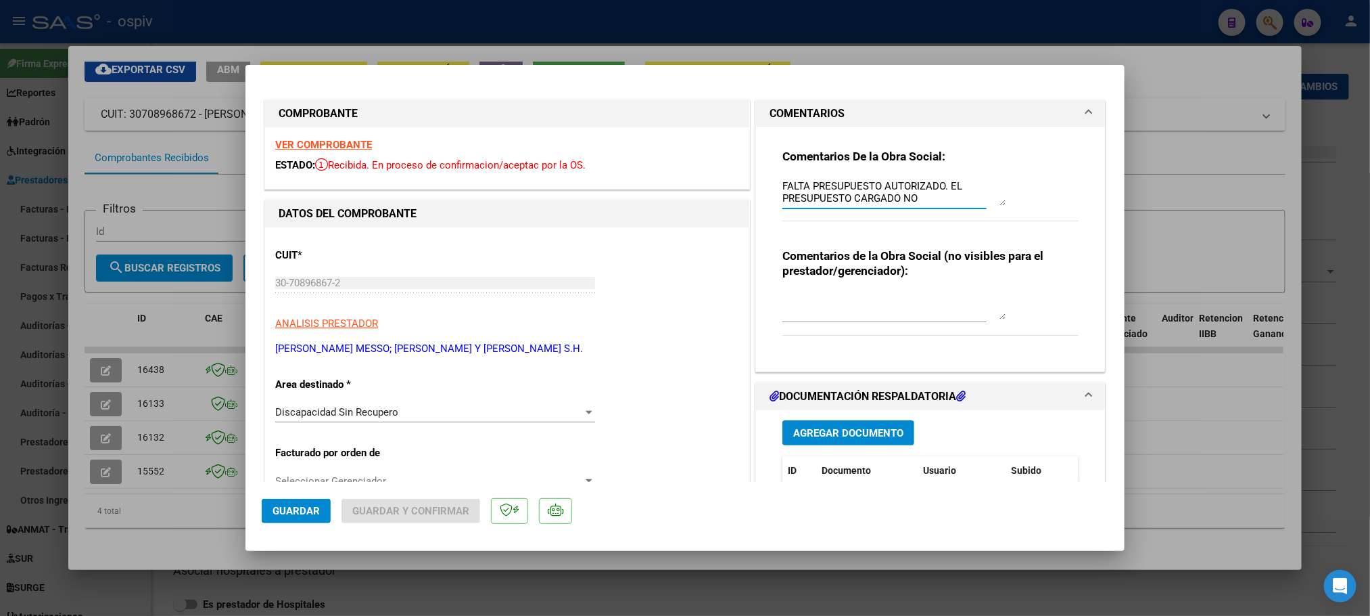
drag, startPoint x: 893, startPoint y: 195, endPoint x: 765, endPoint y: 187, distance: 128.1
click at [772, 187] on div "Comentarios De la Obra Social: FALTA PRESUPUESTO AUTORIZADO. EL PRESUPUESTO CAR…" at bounding box center [930, 244] width 317 height 234
type textarea "FALTA PRESUPUESTO AUTORIZADO. EL PRESUPUESTO CARGADO NO CORRESPONDE A OSPIV VID…"
click at [825, 308] on textarea at bounding box center [894, 305] width 223 height 27
paste textarea "FALTA PRESUPUESTO AUTORIZADO. EL PRESUPUESTO CARGADO NO"
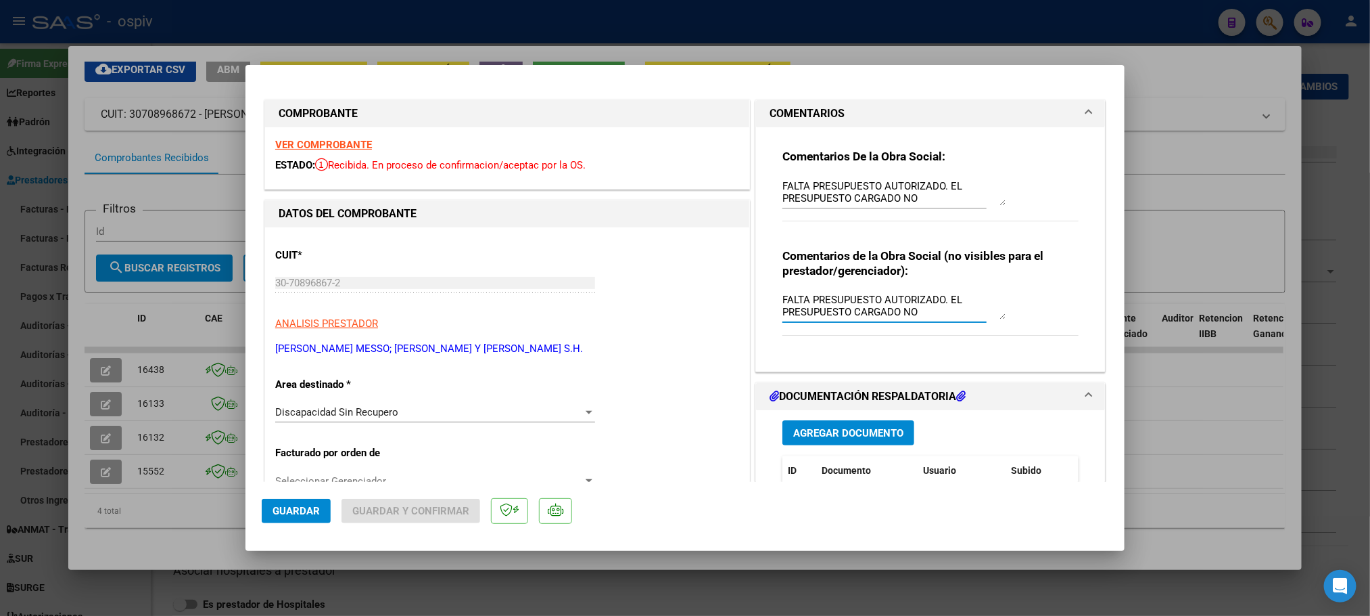
click at [937, 309] on textarea "FALTA PRESUPUESTO AUTORIZADO. EL PRESUPUESTO CARGADO NO" at bounding box center [894, 305] width 223 height 27
drag, startPoint x: 973, startPoint y: 312, endPoint x: 908, endPoint y: 312, distance: 64.9
click at [908, 312] on textarea "FALTA PRESUPUESTO AUTORIZADO. EL PRESUPUESTO CARGADO NO [DATE]" at bounding box center [894, 305] width 223 height 27
type textarea "FALTA PRESUPUESTO AUTORIZADO. EL PRESUPUESTO CARGADO NO [DATE]"
click at [918, 197] on textarea "FALTA PRESUPUESTO AUTORIZADO. EL PRESUPUESTO CARGADO NO CORRESPONDE A OSPIV VID…" at bounding box center [894, 192] width 223 height 27
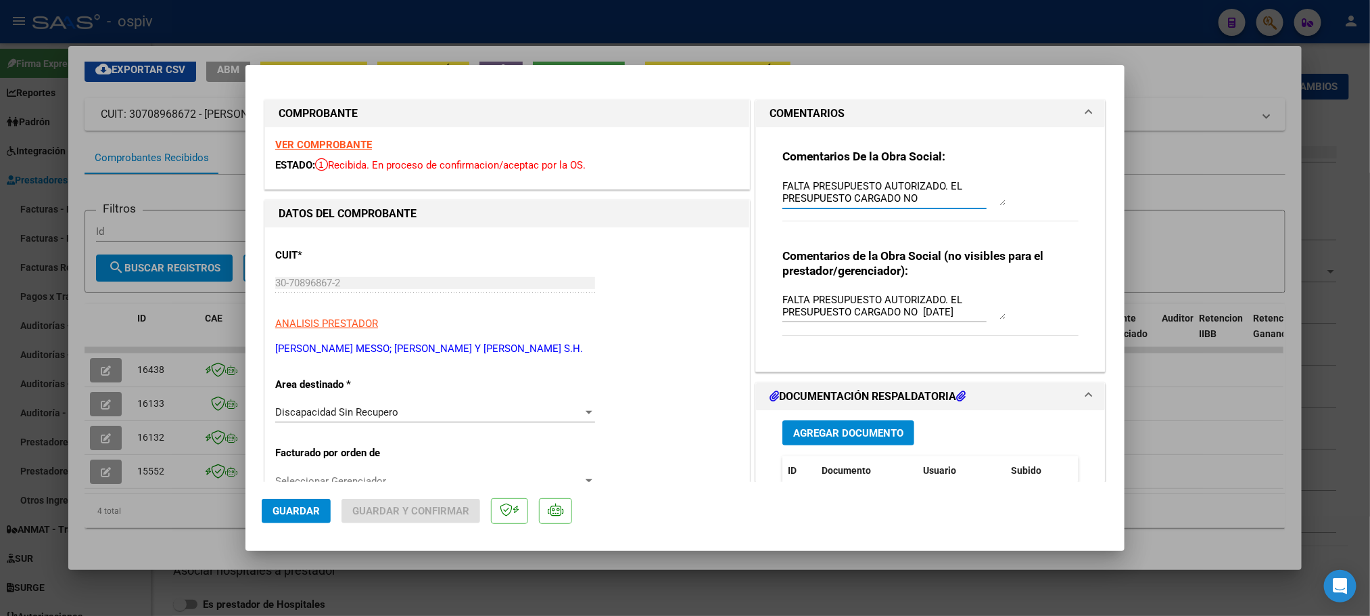
paste textarea "[DATE]"
type textarea "FALTA PRESUPUESTO AUTORIZADO. EL PRESUPUESTO CARGADO NO [DATE] CORRESPONDE A OS…"
click at [295, 514] on span "Guardar" at bounding box center [296, 511] width 47 height 12
click at [305, 512] on span "Guardar" at bounding box center [296, 511] width 47 height 12
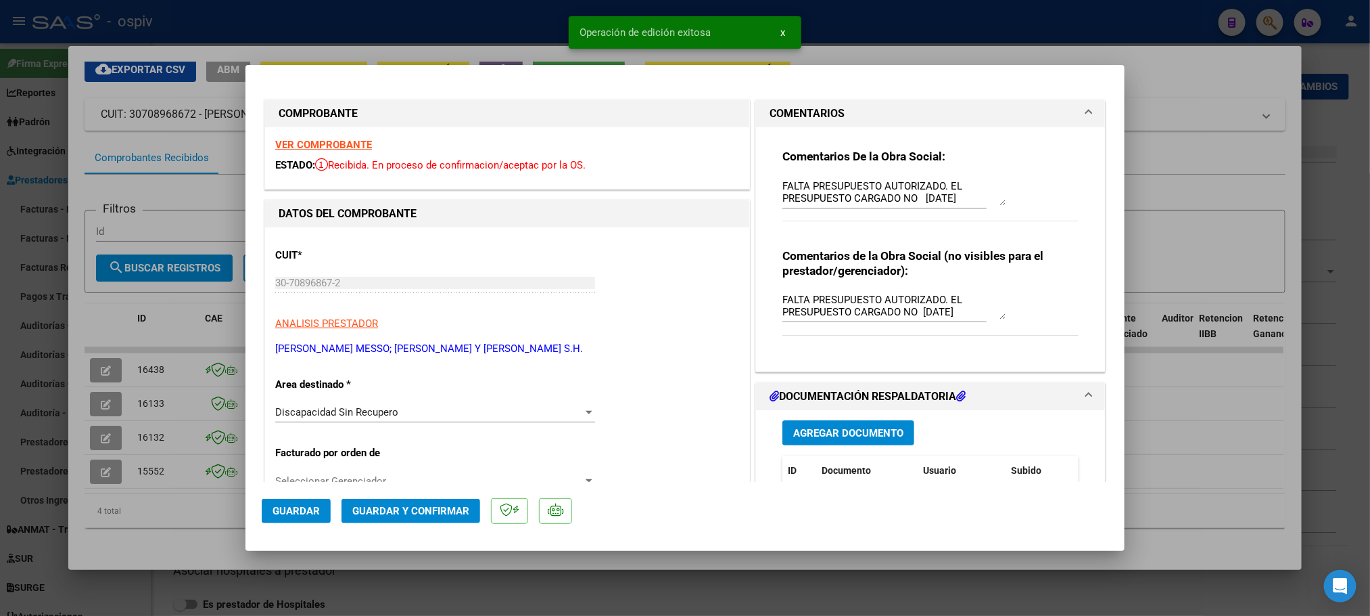
click at [1041, 23] on div at bounding box center [685, 308] width 1370 height 616
type input "$ 0,00"
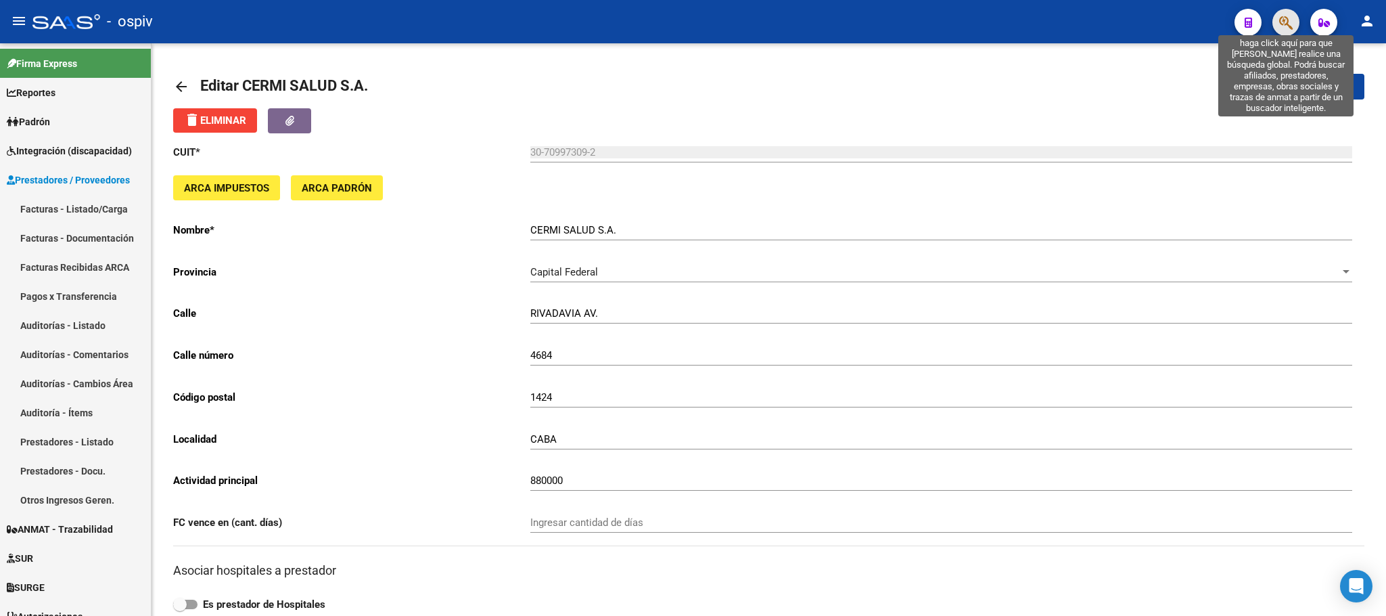
click at [1291, 21] on icon "button" at bounding box center [1286, 23] width 14 height 16
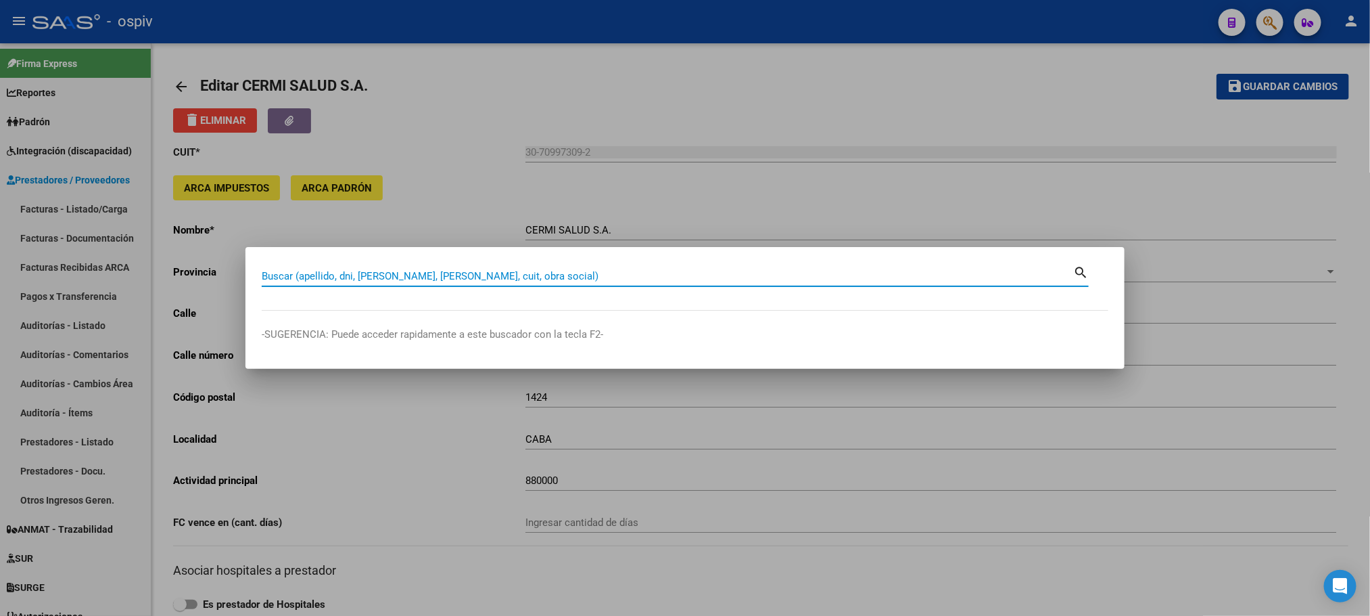
click at [424, 278] on input "Buscar (apellido, dni, [PERSON_NAME], [PERSON_NAME], cuit, obra social)" at bounding box center [668, 276] width 812 height 12
drag, startPoint x: 424, startPoint y: 278, endPoint x: 365, endPoint y: 271, distance: 59.3
click at [365, 271] on input "Buscar (apellido, dni, [PERSON_NAME], [PERSON_NAME], cuit, obra social)" at bounding box center [668, 276] width 812 height 12
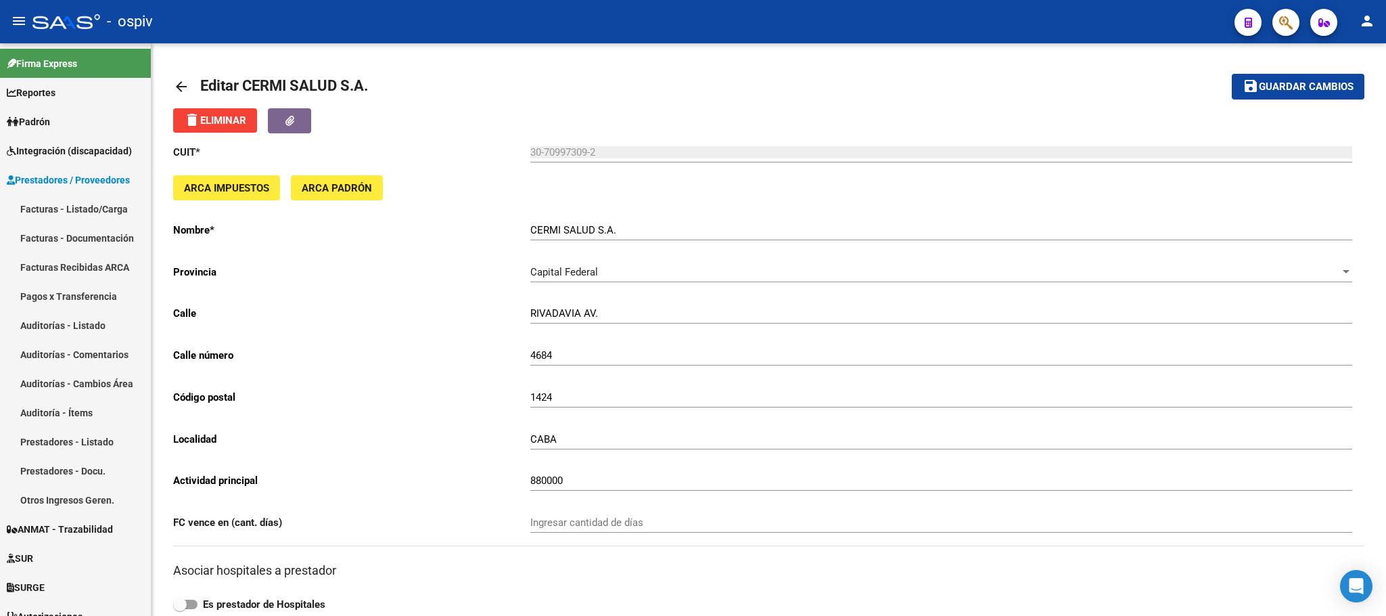
click at [1276, 25] on button "button" at bounding box center [1285, 22] width 27 height 27
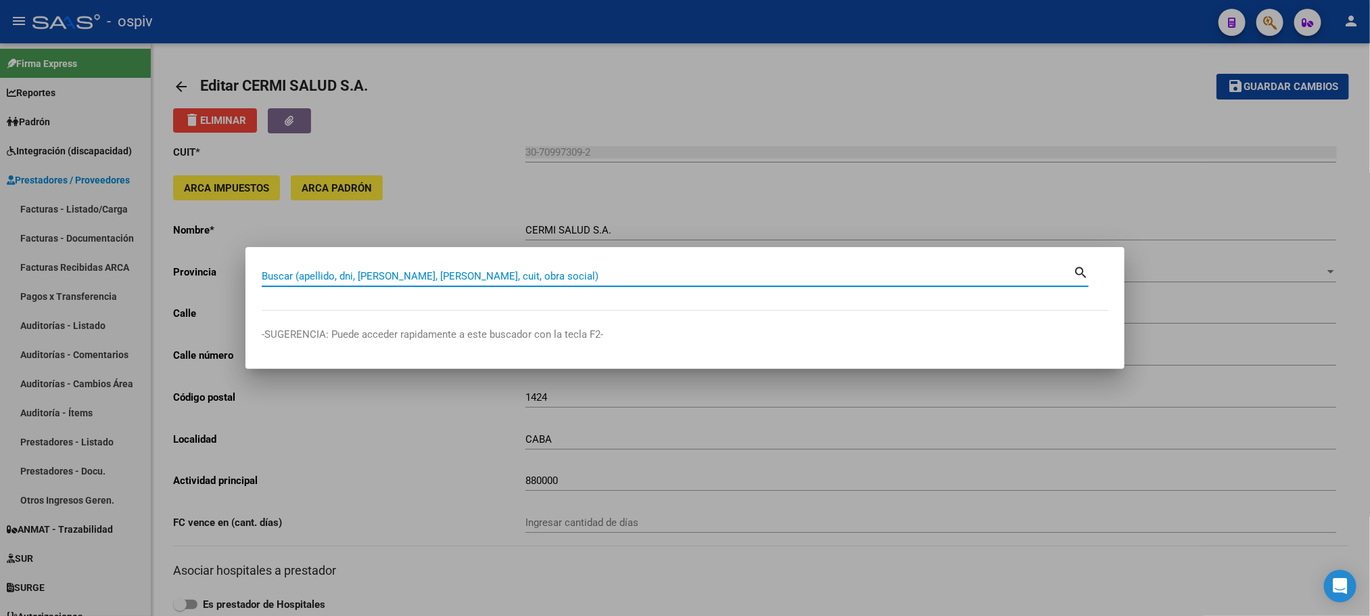
click at [639, 273] on input "Buscar (apellido, dni, [PERSON_NAME], [PERSON_NAME], cuit, obra social)" at bounding box center [668, 276] width 812 height 12
type input "[PERSON_NAME]"
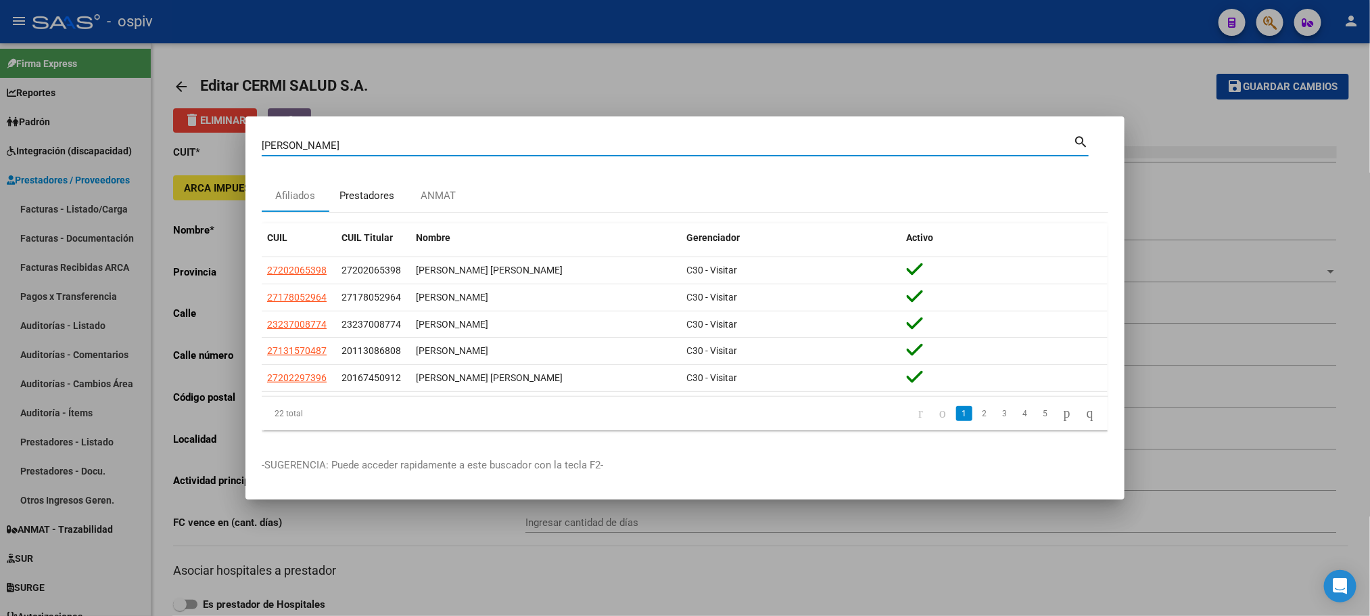
click at [371, 195] on div "Prestadores" at bounding box center [367, 196] width 55 height 16
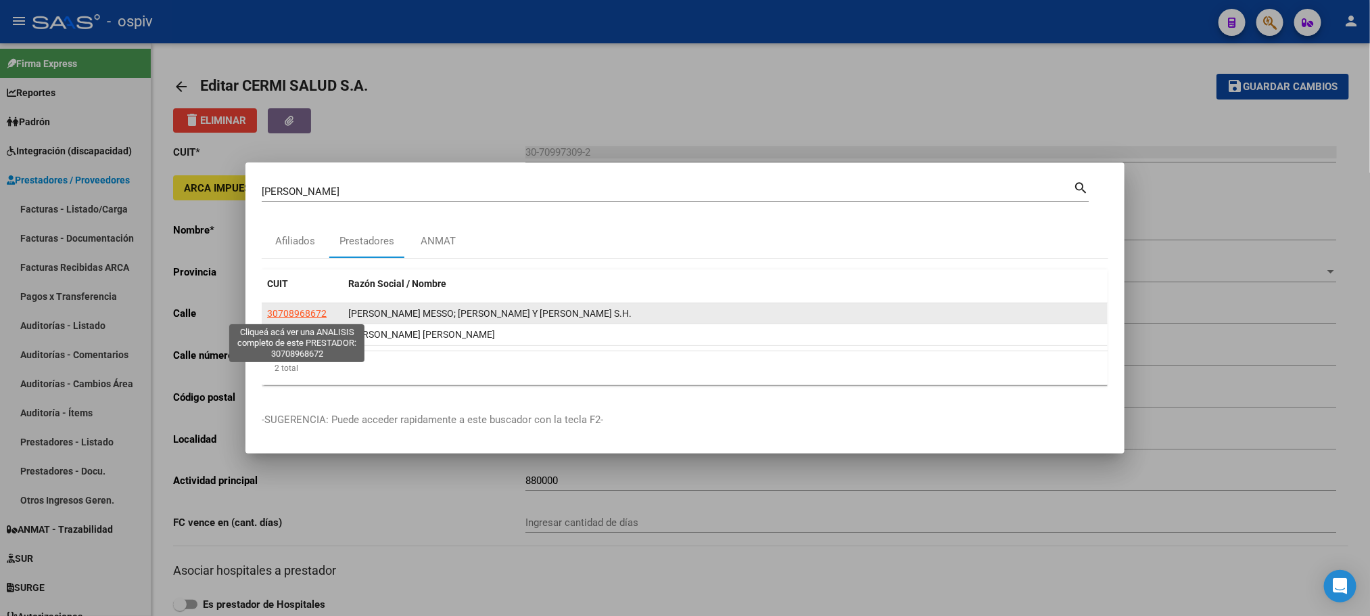
click at [298, 308] on span "30708968672" at bounding box center [297, 313] width 60 height 11
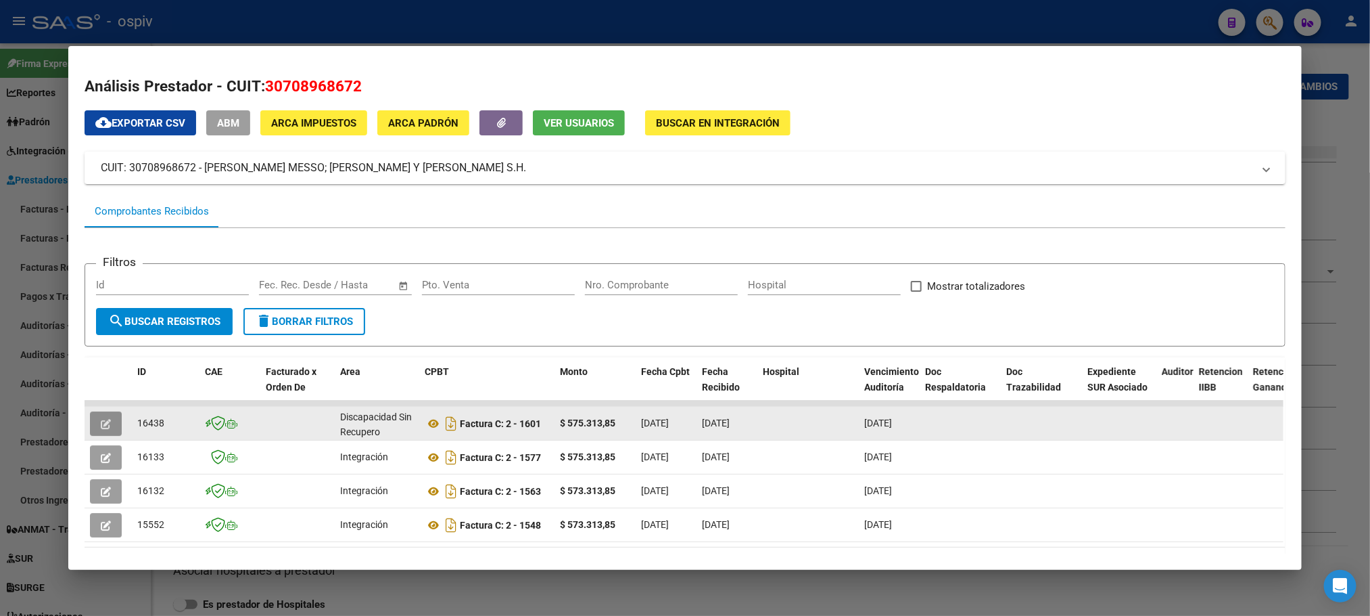
click at [103, 420] on icon "button" at bounding box center [106, 424] width 10 height 10
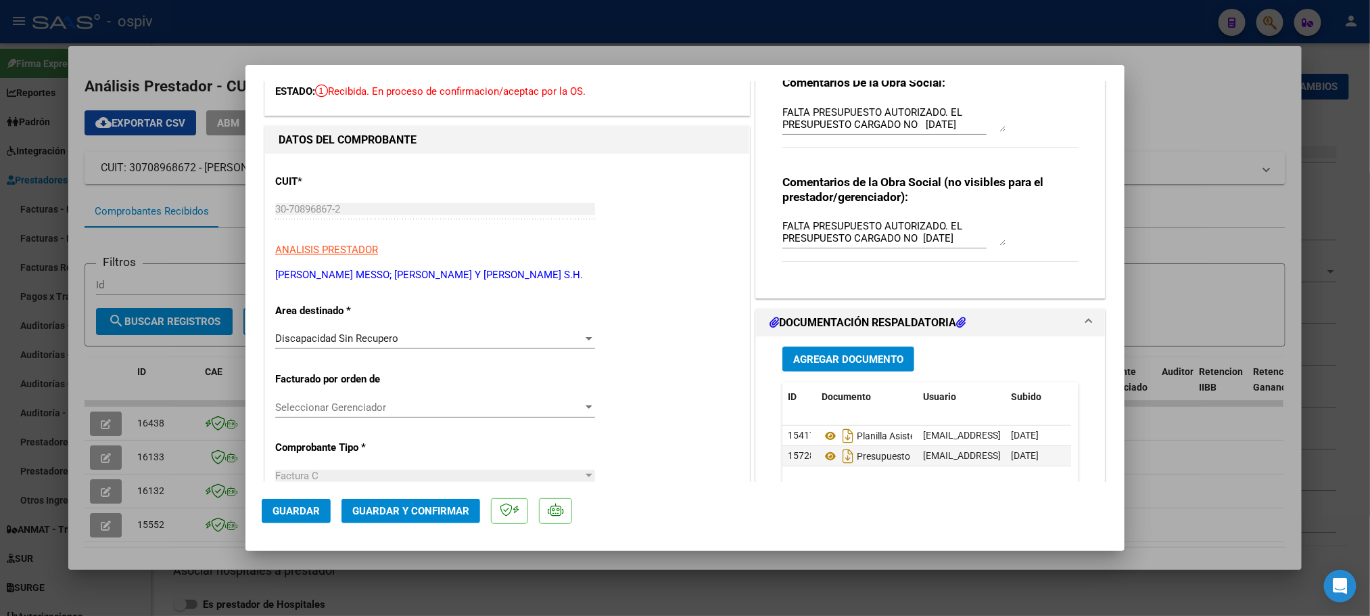
scroll to position [3, 0]
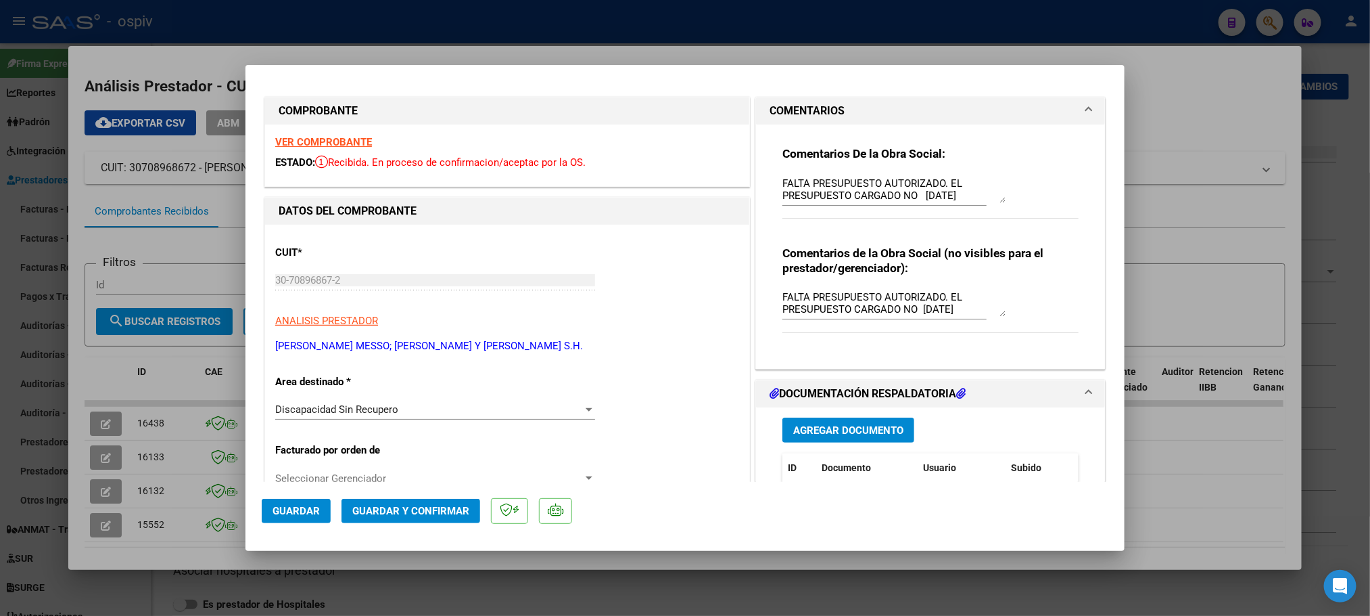
click at [902, 193] on textarea "FALTA PRESUPUESTO AUTORIZADO. EL PRESUPUESTO CARGADO NO [DATE] CORRESPONDE A OS…" at bounding box center [894, 189] width 223 height 27
click at [991, 173] on div "FALTA PRESUPUESTO AUTORIZADO. EL PRESUPUESTO CARGADO NO [DATE] CORRESPONDE A OS…" at bounding box center [894, 189] width 223 height 32
click at [918, 193] on textarea "FALTA PRESUPUESTO AUTORIZADO. EL PRESUPUESTO CARGADO NO [DATE] CORRESPONDE A OS…" at bounding box center [894, 189] width 223 height 27
click at [889, 26] on div at bounding box center [685, 308] width 1370 height 616
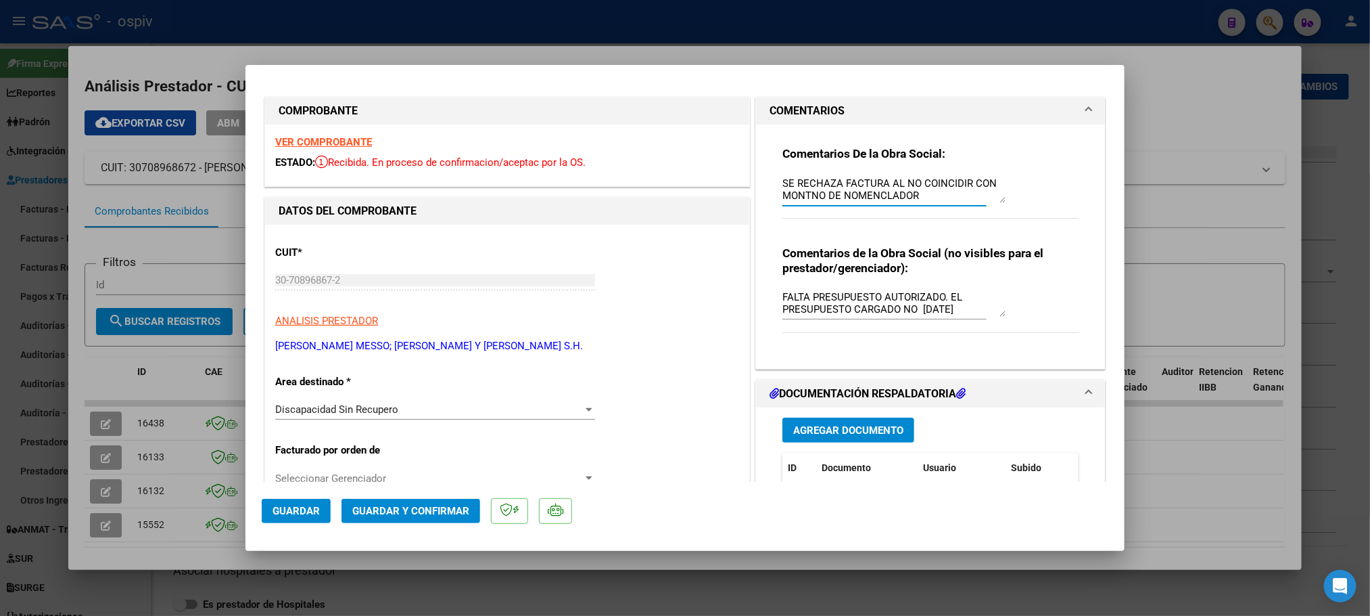
type input "$ 0,00"
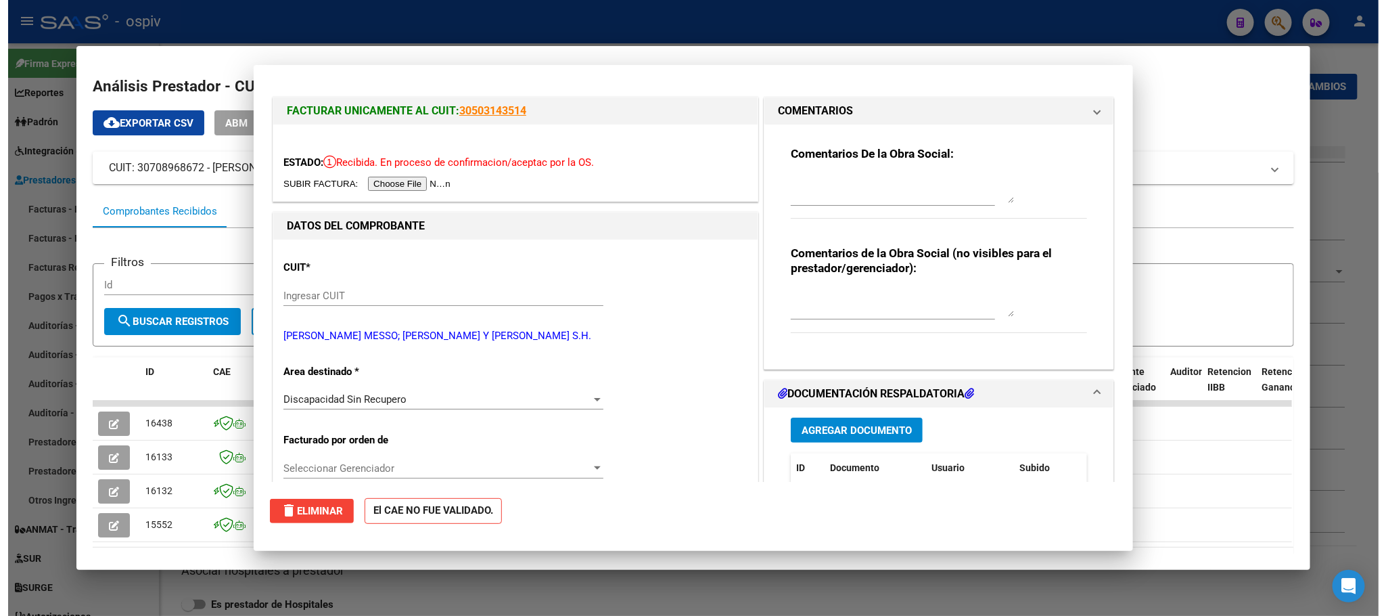
scroll to position [0, 0]
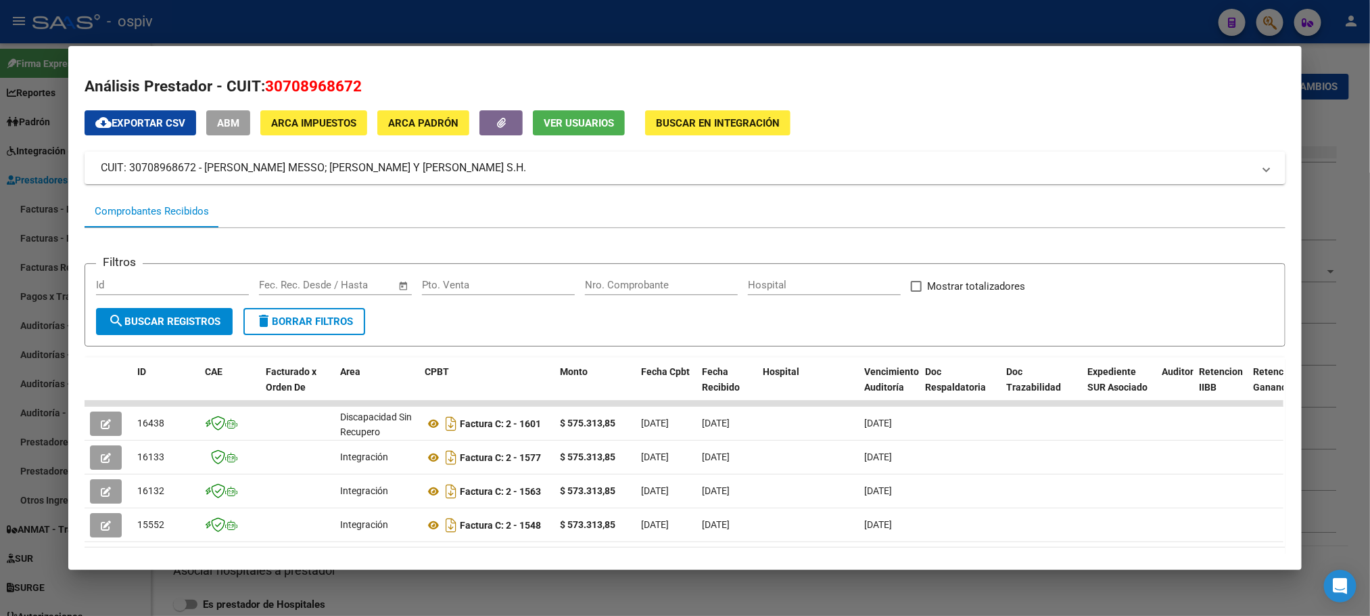
click at [873, 17] on div at bounding box center [685, 308] width 1370 height 616
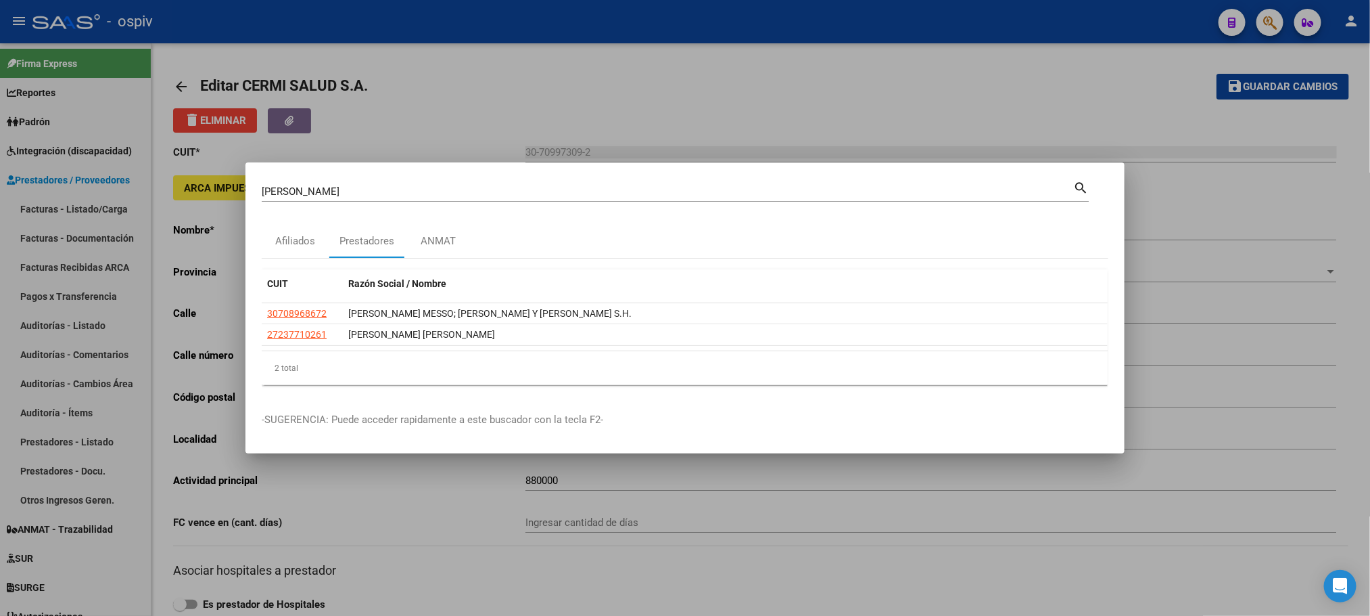
click at [873, 17] on div at bounding box center [685, 308] width 1370 height 616
